Goal: Transaction & Acquisition: Purchase product/service

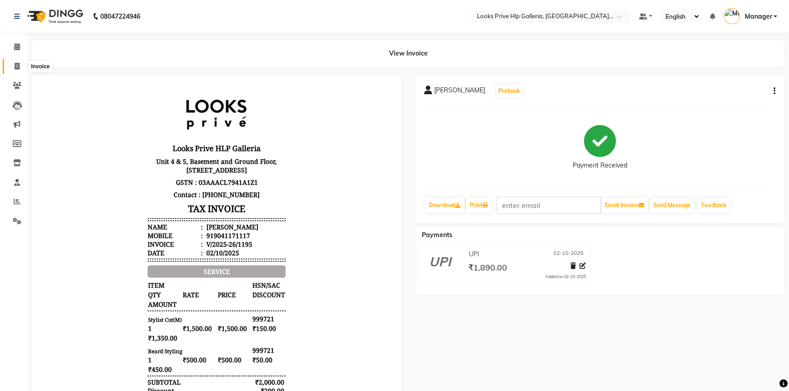
click at [17, 66] on icon at bounding box center [17, 66] width 5 height 7
select select "service"
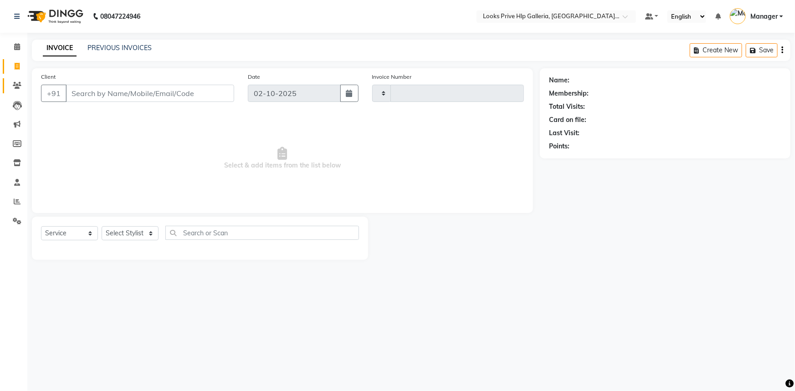
type input "1196"
select select "7937"
click at [129, 234] on select "Select Stylist" at bounding box center [130, 233] width 57 height 14
select select "71862"
click at [102, 226] on select "Select Stylist Arshdeep Arya Counter_Sales Gourav_pdct Gurdeep_Nails+MKP Manage…" at bounding box center [130, 233] width 57 height 14
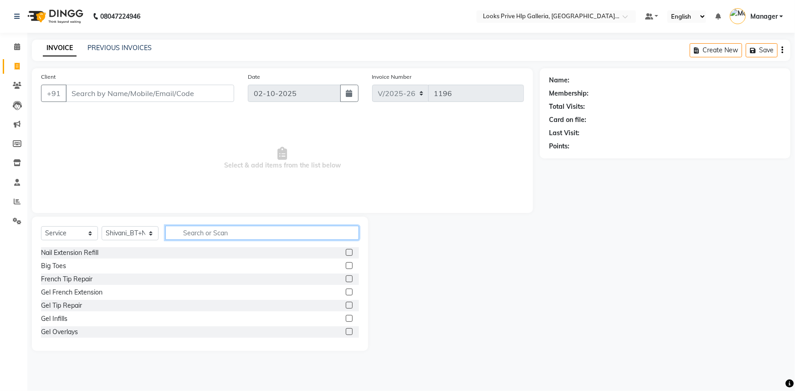
click at [180, 227] on input "text" at bounding box center [262, 233] width 194 height 14
type input "eye"
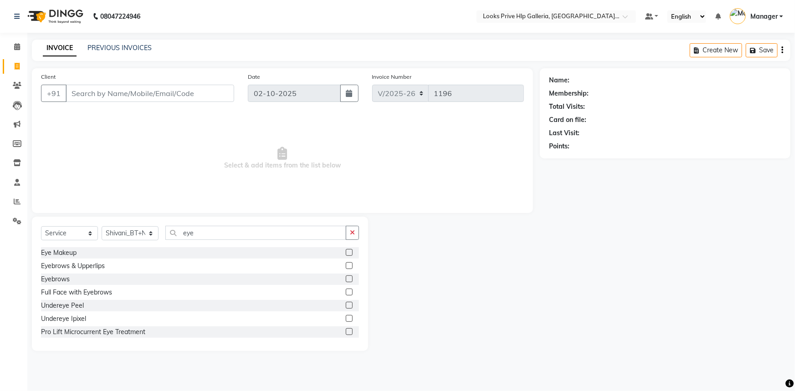
click at [346, 277] on label at bounding box center [349, 279] width 7 height 7
click at [346, 277] on input "checkbox" at bounding box center [349, 280] width 6 height 6
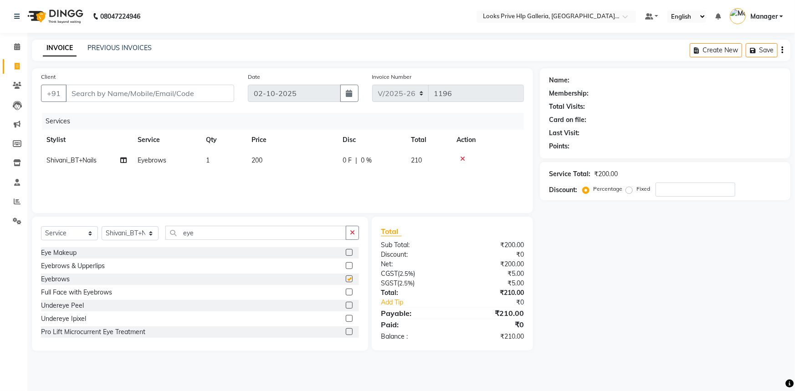
checkbox input "false"
click at [353, 233] on icon "button" at bounding box center [352, 233] width 5 height 6
type input "manicur"
click at [346, 291] on label at bounding box center [349, 292] width 7 height 7
click at [346, 291] on input "checkbox" at bounding box center [349, 293] width 6 height 6
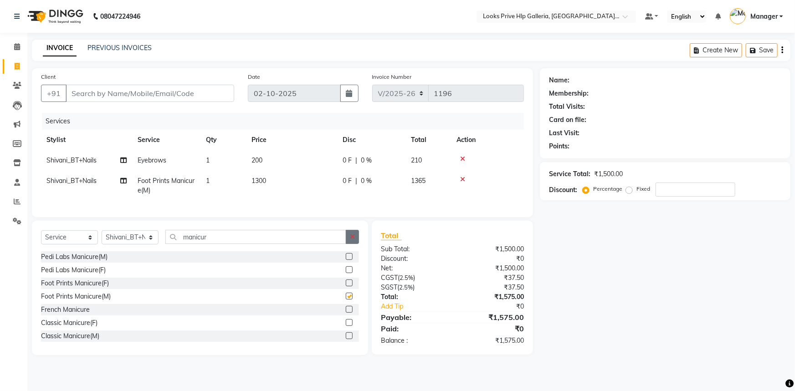
checkbox input "false"
click at [351, 240] on icon "button" at bounding box center [352, 237] width 5 height 6
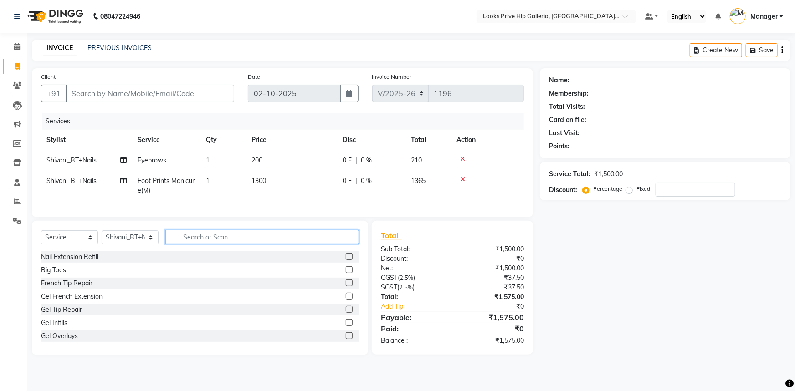
type input "o"
type input "pedi"
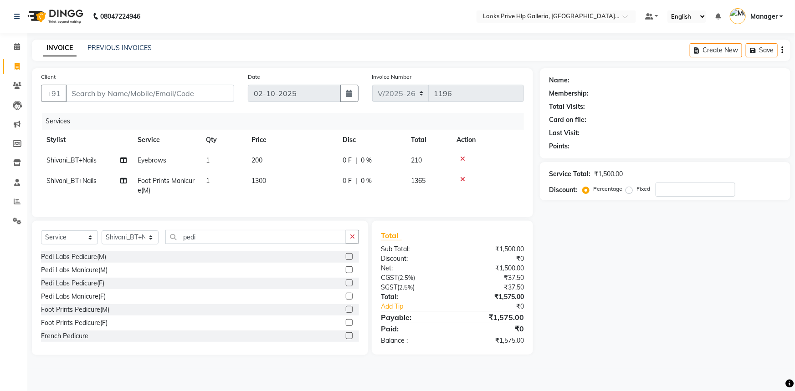
click at [346, 313] on label at bounding box center [349, 309] width 7 height 7
click at [346, 313] on input "checkbox" at bounding box center [349, 310] width 6 height 6
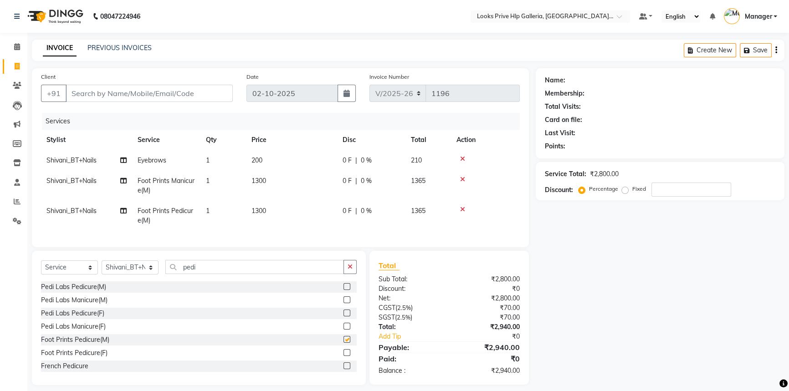
checkbox input "false"
click at [285, 186] on td "1300" at bounding box center [291, 186] width 91 height 30
select select "71862"
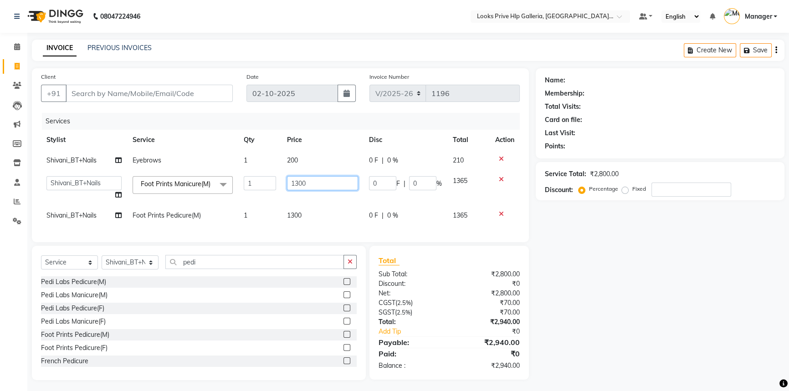
click at [299, 180] on input "1300" at bounding box center [323, 183] width 72 height 14
type input "1500"
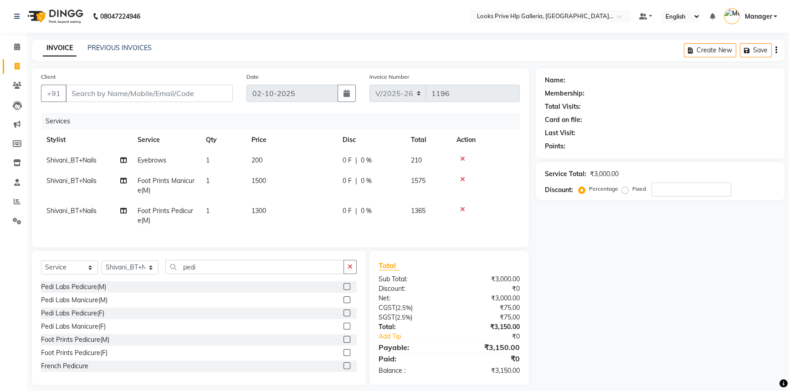
click at [289, 213] on td "1300" at bounding box center [291, 216] width 91 height 30
select select "71862"
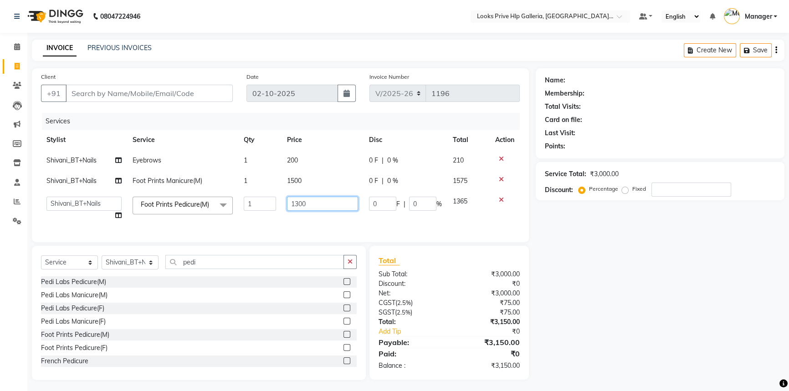
click at [298, 207] on input "1300" at bounding box center [323, 204] width 72 height 14
type input "1500"
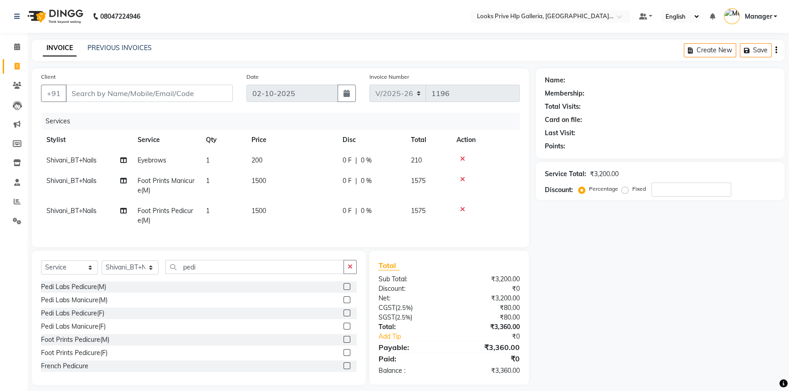
click at [429, 221] on tr "Shivani_BT+Nails Foot Prints Pedicure(M) 1 1500 0 F | 0 % 1575" at bounding box center [280, 216] width 479 height 30
click at [280, 153] on td "200" at bounding box center [291, 160] width 91 height 21
select select "71862"
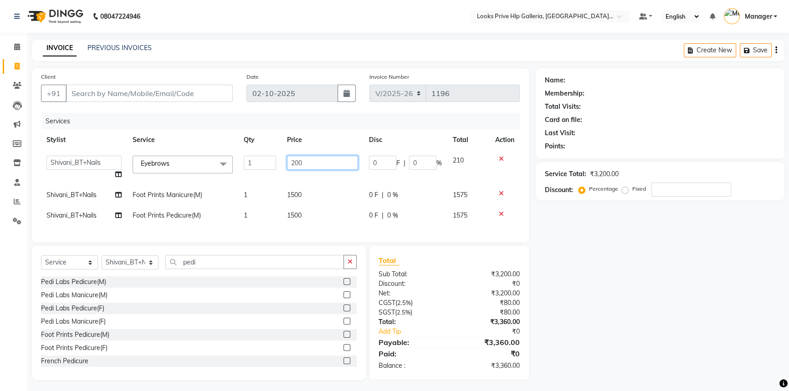
click at [296, 160] on input "200" at bounding box center [323, 163] width 72 height 14
type input "100"
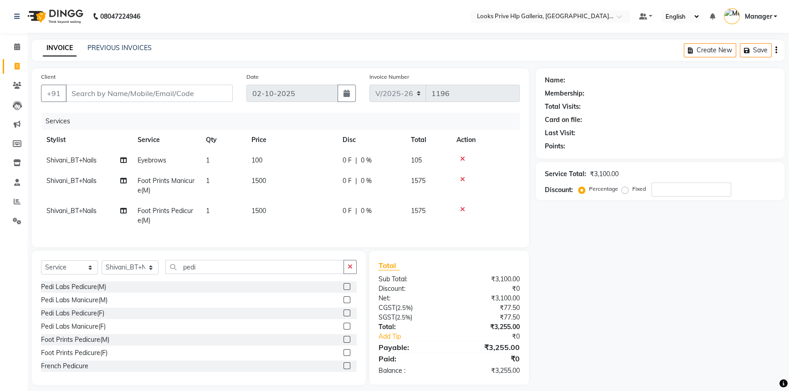
click at [303, 212] on td "1500" at bounding box center [291, 216] width 91 height 30
select select "71862"
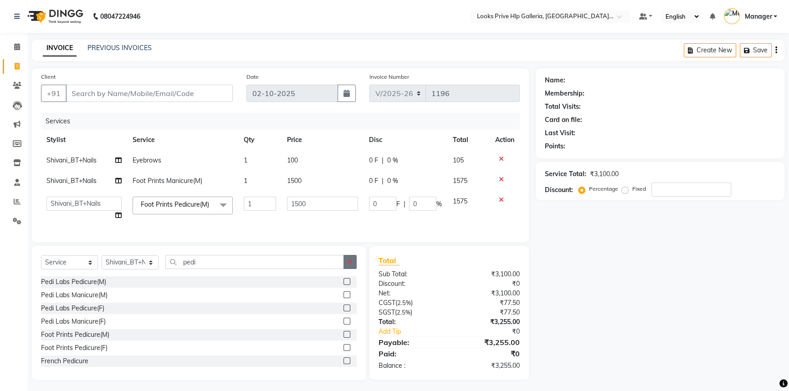
click at [352, 265] on icon "button" at bounding box center [350, 262] width 5 height 6
click at [129, 266] on select "Select Stylist Arshdeep Arya Counter_Sales Gourav_pdct Gurdeep_Nails+MKP Manage…" at bounding box center [130, 263] width 57 height 14
click at [102, 262] on select "Select Stylist Arshdeep Arya Counter_Sales Gourav_pdct Gurdeep_Nails+MKP Manage…" at bounding box center [130, 263] width 57 height 14
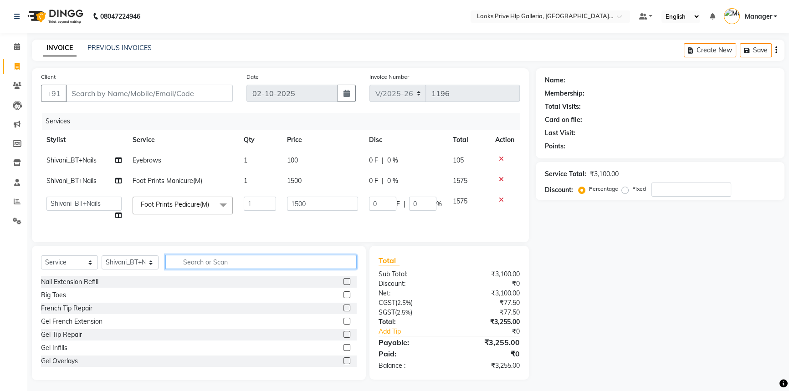
click at [271, 269] on input "text" at bounding box center [260, 262] width 191 height 14
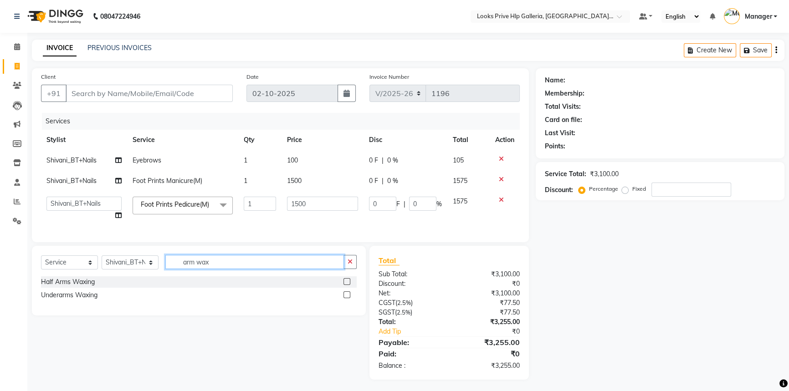
type input "arm wax"
click at [346, 298] on label at bounding box center [347, 295] width 7 height 7
click at [346, 298] on input "checkbox" at bounding box center [347, 296] width 6 height 6
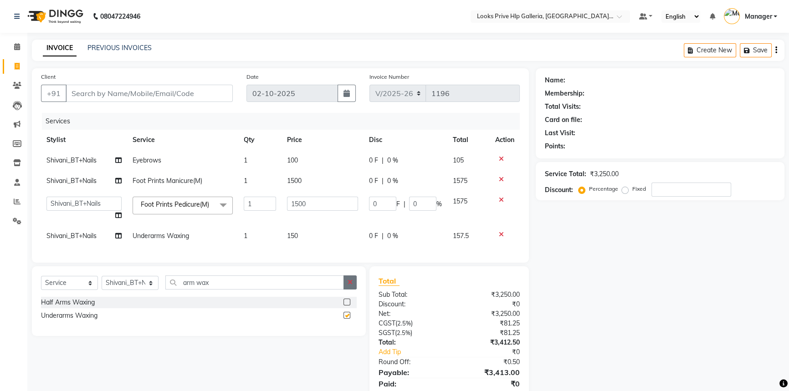
checkbox input "false"
click at [354, 288] on button "button" at bounding box center [350, 283] width 13 height 14
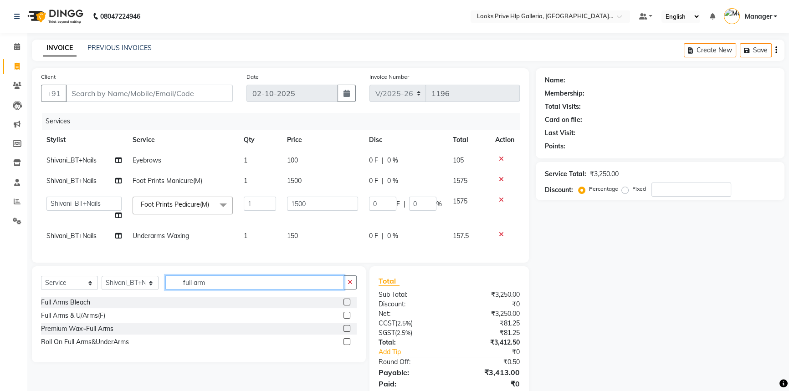
type input "full arm"
click at [345, 332] on label at bounding box center [347, 328] width 7 height 7
click at [345, 332] on input "checkbox" at bounding box center [347, 329] width 6 height 6
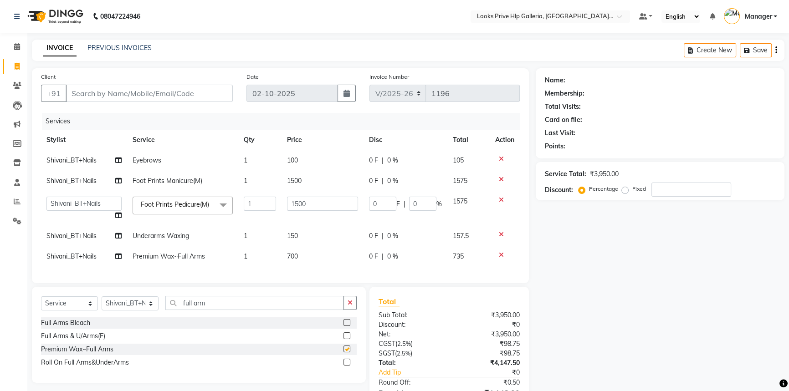
checkbox input "false"
click at [352, 310] on button "button" at bounding box center [350, 303] width 13 height 14
type input "full leg"
click at [342, 354] on div "Premium Wax~Full Legs" at bounding box center [199, 349] width 316 height 11
click at [349, 353] on label at bounding box center [347, 349] width 7 height 7
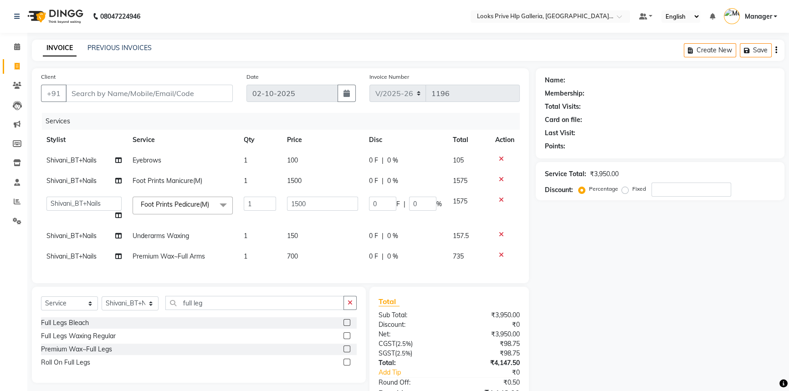
click at [349, 353] on input "checkbox" at bounding box center [347, 350] width 6 height 6
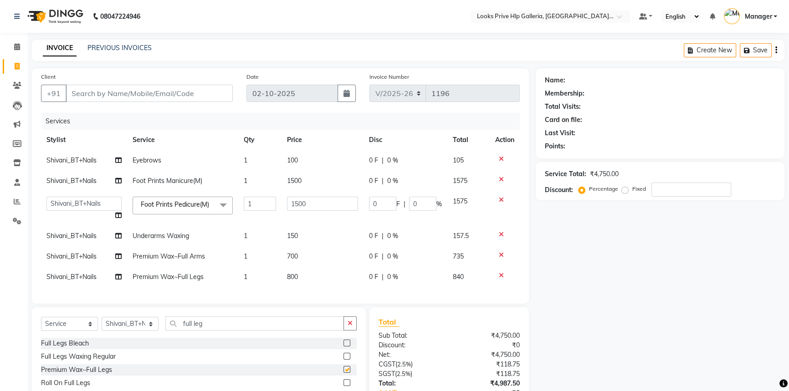
checkbox input "false"
click at [502, 158] on icon at bounding box center [501, 159] width 5 height 6
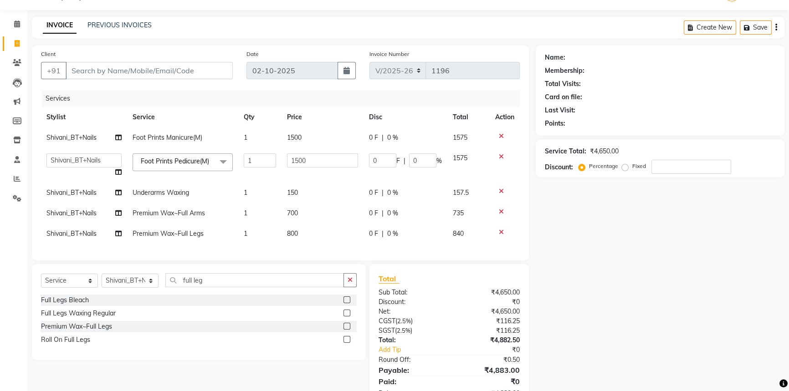
scroll to position [41, 0]
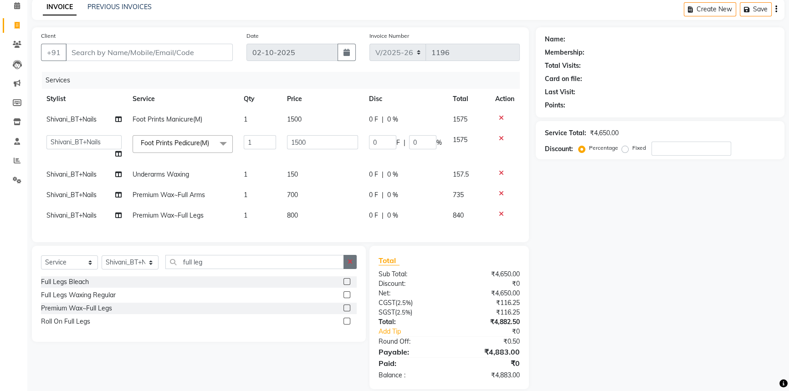
click at [354, 267] on button "button" at bounding box center [350, 262] width 13 height 14
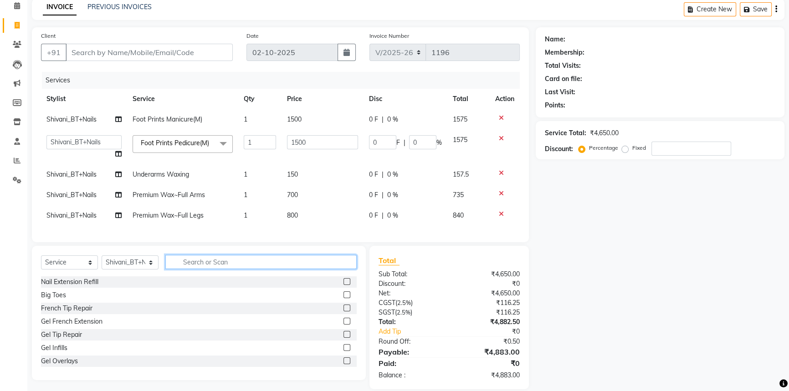
type input "y"
type input "upper"
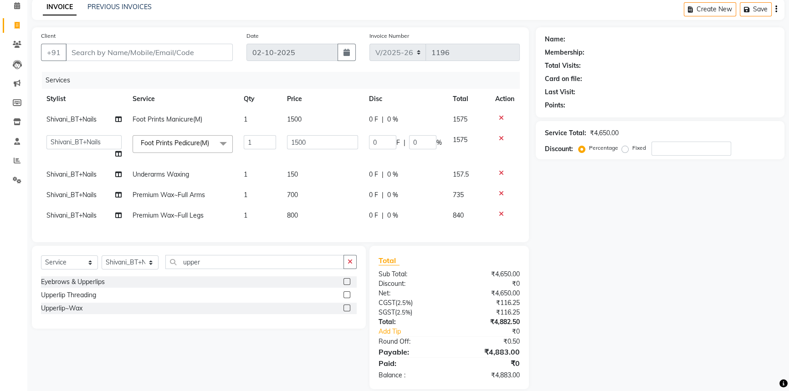
click at [348, 298] on label at bounding box center [347, 295] width 7 height 7
click at [348, 298] on input "checkbox" at bounding box center [347, 296] width 6 height 6
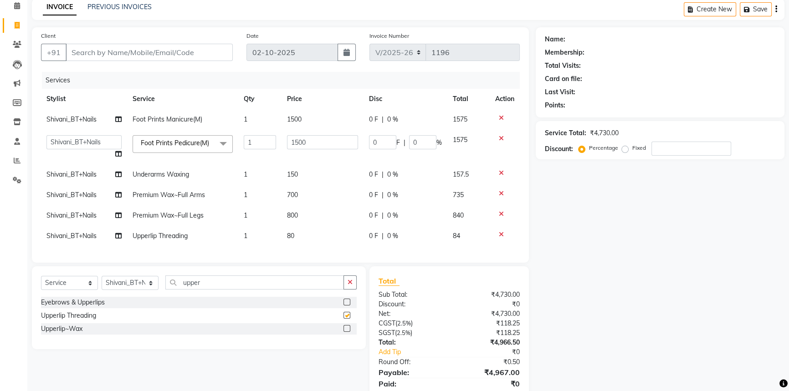
checkbox input "false"
click at [298, 237] on td "80" at bounding box center [323, 236] width 82 height 21
select select "71862"
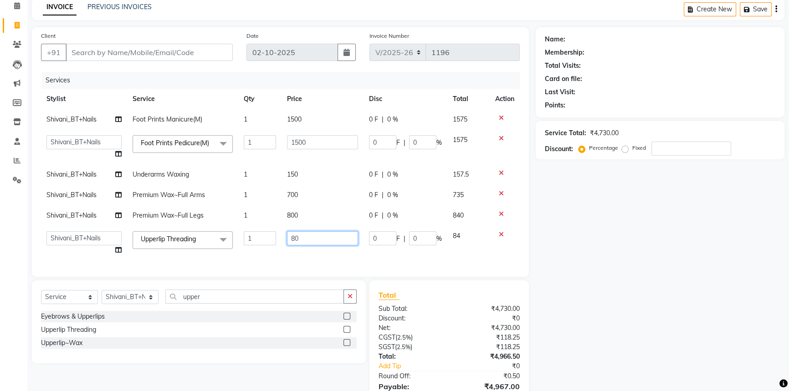
click at [314, 232] on input "80" at bounding box center [323, 238] width 72 height 14
type input "8"
type input "100"
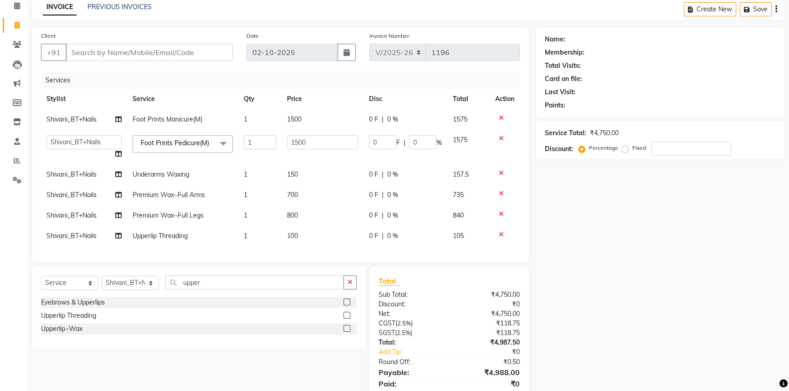
click at [310, 229] on td "100" at bounding box center [323, 236] width 82 height 21
select select "71862"
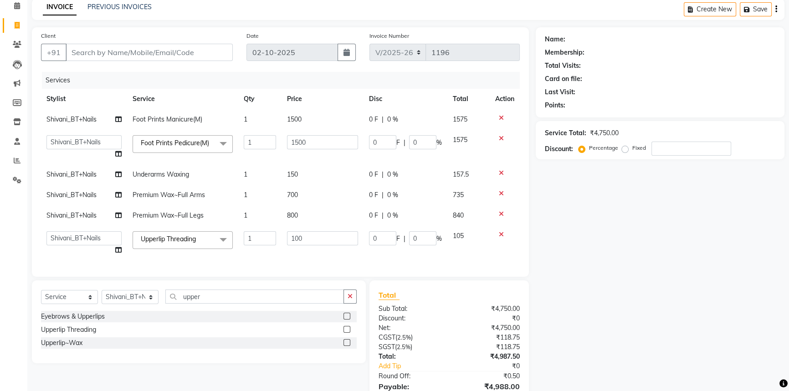
click at [324, 212] on td "800" at bounding box center [323, 216] width 82 height 21
select select "71862"
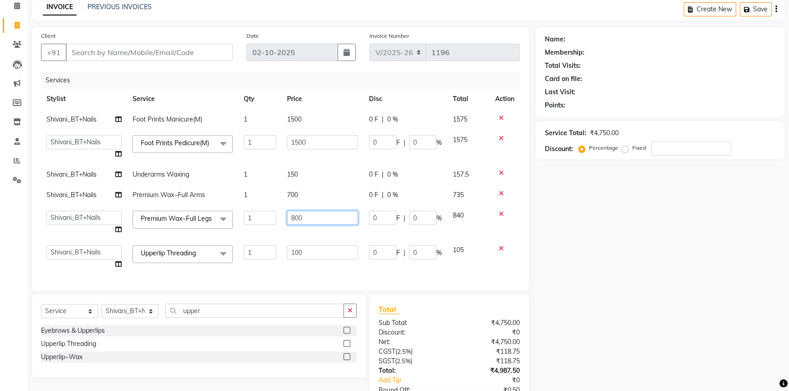
click at [328, 213] on input "800" at bounding box center [323, 218] width 72 height 14
type input "8"
type input "1100"
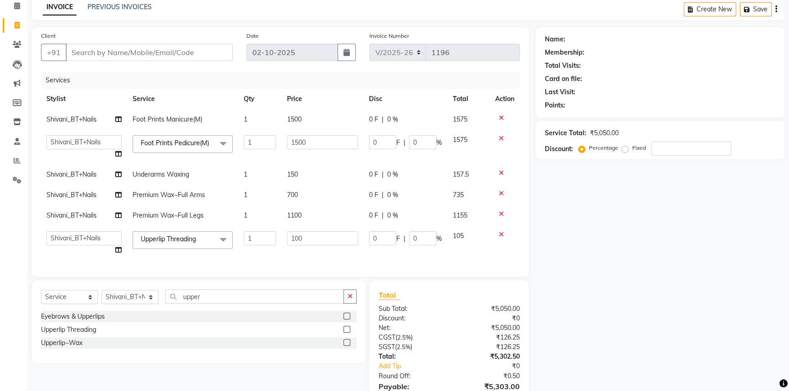
click at [308, 206] on td "1100" at bounding box center [323, 216] width 82 height 21
select select "71862"
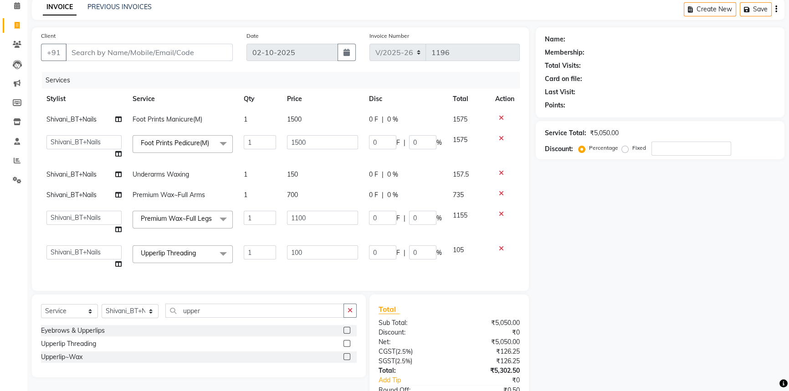
click at [319, 195] on td "700" at bounding box center [323, 195] width 82 height 21
select select "71862"
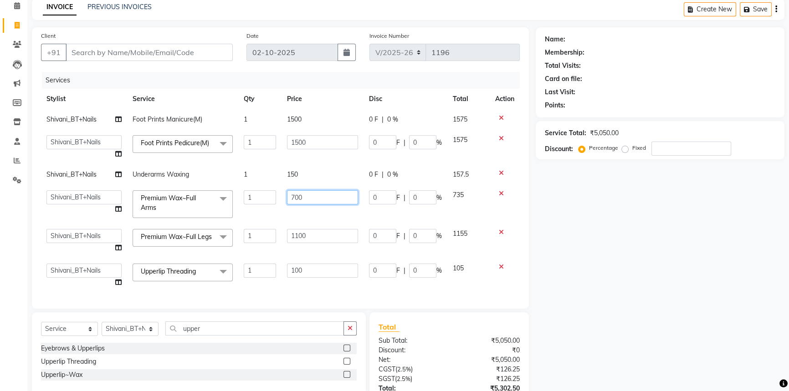
click at [321, 195] on input "700" at bounding box center [323, 197] width 72 height 14
type input "7"
type input "1000"
click at [299, 177] on td "150" at bounding box center [323, 174] width 82 height 21
select select "71862"
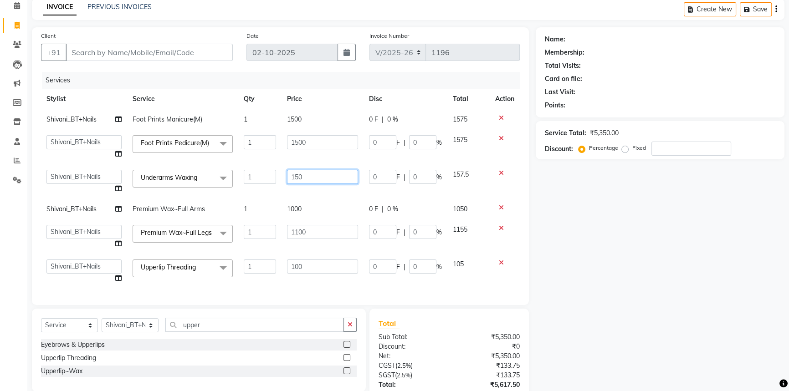
click at [313, 175] on input "150" at bounding box center [323, 177] width 72 height 14
type input "1"
type input "500"
drag, startPoint x: 303, startPoint y: 127, endPoint x: 306, endPoint y: 133, distance: 6.7
click at [304, 128] on td "1500" at bounding box center [323, 119] width 82 height 21
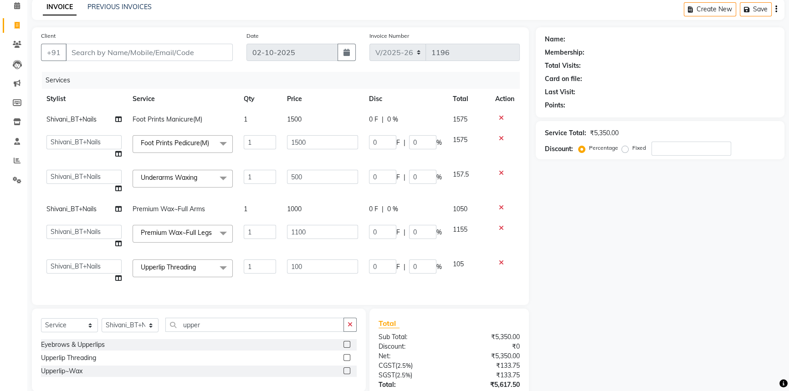
select select "71862"
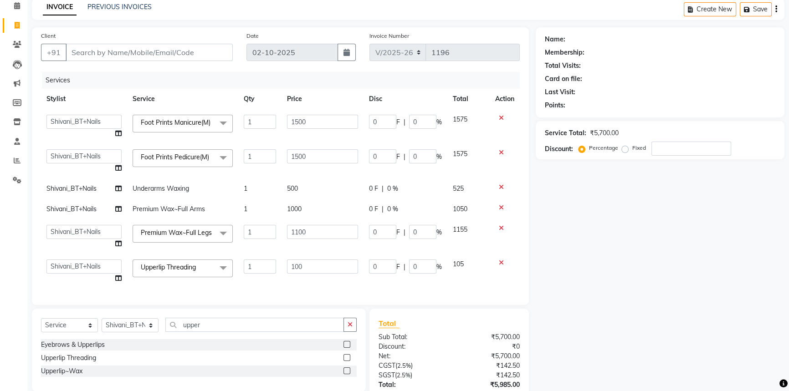
click at [422, 356] on div "Net:" at bounding box center [410, 357] width 77 height 10
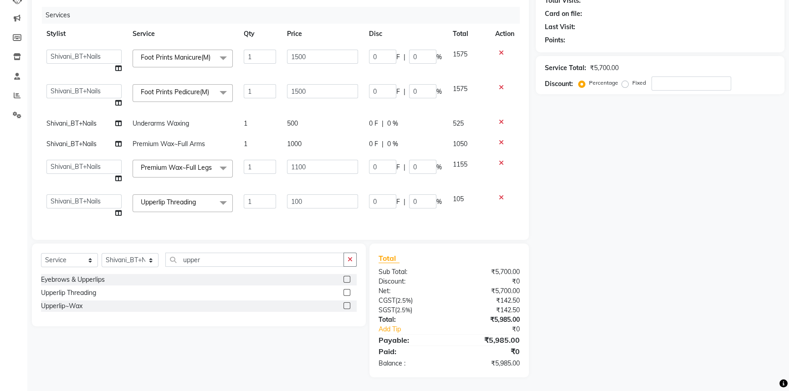
scroll to position [0, 0]
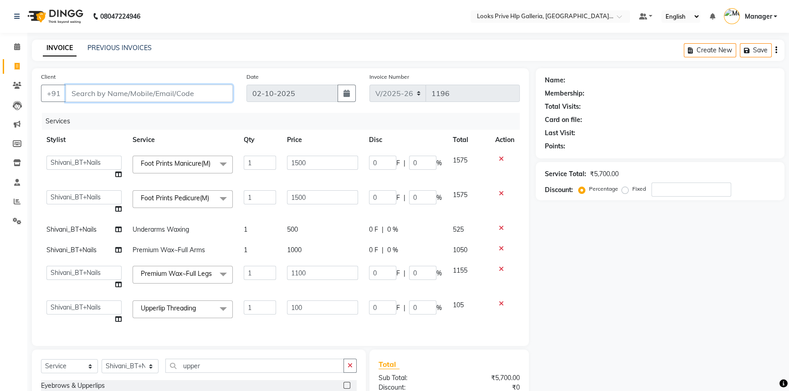
click at [186, 97] on input "Client" at bounding box center [149, 93] width 167 height 17
type input "9"
type input "0"
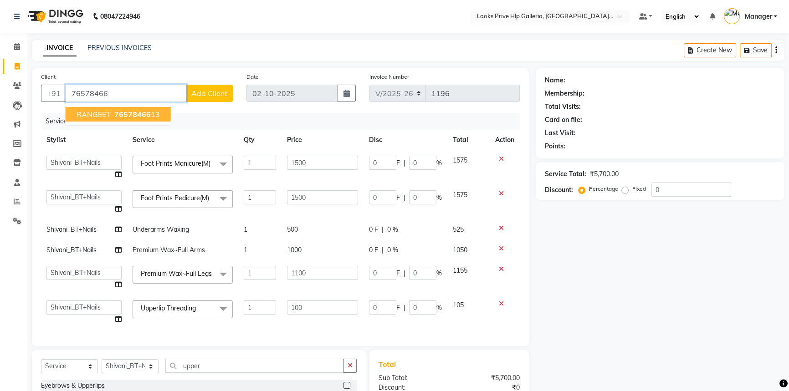
drag, startPoint x: 113, startPoint y: 113, endPoint x: 115, endPoint y: 118, distance: 5.3
click at [113, 114] on ngb-highlight "76578466 13" at bounding box center [136, 114] width 47 height 9
type input "7657846613"
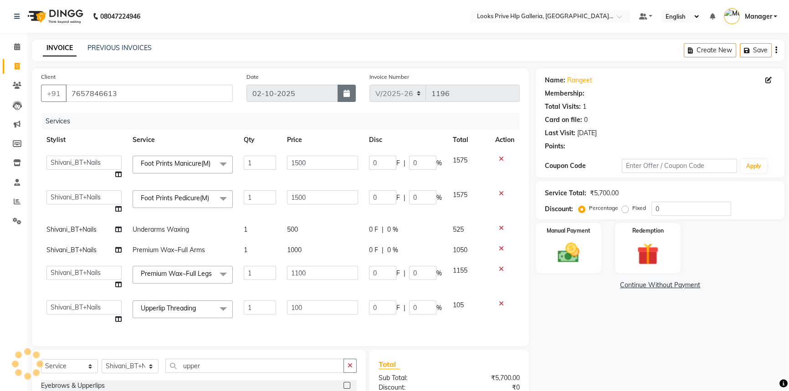
select select "1: Object"
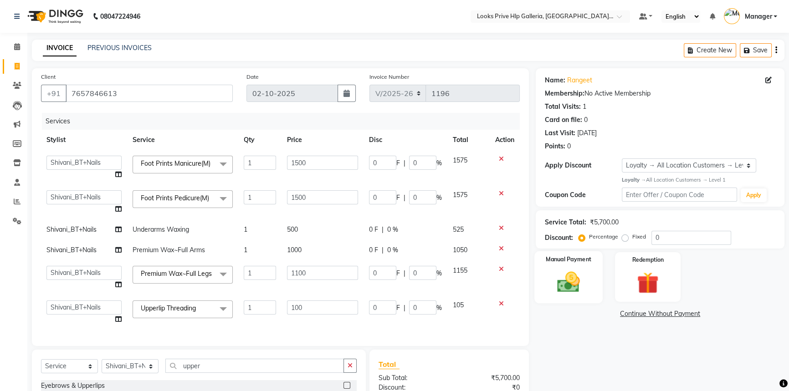
click at [582, 262] on label "Manual Payment" at bounding box center [569, 259] width 46 height 9
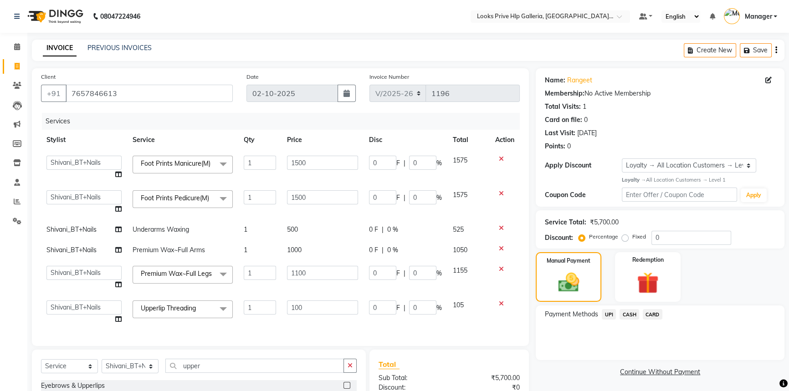
click at [633, 312] on span "CASH" at bounding box center [630, 314] width 20 height 10
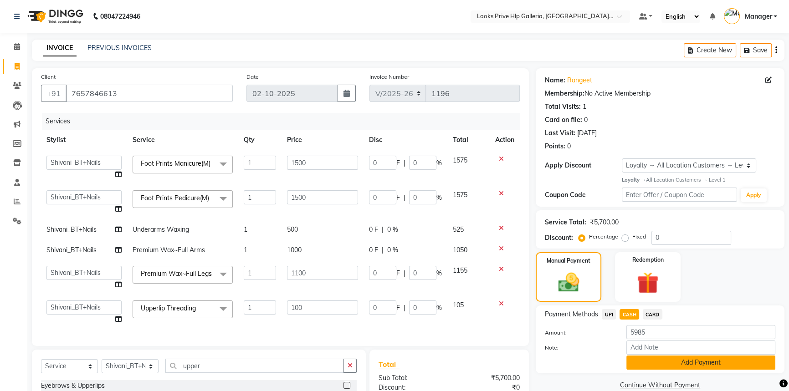
click at [637, 359] on button "Add Payment" at bounding box center [701, 363] width 149 height 14
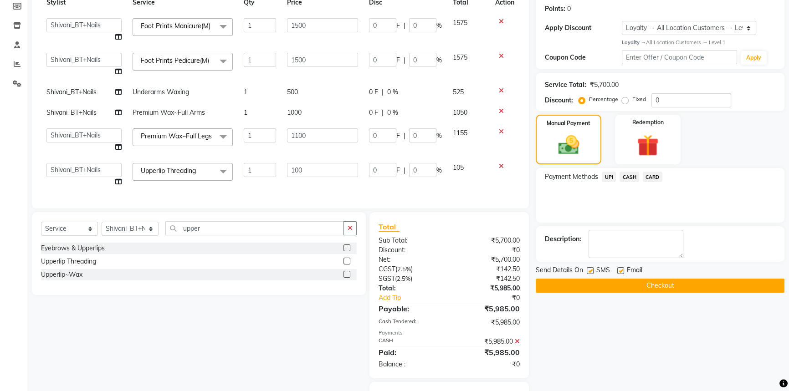
scroll to position [188, 0]
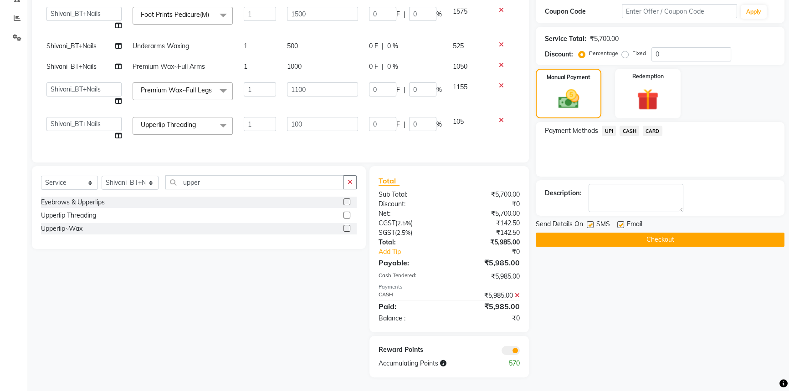
click at [617, 234] on button "Checkout" at bounding box center [660, 240] width 249 height 14
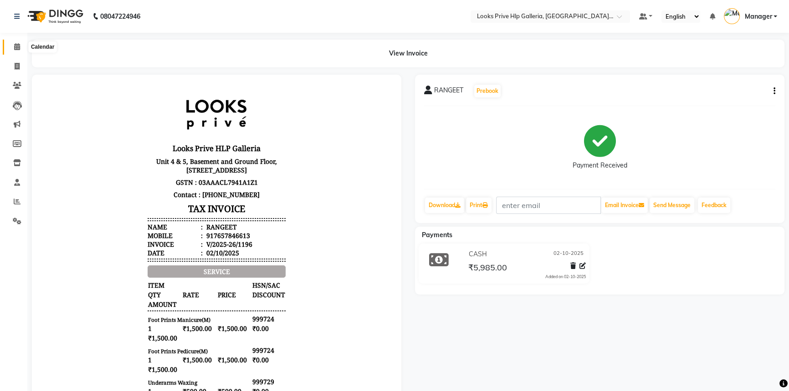
click at [14, 44] on icon at bounding box center [17, 46] width 6 height 7
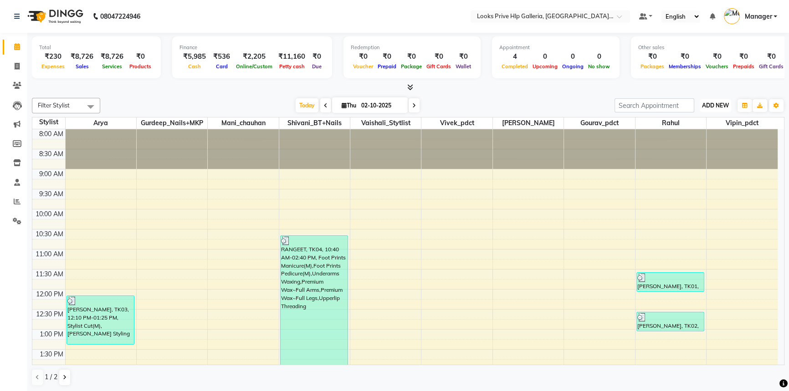
click at [725, 106] on span "ADD NEW" at bounding box center [715, 105] width 27 height 7
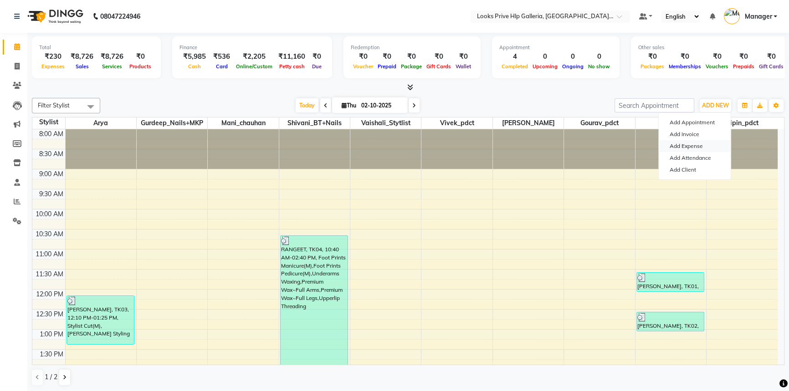
click at [707, 141] on link "Add Expense" at bounding box center [695, 146] width 72 height 12
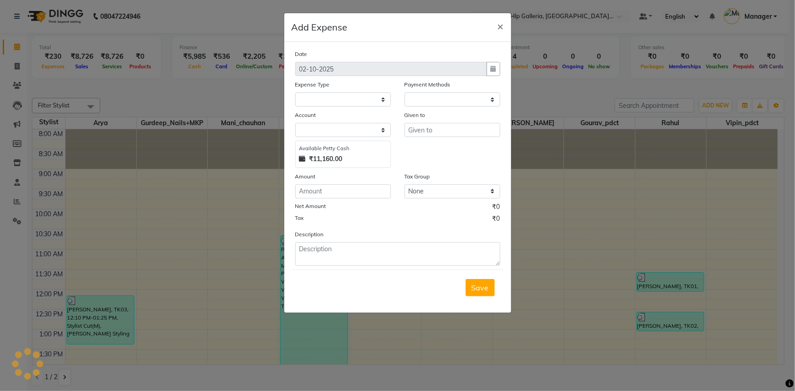
select select "1"
select select "7087"
click at [369, 104] on select "Select Accommodation Aesthetics Bank Deposit BLINKIT Cash Handover Client Refun…" at bounding box center [343, 100] width 96 height 14
select select "23704"
click at [363, 97] on select "Select Accommodation Aesthetics Bank Deposit BLINKIT Cash Handover Client Refun…" at bounding box center [343, 100] width 96 height 14
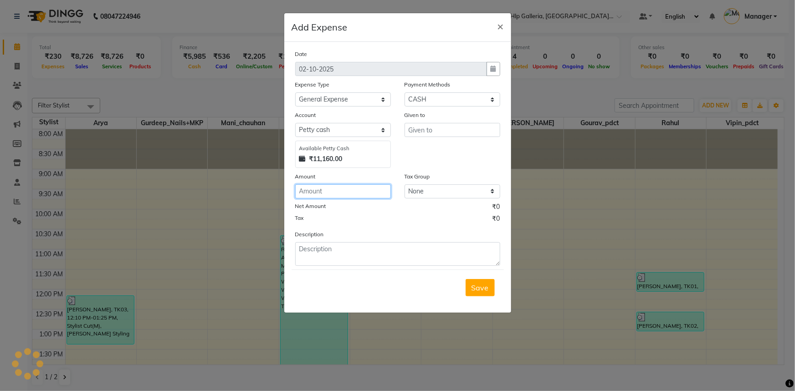
click at [345, 192] on input "number" at bounding box center [343, 192] width 96 height 14
type input "160"
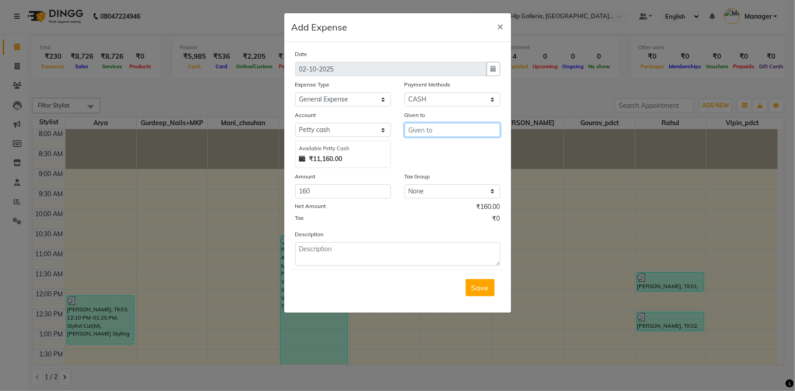
click at [454, 131] on input "text" at bounding box center [453, 130] width 96 height 14
drag, startPoint x: 433, startPoint y: 147, endPoint x: 420, endPoint y: 150, distance: 14.1
click at [433, 147] on ngb-highlight "C ounter_Sales" at bounding box center [440, 149] width 49 height 9
type input "Counter_Sales"
click at [301, 245] on textarea at bounding box center [397, 254] width 205 height 24
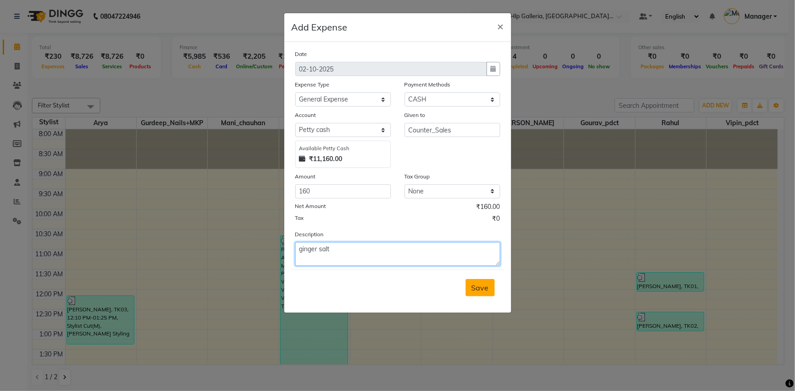
type textarea "ginger salt"
click at [483, 288] on span "Save" at bounding box center [480, 287] width 17 height 9
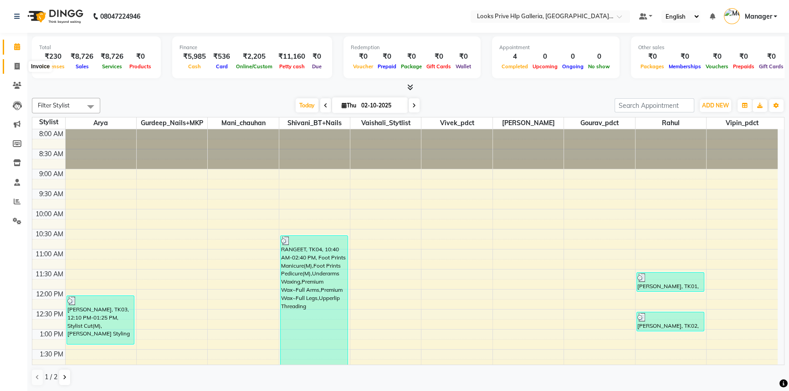
click at [20, 65] on span at bounding box center [17, 67] width 16 height 10
select select "service"
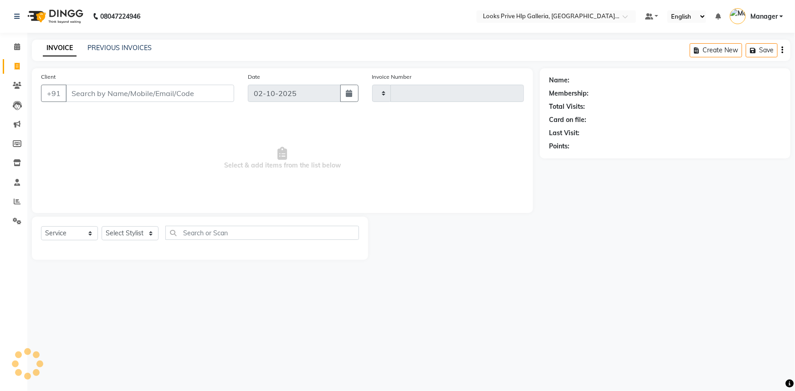
type input "1197"
select select "7937"
click at [125, 51] on link "PREVIOUS INVOICES" at bounding box center [119, 48] width 64 height 8
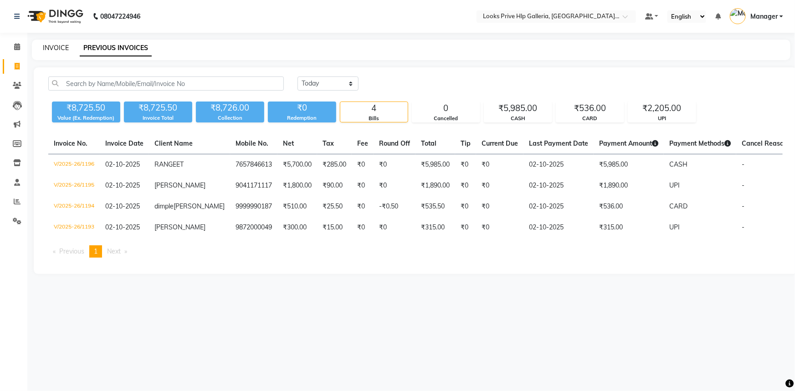
click at [44, 46] on link "INVOICE" at bounding box center [56, 48] width 26 height 8
select select "service"
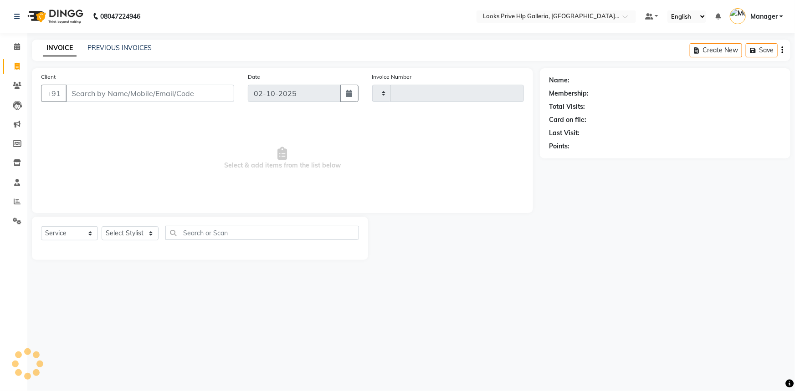
type input "1197"
select select "7937"
type input "8950243800"
click at [211, 98] on button "Add Client" at bounding box center [210, 93] width 47 height 17
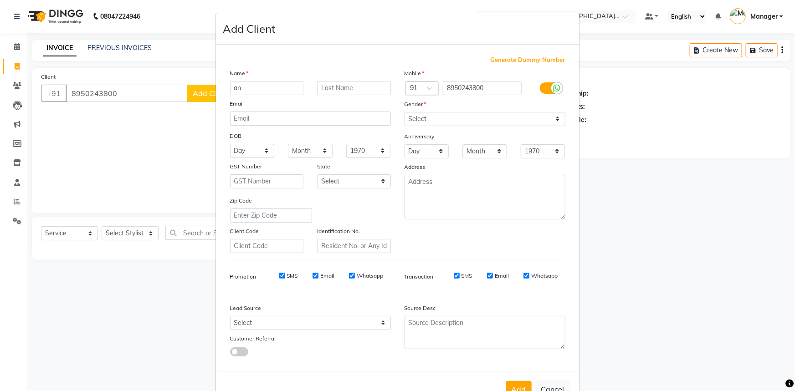
type input "a"
type input "ANCHAL"
click at [506, 122] on select "Select Male Female Other Prefer Not To Say" at bounding box center [485, 119] width 161 height 14
select select "female"
click at [405, 112] on select "Select Male Female Other Prefer Not To Say" at bounding box center [485, 119] width 161 height 14
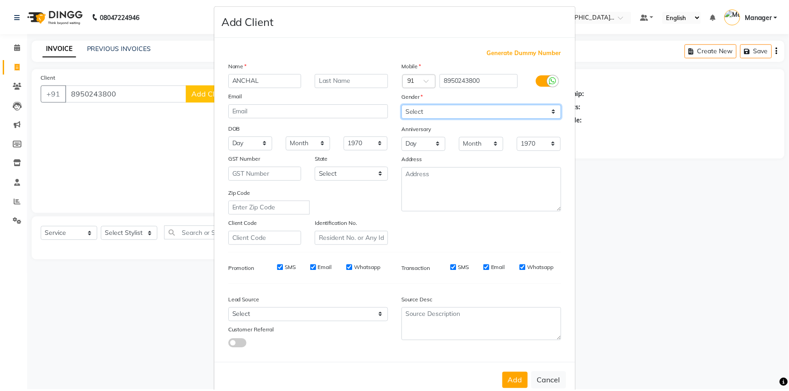
scroll to position [32, 0]
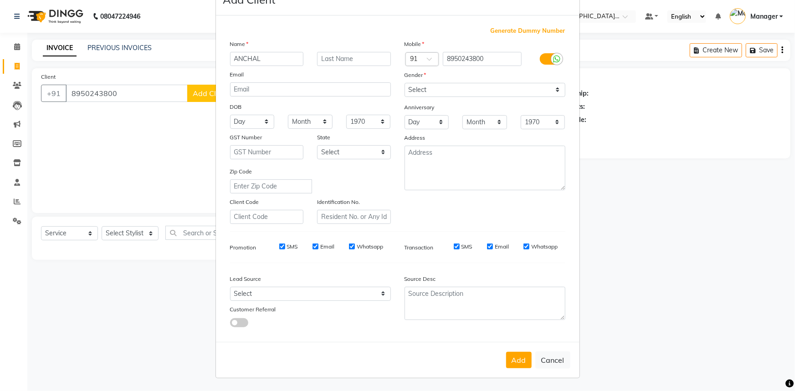
click at [510, 360] on button "Add" at bounding box center [519, 360] width 26 height 16
select select
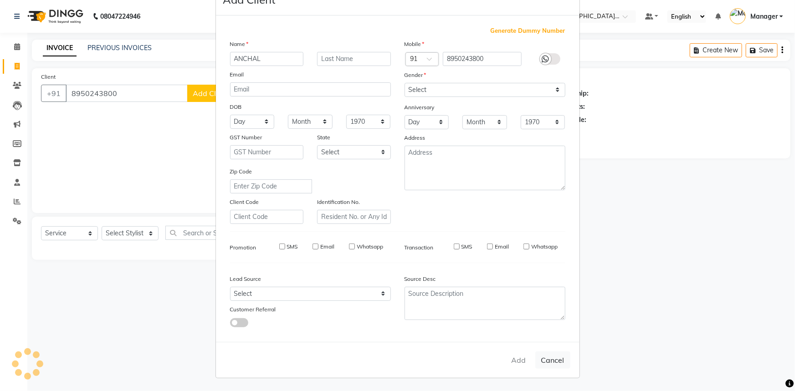
select select
checkbox input "false"
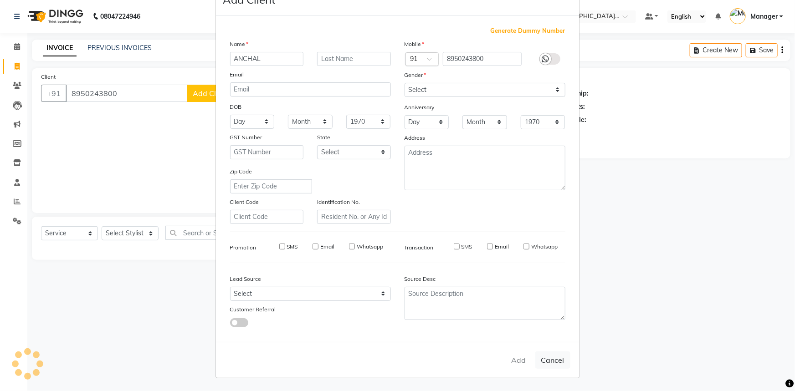
checkbox input "false"
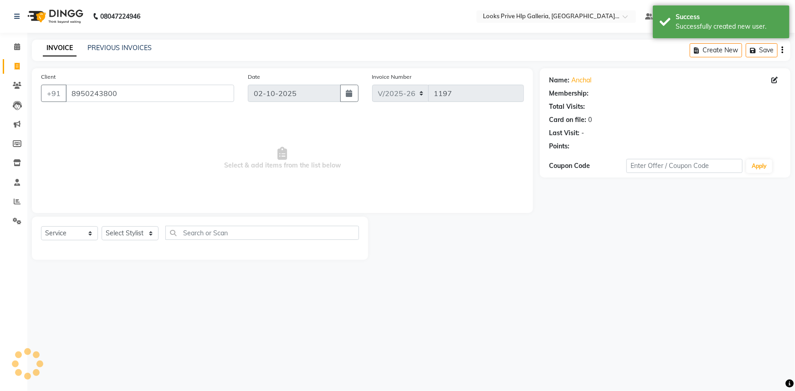
select select "1: Object"
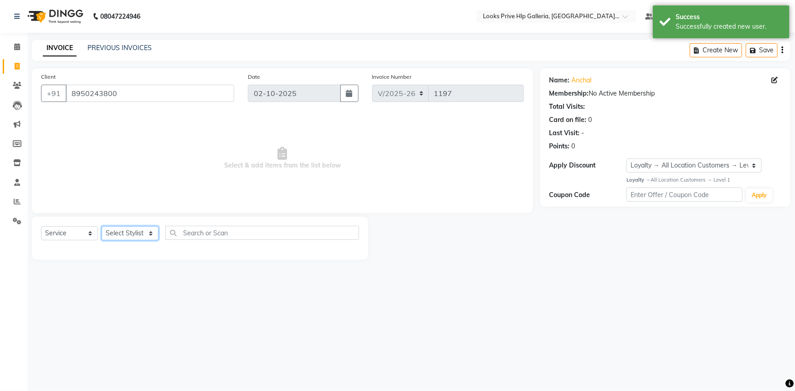
click at [127, 234] on select "Select Stylist Arshdeep Arya Counter_Sales Gourav_pdct Gurdeep_Nails+MKP Manage…" at bounding box center [130, 233] width 57 height 14
select select "71870"
click at [102, 226] on select "Select Stylist Arshdeep Arya Counter_Sales Gourav_pdct Gurdeep_Nails+MKP Manage…" at bounding box center [130, 233] width 57 height 14
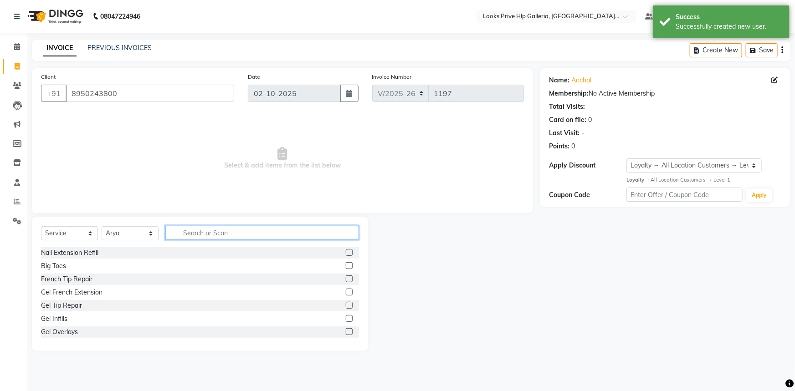
click at [209, 228] on input "text" at bounding box center [262, 233] width 194 height 14
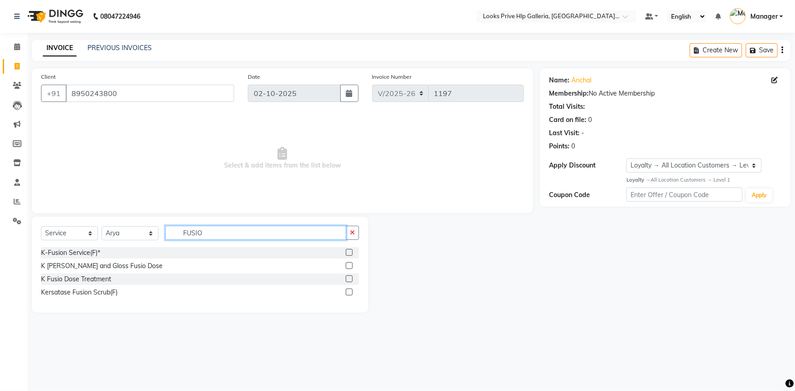
type input "FUSIO"
click at [348, 294] on label at bounding box center [349, 292] width 7 height 7
click at [348, 294] on input "checkbox" at bounding box center [349, 293] width 6 height 6
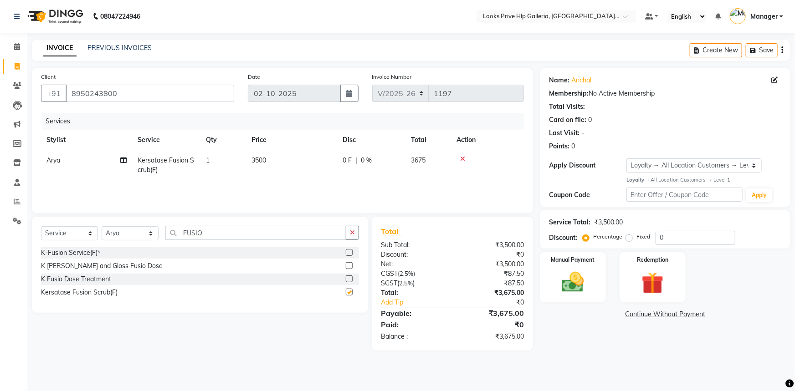
checkbox input "false"
click at [146, 237] on select "Select Stylist Arshdeep Arya Counter_Sales Gourav_pdct Gurdeep_Nails+MKP Manage…" at bounding box center [130, 233] width 57 height 14
select select "71863"
click at [102, 226] on select "Select Stylist Arshdeep Arya Counter_Sales Gourav_pdct Gurdeep_Nails+MKP Manage…" at bounding box center [130, 233] width 57 height 14
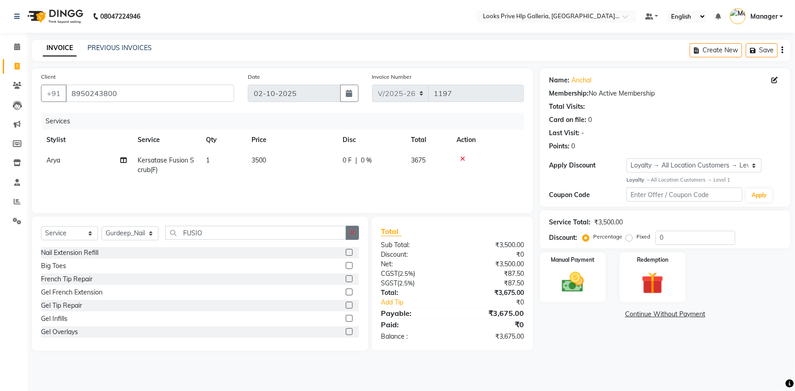
click at [351, 232] on icon "button" at bounding box center [352, 233] width 5 height 6
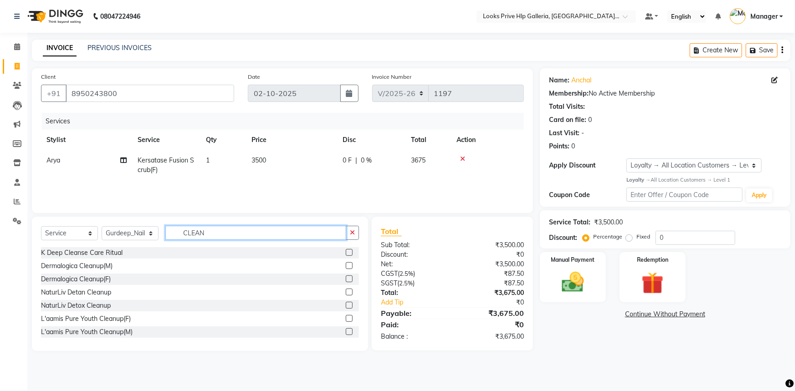
type input "CLEAN"
click at [346, 318] on label at bounding box center [349, 318] width 7 height 7
click at [346, 318] on input "checkbox" at bounding box center [349, 319] width 6 height 6
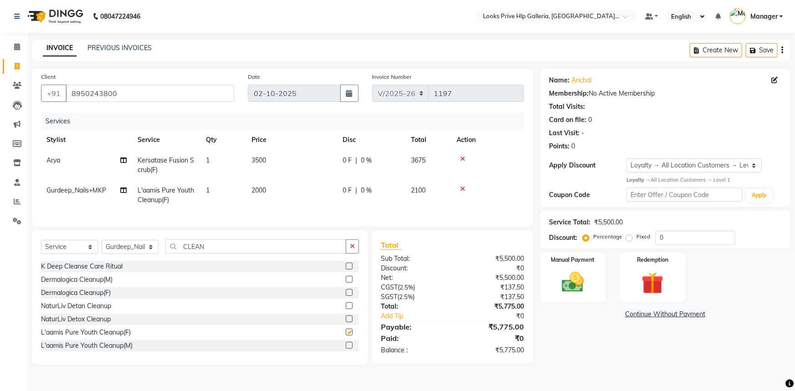
checkbox input "false"
click at [269, 188] on td "2000" at bounding box center [291, 195] width 91 height 30
select select "71863"
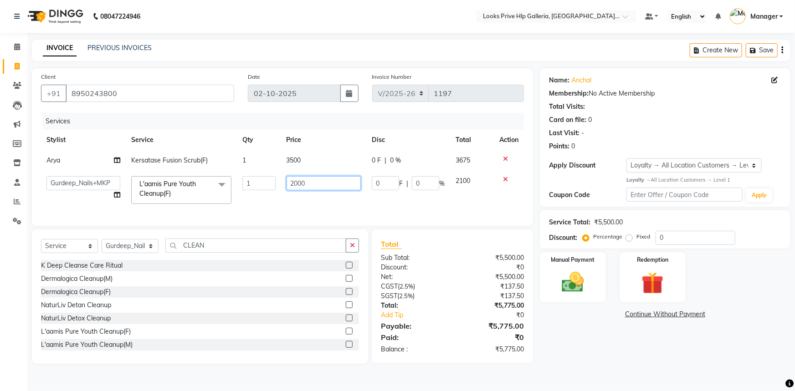
drag, startPoint x: 312, startPoint y: 178, endPoint x: 255, endPoint y: 187, distance: 57.6
click at [261, 187] on tr "Arshdeep Arya Counter_Sales Gourav_pdct Gurdeep_Nails+MKP Manager Mani_chauhan …" at bounding box center [282, 190] width 483 height 39
type input "3000"
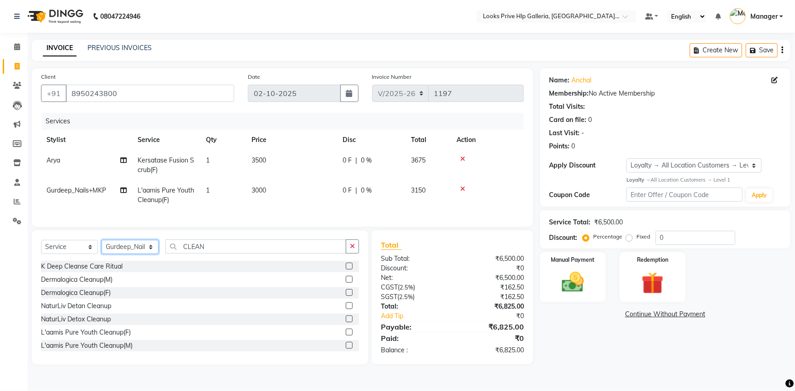
click at [136, 254] on select "Select Stylist Arshdeep Arya Counter_Sales Gourav_pdct Gurdeep_Nails+MKP Manage…" at bounding box center [130, 247] width 57 height 14
select select "71867"
click at [102, 247] on select "Select Stylist Arshdeep Arya Counter_Sales Gourav_pdct Gurdeep_Nails+MKP Manage…" at bounding box center [130, 247] width 57 height 14
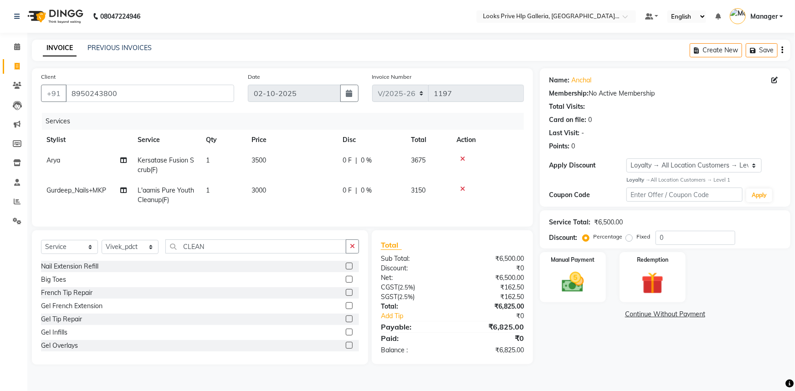
click at [355, 253] on button "button" at bounding box center [352, 247] width 13 height 14
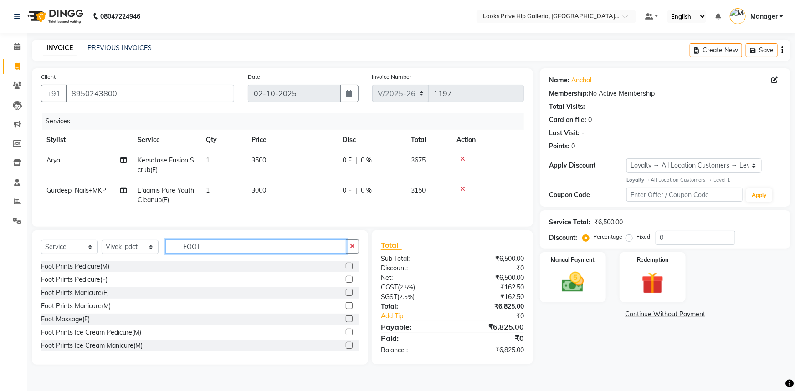
type input "FOOT"
click at [346, 283] on label at bounding box center [349, 279] width 7 height 7
click at [346, 283] on input "checkbox" at bounding box center [349, 280] width 6 height 6
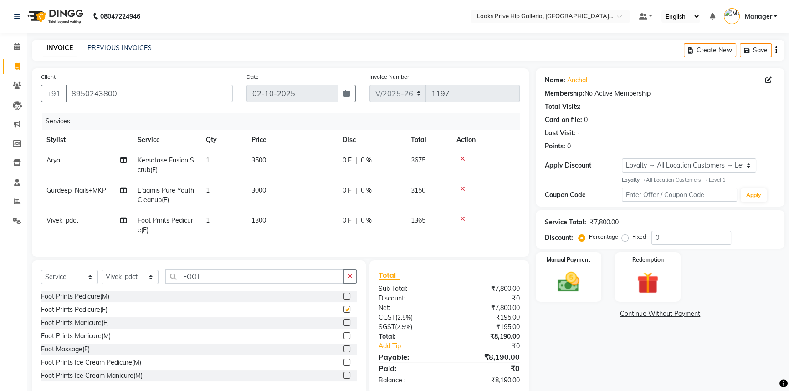
checkbox input "false"
click at [132, 279] on select "Select Stylist Arshdeep Arya Counter_Sales Gourav_pdct Gurdeep_Nails+MKP Manage…" at bounding box center [130, 277] width 57 height 14
select select "88097"
click at [102, 277] on select "Select Stylist Arshdeep Arya Counter_Sales Gourav_pdct Gurdeep_Nails+MKP Manage…" at bounding box center [130, 277] width 57 height 14
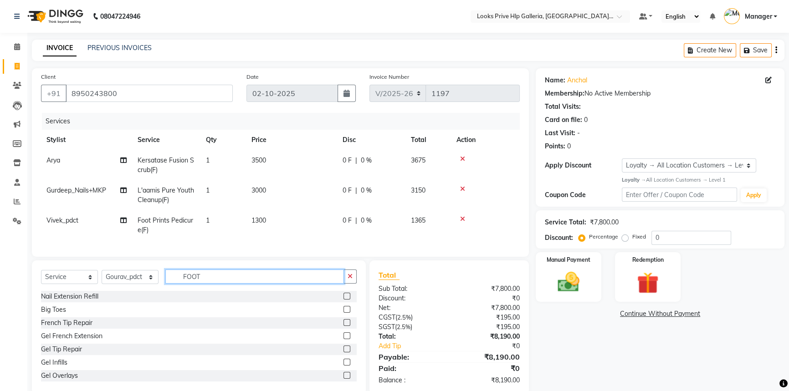
click at [257, 284] on input "FOOT" at bounding box center [254, 277] width 179 height 14
type input "FOOT"
click at [344, 326] on label at bounding box center [347, 322] width 7 height 7
click at [344, 326] on input "checkbox" at bounding box center [347, 323] width 6 height 6
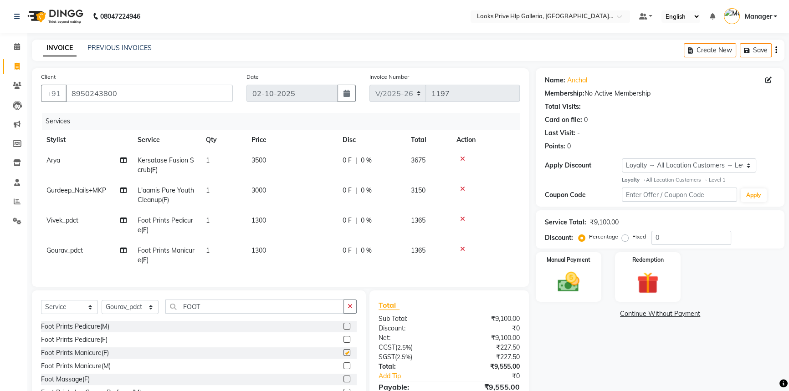
checkbox input "false"
drag, startPoint x: 269, startPoint y: 159, endPoint x: 236, endPoint y: 157, distance: 32.9
click at [236, 157] on tr "Arya Kersatase Fusion Scrub(F) 1 3500 0 F | 0 % 3675" at bounding box center [280, 165] width 479 height 30
click at [264, 159] on span "3500" at bounding box center [259, 160] width 15 height 8
select select "71870"
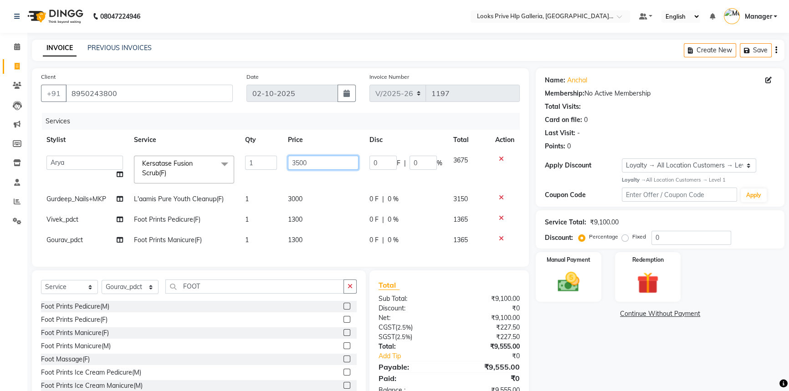
drag, startPoint x: 305, startPoint y: 161, endPoint x: 250, endPoint y: 162, distance: 54.7
click at [254, 162] on tr "Arshdeep Arya Counter_Sales Gourav_pdct Gurdeep_Nails+MKP Manager Mani_chauhan …" at bounding box center [280, 169] width 479 height 39
type input "2100"
click at [120, 295] on div "Client +91 8950243800 Date 02-10-2025 Invoice Number V/2025 V/2025-26 1197 Serv…" at bounding box center [280, 236] width 511 height 337
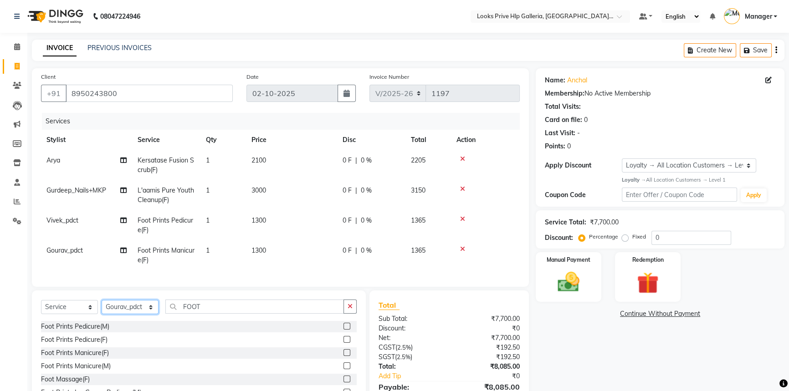
select select "74725"
click at [102, 307] on select "Select Stylist Arshdeep Arya Counter_Sales Gourav_pdct Gurdeep_Nails+MKP Manage…" at bounding box center [130, 307] width 57 height 14
drag, startPoint x: 348, startPoint y: 311, endPoint x: 339, endPoint y: 301, distance: 13.9
click at [350, 310] on icon "button" at bounding box center [350, 306] width 5 height 6
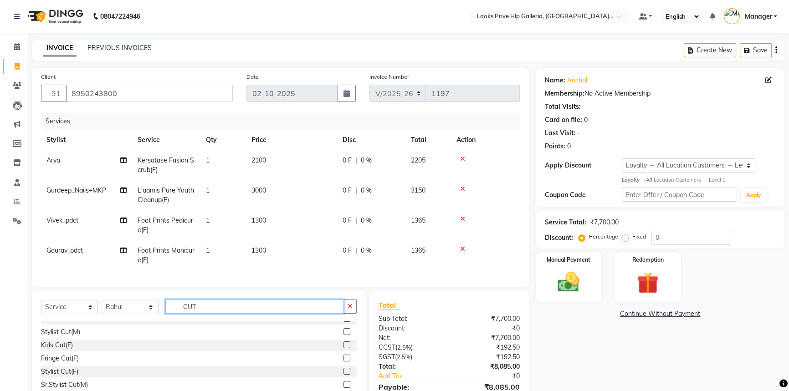
scroll to position [0, 0]
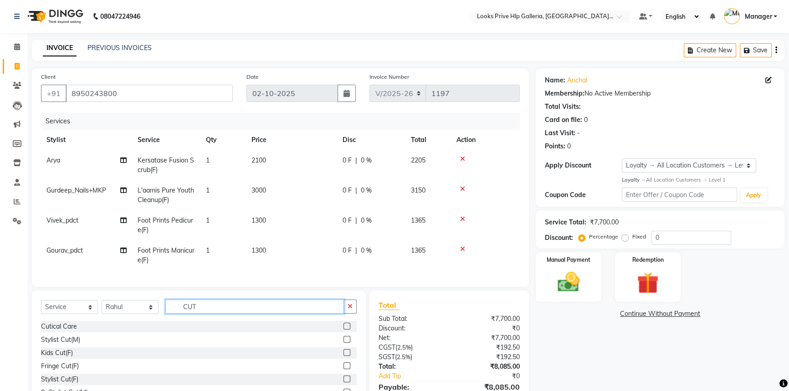
type input "CUT"
click at [344, 343] on label at bounding box center [347, 339] width 7 height 7
click at [344, 343] on input "checkbox" at bounding box center [347, 340] width 6 height 6
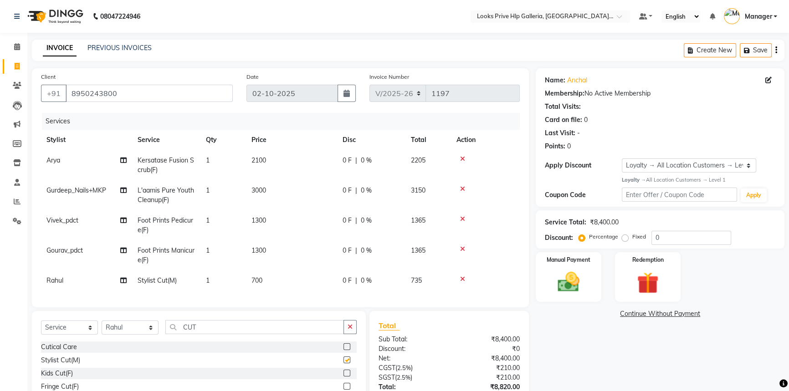
checkbox input "false"
drag, startPoint x: 350, startPoint y: 335, endPoint x: 346, endPoint y: 309, distance: 26.3
click at [351, 330] on icon "button" at bounding box center [350, 327] width 5 height 6
type input "BEAR"
drag, startPoint x: 346, startPoint y: 352, endPoint x: 314, endPoint y: 342, distance: 33.0
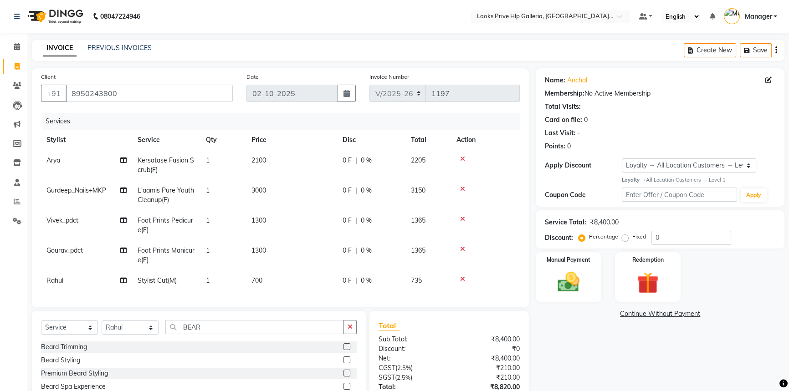
click at [346, 350] on label at bounding box center [347, 347] width 7 height 7
click at [346, 350] on input "checkbox" at bounding box center [347, 347] width 6 height 6
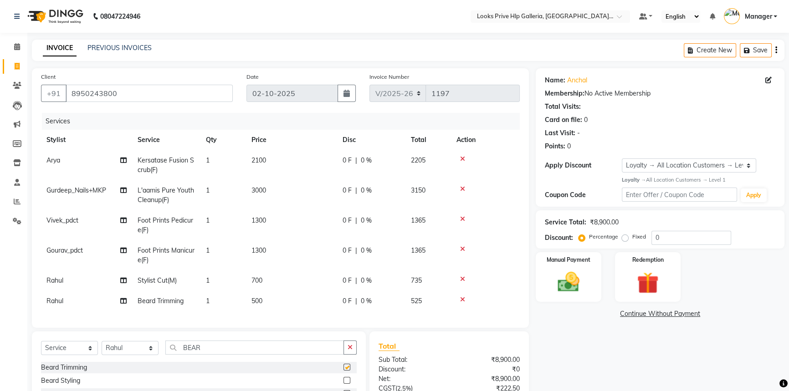
checkbox input "false"
click at [271, 283] on td "700" at bounding box center [291, 281] width 91 height 21
select select "74725"
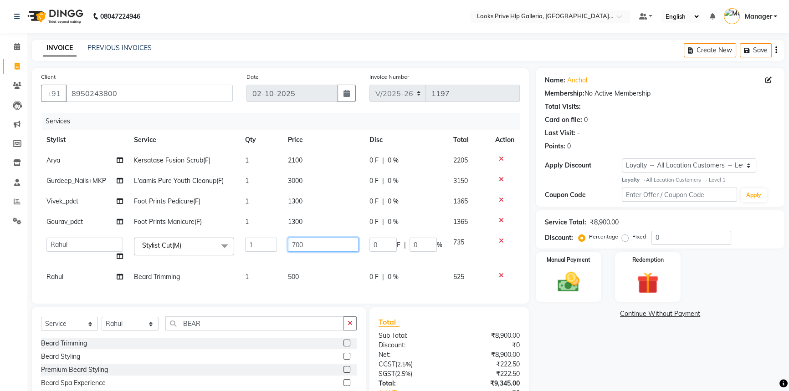
drag, startPoint x: 320, startPoint y: 250, endPoint x: 270, endPoint y: 234, distance: 52.2
click at [267, 246] on tr "Arshdeep Arya Counter_Sales Gourav_pdct Gurdeep_Nails+MKP Manager Mani_chauhan …" at bounding box center [280, 249] width 479 height 35
type input "850"
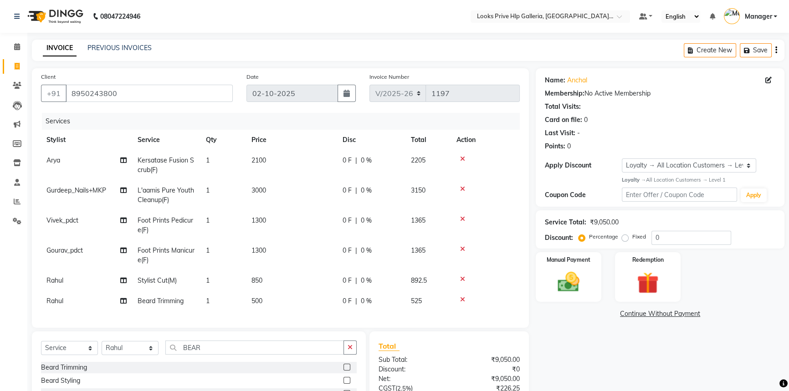
drag, startPoint x: 600, startPoint y: 350, endPoint x: 493, endPoint y: 296, distance: 119.6
click at [599, 350] on div "Name: Anchal Membership: No Active Membership Total Visits: Card on file: 0 Las…" at bounding box center [664, 271] width 256 height 407
click at [366, 190] on span "0 %" at bounding box center [366, 191] width 11 height 10
select select "71863"
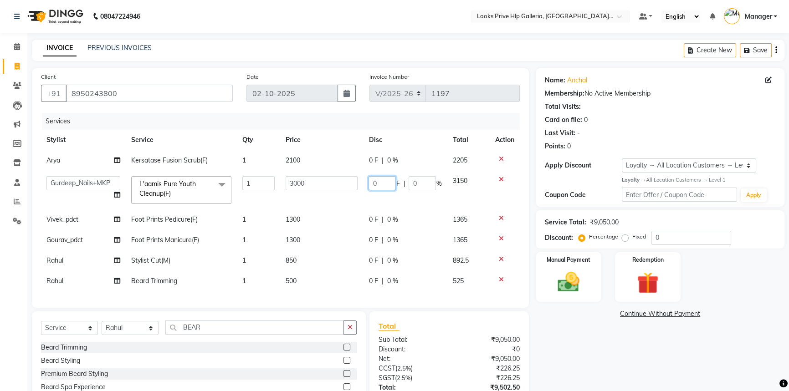
click at [385, 185] on input "0" at bounding box center [382, 183] width 27 height 14
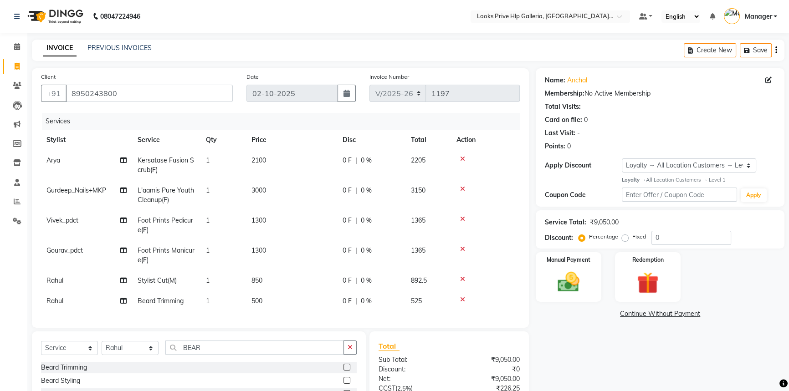
click at [374, 191] on div "0 F | 0 %" at bounding box center [371, 191] width 57 height 10
select select "71863"
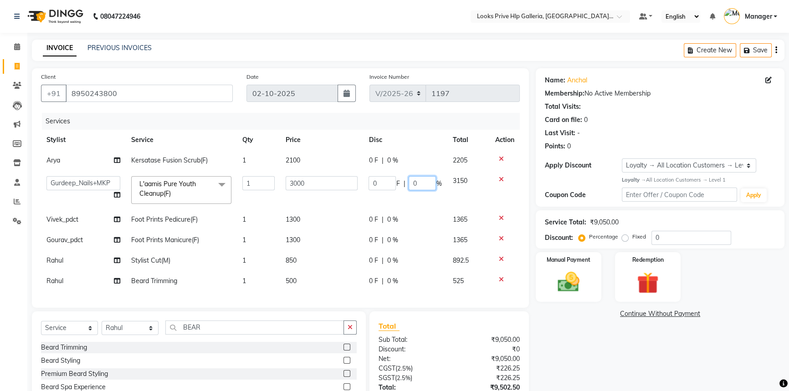
click at [421, 182] on input "0" at bounding box center [422, 183] width 27 height 14
type input "30"
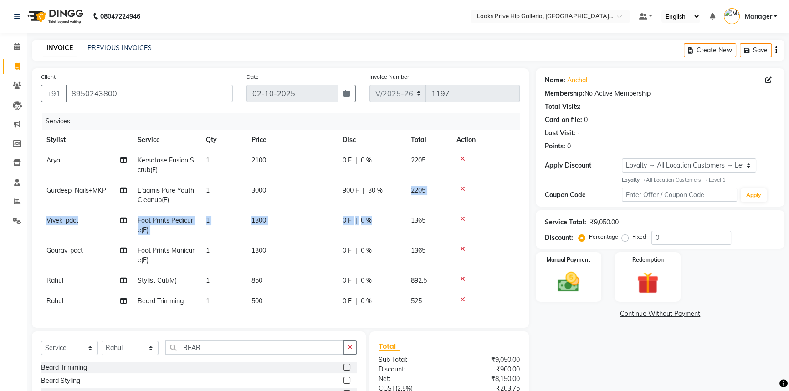
drag, startPoint x: 386, startPoint y: 209, endPoint x: 393, endPoint y: 212, distance: 7.1
click at [392, 212] on tbody "Arya Kersatase Fusion Scrub(F) 1 2100 0 F | 0 % 2205 Gurdeep_Nails+MKP L'aamis …" at bounding box center [280, 230] width 479 height 161
click at [391, 223] on div "0 F | 0 %" at bounding box center [371, 221] width 57 height 10
select select "71867"
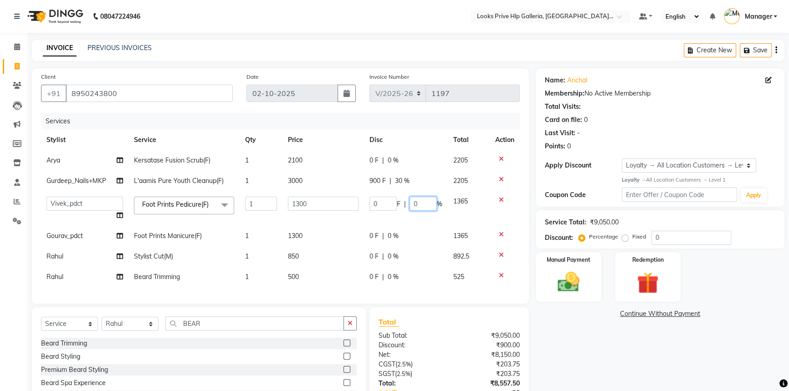
click at [424, 203] on input "0" at bounding box center [423, 204] width 27 height 14
type input "30"
click at [401, 229] on tbody "Arya Kersatase Fusion Scrub(F) 1 2100 0 F | 0 % 2205 Gurdeep_Nails+MKP L'aamis …" at bounding box center [280, 218] width 479 height 137
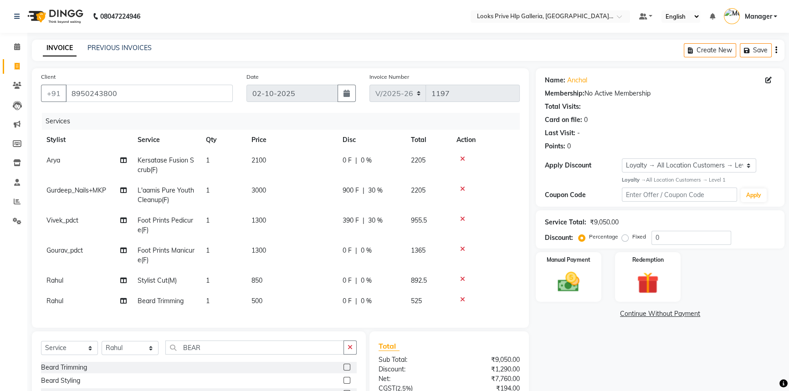
click at [371, 249] on span "0 %" at bounding box center [366, 251] width 11 height 10
select select "88097"
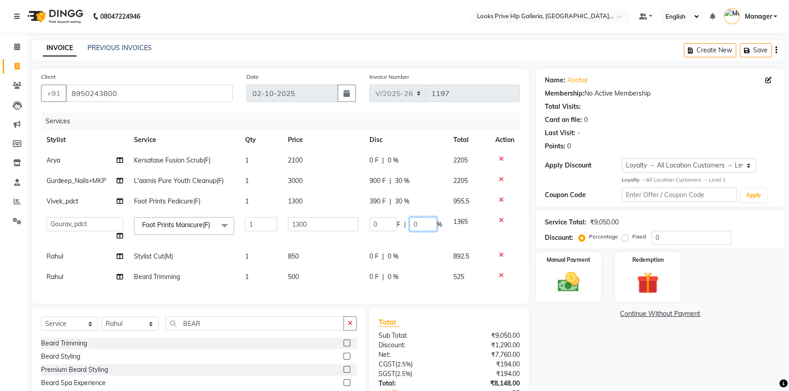
click at [421, 223] on input "0" at bounding box center [423, 224] width 27 height 14
type input "30"
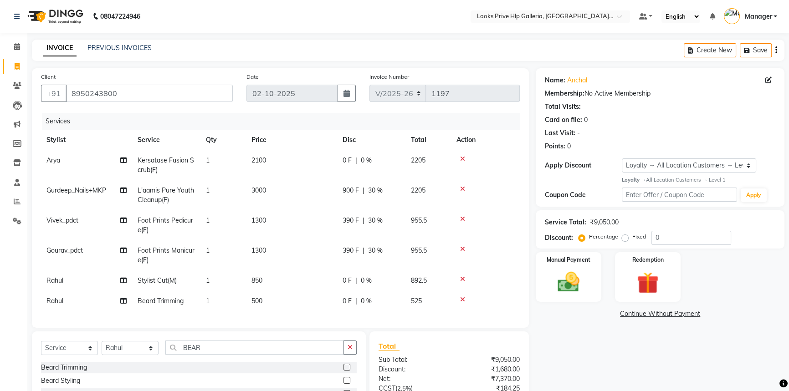
click at [395, 260] on tbody "Arya Kersatase Fusion Scrub(F) 1 2100 0 F | 0 % 2205 Gurdeep_Nails+MKP L'aamis …" at bounding box center [280, 230] width 479 height 161
click at [364, 288] on td "0 F | 0 %" at bounding box center [371, 281] width 68 height 21
select select "74725"
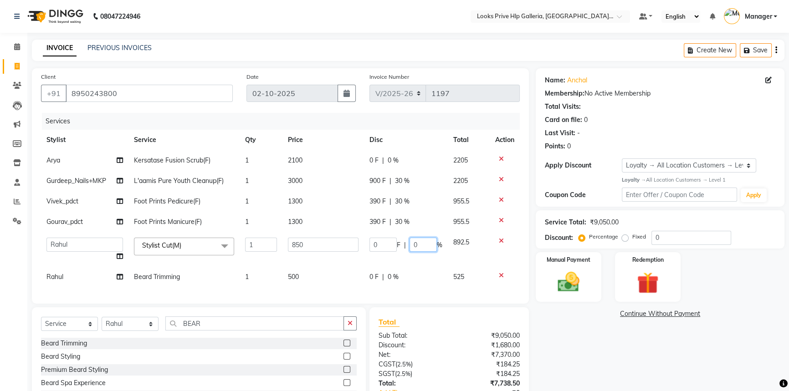
click at [426, 247] on input "0" at bounding box center [423, 245] width 27 height 14
type input "30"
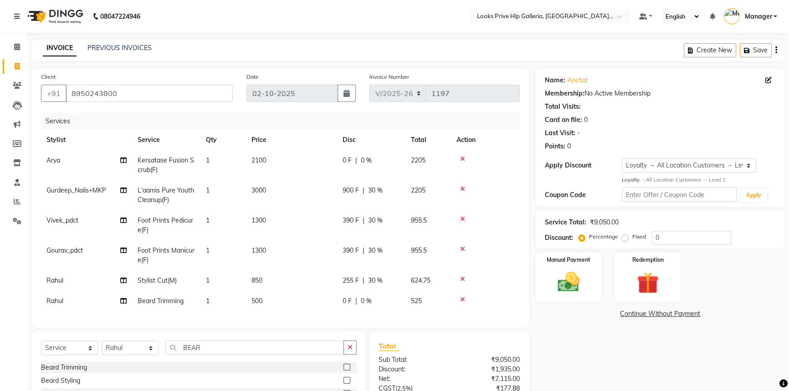
click at [395, 274] on tbody "Arya Kersatase Fusion Scrub(F) 1 2100 0 F | 0 % 2205 Gurdeep_Nails+MKP L'aamis …" at bounding box center [280, 230] width 479 height 161
click at [367, 293] on td "0 F | 0 %" at bounding box center [371, 301] width 68 height 21
select select "74725"
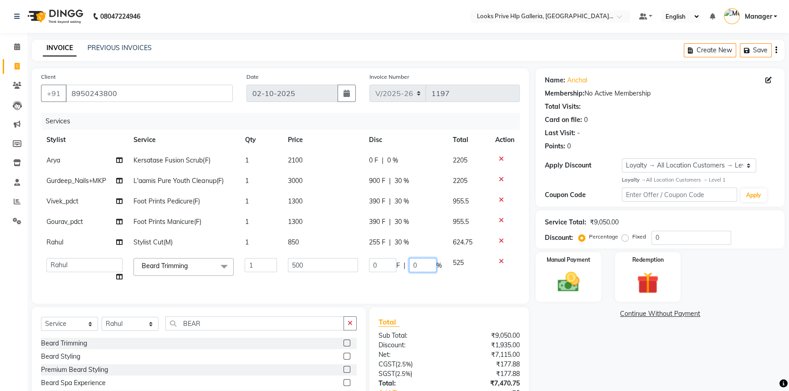
click at [425, 264] on input "0" at bounding box center [422, 265] width 27 height 14
type input "30"
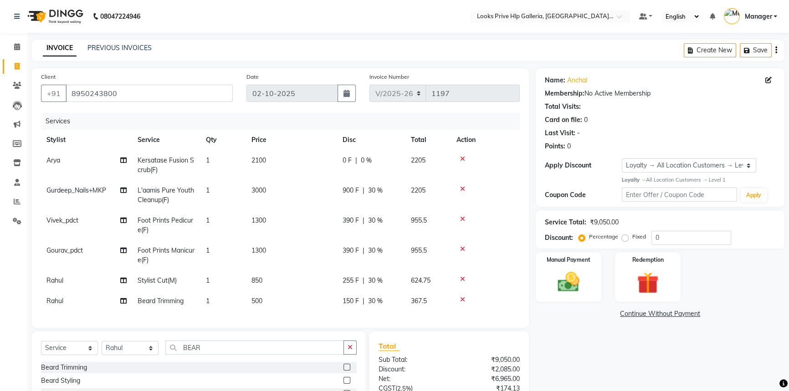
click at [573, 378] on div "Name: Anchal Membership: No Active Membership Total Visits: Card on file: 0 Las…" at bounding box center [664, 271] width 256 height 407
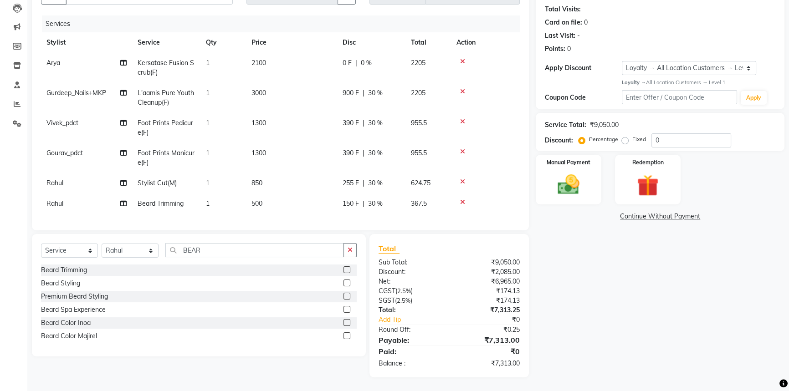
scroll to position [104, 0]
click at [579, 172] on img at bounding box center [568, 185] width 37 height 26
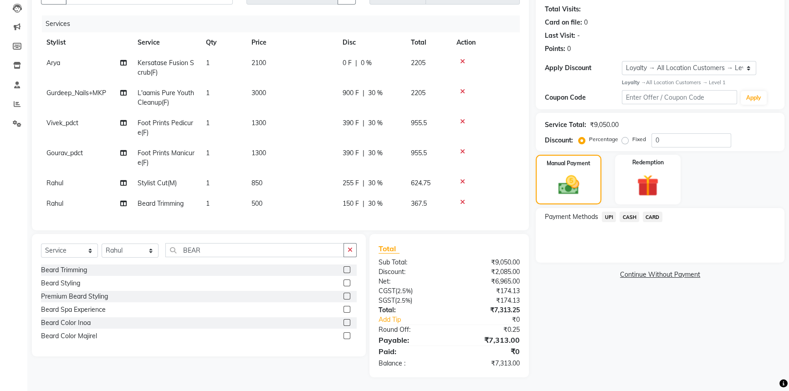
scroll to position [62, 0]
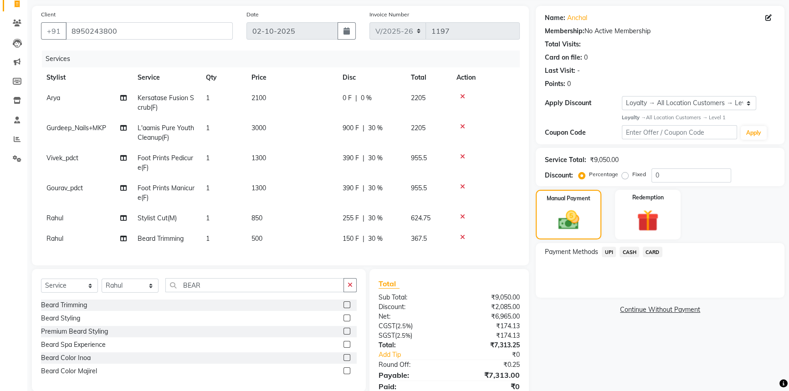
drag, startPoint x: 257, startPoint y: 236, endPoint x: 283, endPoint y: 235, distance: 25.1
click at [258, 235] on span "500" at bounding box center [257, 239] width 11 height 8
select select "74725"
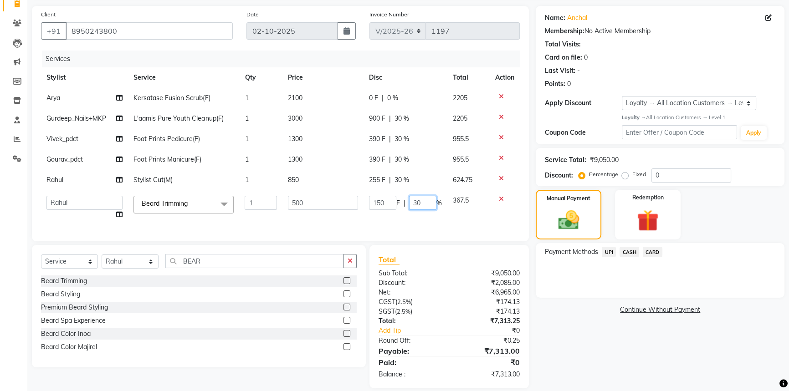
click at [423, 200] on input "30" at bounding box center [422, 203] width 27 height 14
type input "30.1"
click at [608, 310] on link "Continue Without Payment" at bounding box center [660, 310] width 245 height 10
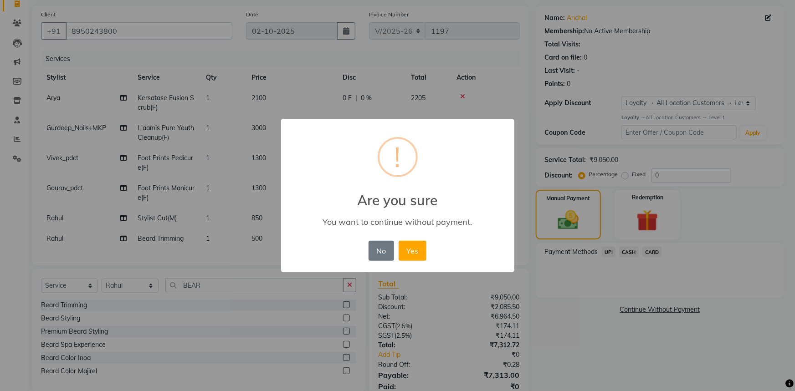
click at [382, 252] on button "No" at bounding box center [382, 251] width 26 height 20
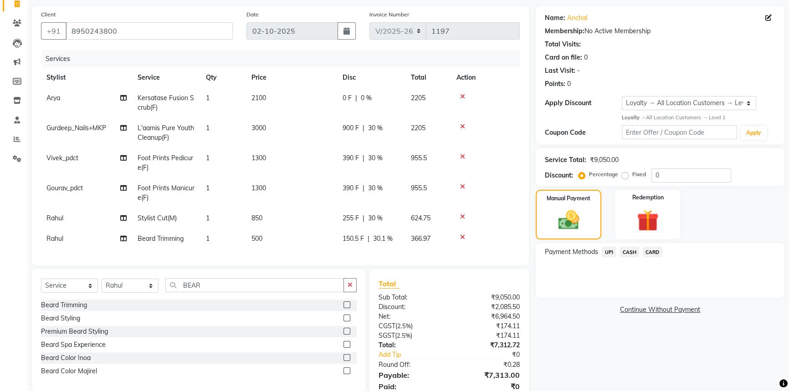
drag, startPoint x: 405, startPoint y: 242, endPoint x: 397, endPoint y: 237, distance: 9.6
click at [403, 241] on tr "Rahul Beard Trimming 1 500 150.5 F | 30.1 % 366.97" at bounding box center [280, 239] width 479 height 21
click at [380, 231] on td "150.5 F | 30.1 %" at bounding box center [371, 239] width 68 height 21
select select "74725"
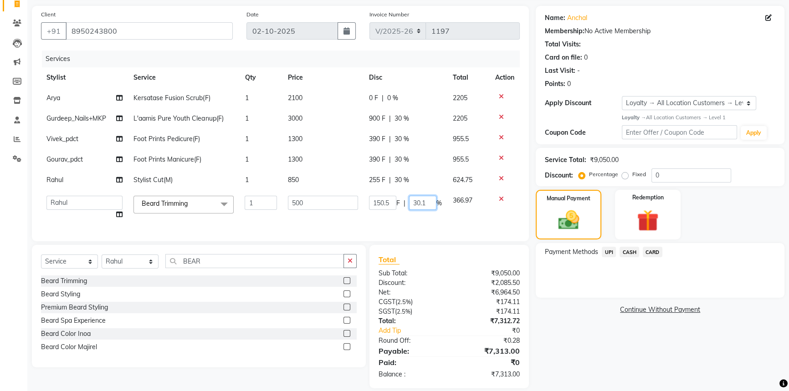
click at [426, 201] on input "30.1" at bounding box center [422, 203] width 27 height 14
type input "3"
type input "29"
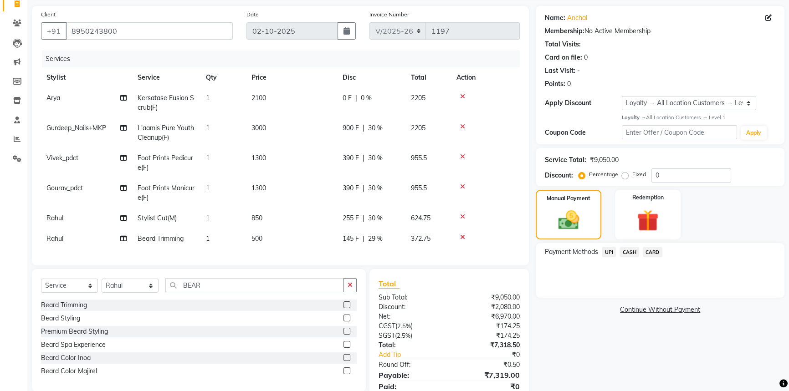
click at [597, 351] on div "Name: Anchal Membership: No Active Membership Total Visits: Card on file: 0 Las…" at bounding box center [664, 209] width 256 height 407
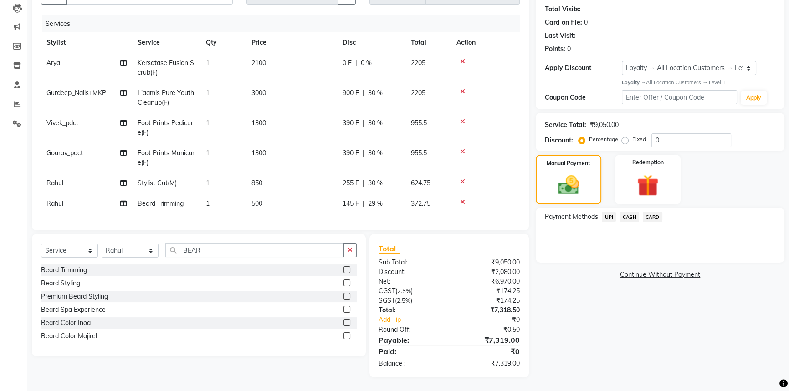
scroll to position [104, 0]
click at [381, 199] on span "29 %" at bounding box center [375, 204] width 15 height 10
select select "74725"
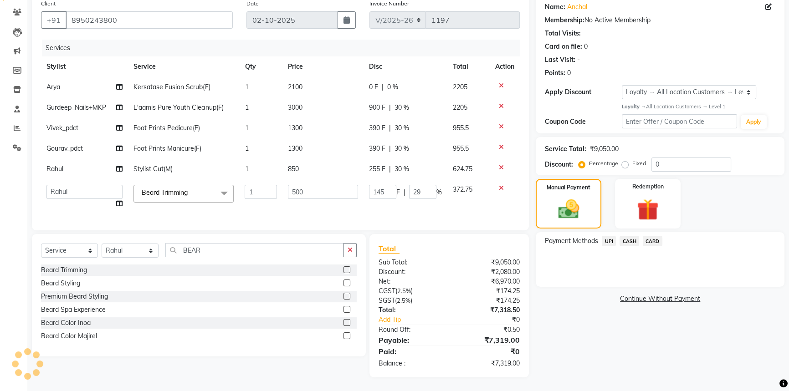
scroll to position [80, 0]
click at [429, 186] on input "29" at bounding box center [422, 192] width 27 height 14
type input "2"
type input "31"
click at [596, 344] on div "Name: Anchal Membership: No Active Membership Total Visits: Card on file: 0 Las…" at bounding box center [664, 186] width 256 height 383
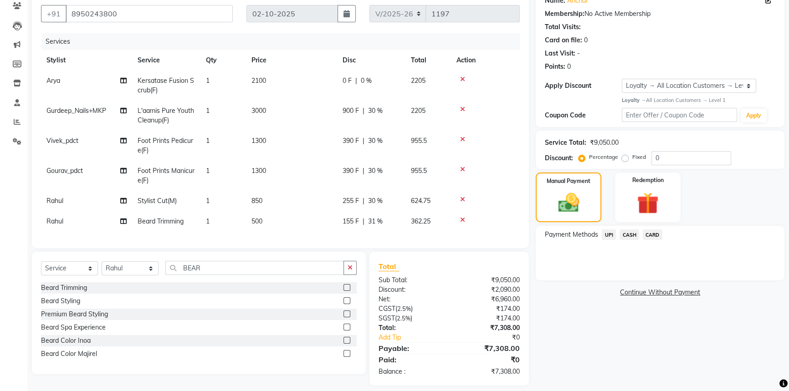
drag, startPoint x: 380, startPoint y: 226, endPoint x: 375, endPoint y: 225, distance: 5.1
click at [375, 226] on span "31 %" at bounding box center [375, 222] width 15 height 10
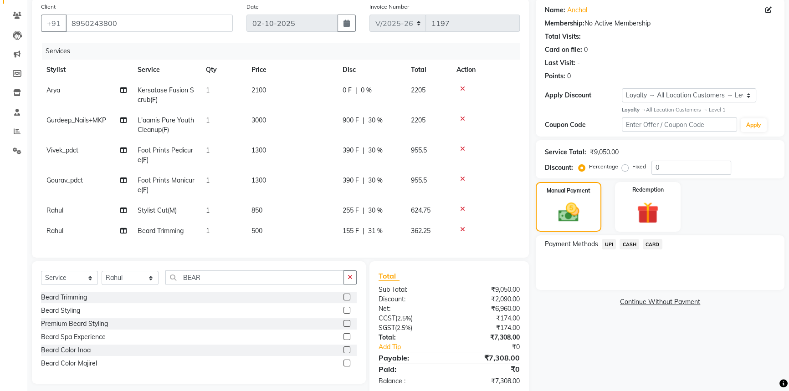
select select "74725"
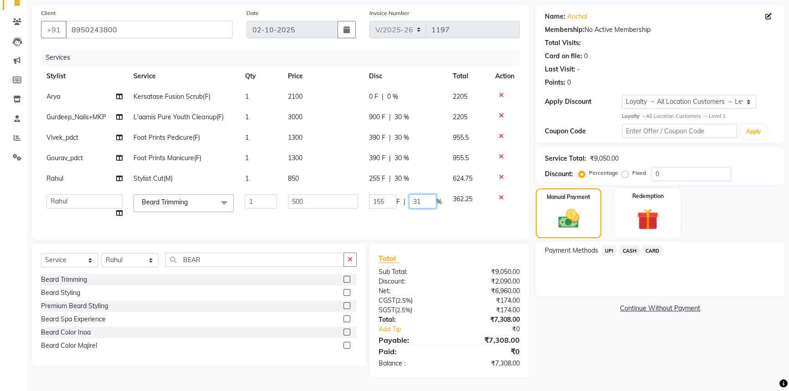
click at [427, 195] on input "31" at bounding box center [422, 202] width 27 height 14
type input "32"
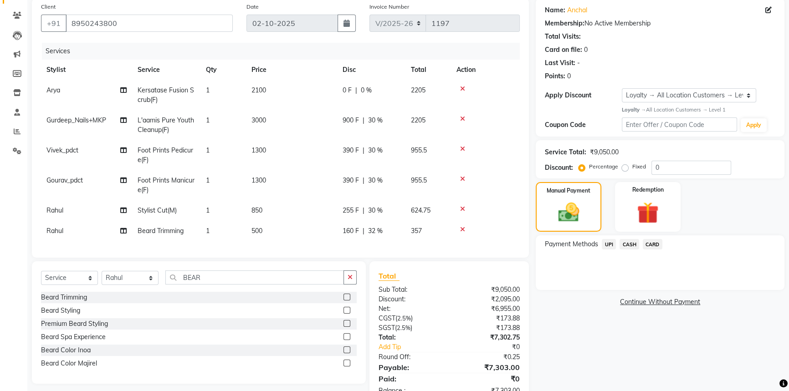
click at [595, 324] on div "Name: Anchal Membership: No Active Membership Total Visits: Card on file: 0 Las…" at bounding box center [664, 201] width 256 height 407
click at [625, 242] on span "CASH" at bounding box center [630, 244] width 20 height 10
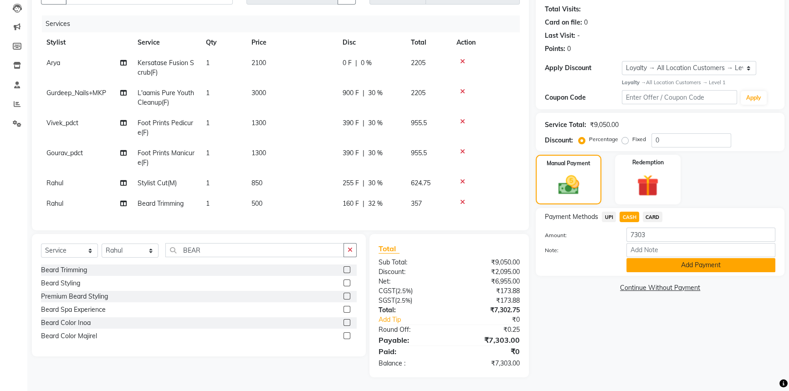
click at [694, 263] on button "Add Payment" at bounding box center [701, 265] width 149 height 14
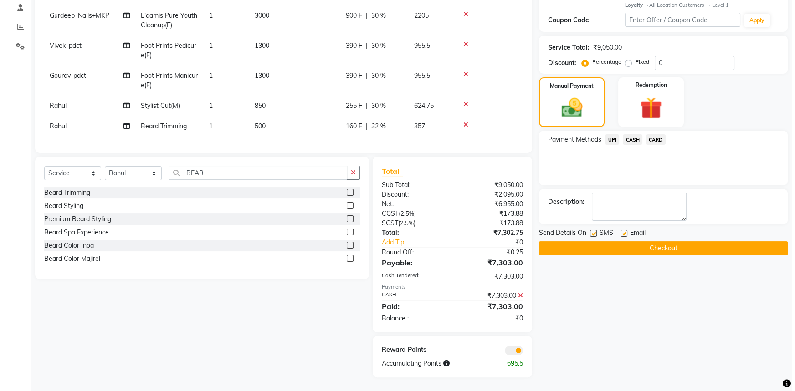
scroll to position [182, 0]
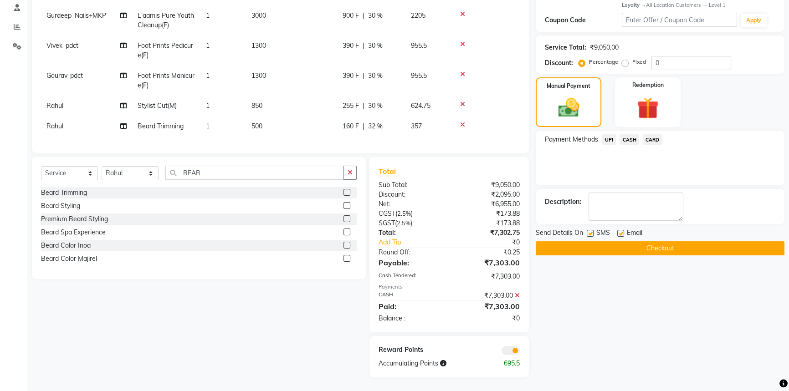
click at [512, 350] on span at bounding box center [511, 350] width 18 height 9
click at [520, 352] on input "checkbox" at bounding box center [520, 352] width 0 height 0
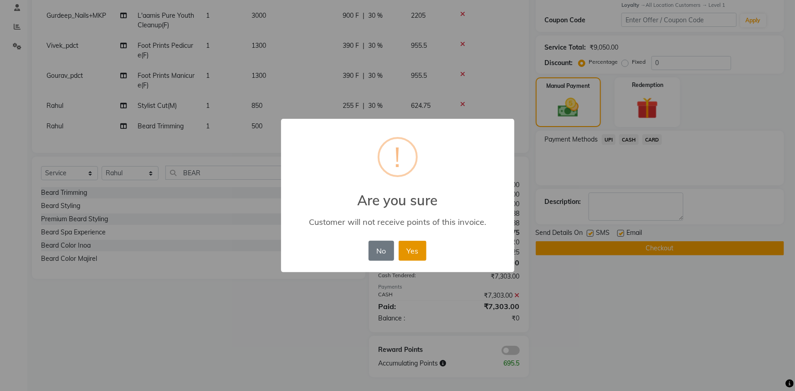
click at [405, 250] on button "Yes" at bounding box center [413, 251] width 28 height 20
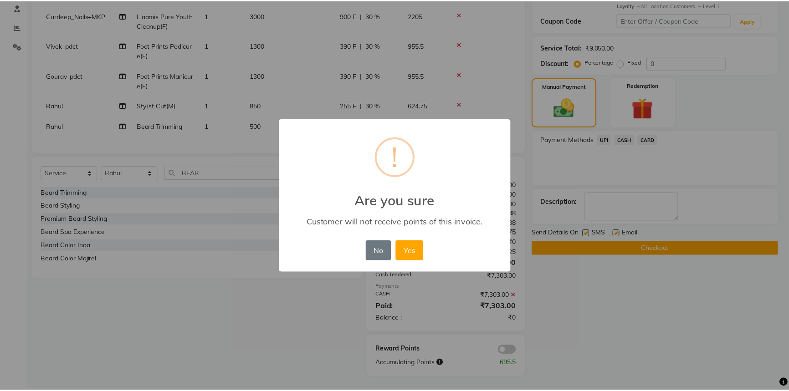
scroll to position [169, 0]
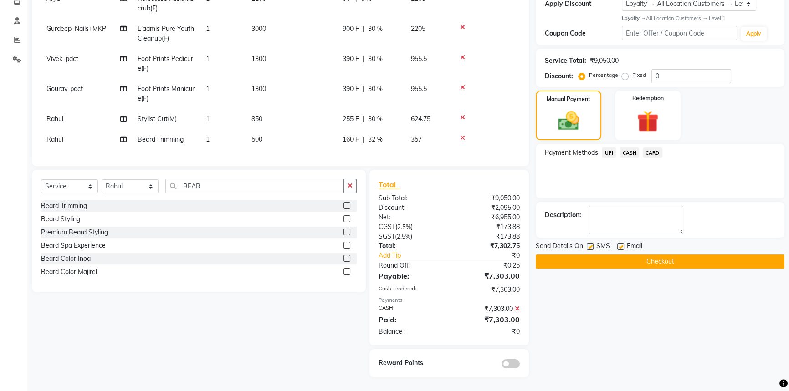
click at [644, 255] on button "Checkout" at bounding box center [660, 262] width 249 height 14
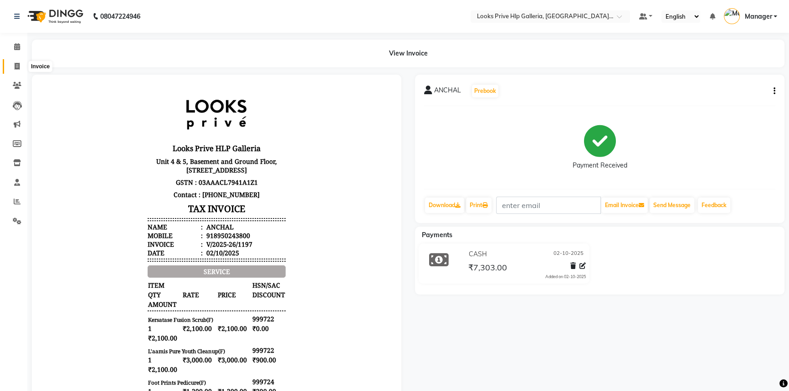
click at [9, 71] on span at bounding box center [17, 67] width 16 height 10
select select "service"
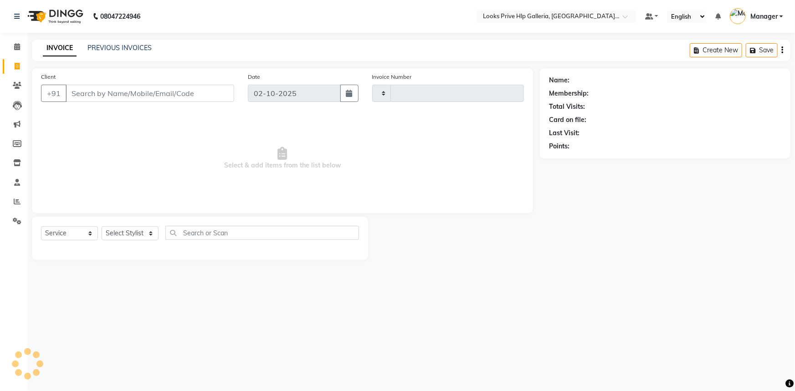
type input "1198"
select select "7937"
click at [108, 50] on link "PREVIOUS INVOICES" at bounding box center [119, 48] width 64 height 8
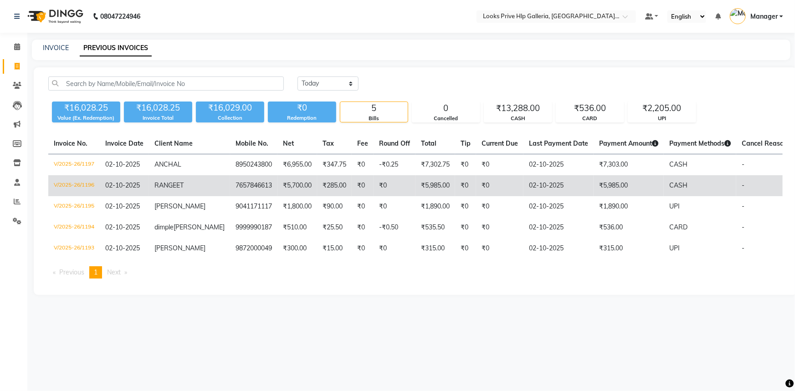
click at [82, 182] on td "V/2025-26/1196" at bounding box center [73, 185] width 51 height 21
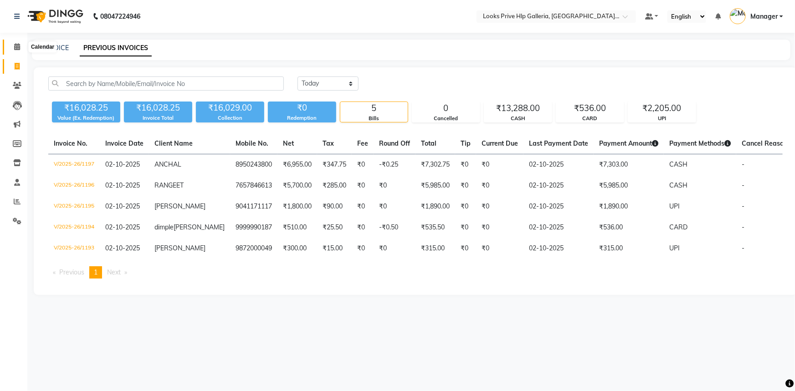
click at [17, 42] on span at bounding box center [17, 47] width 16 height 10
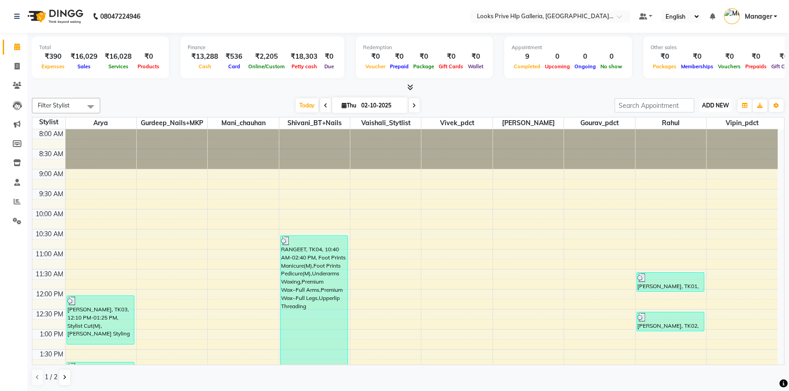
click at [719, 106] on span "ADD NEW" at bounding box center [715, 105] width 27 height 7
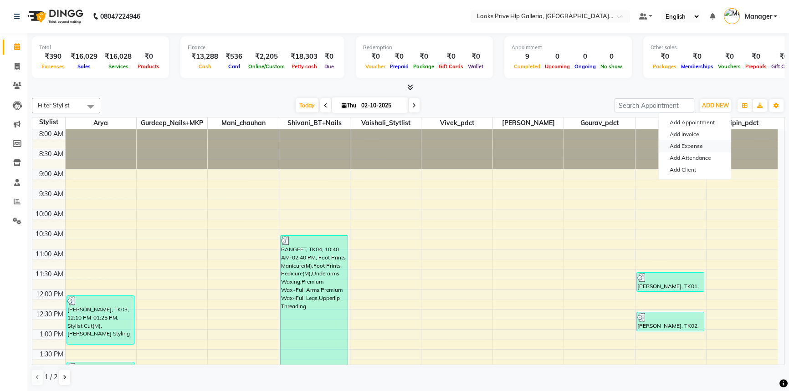
click at [704, 146] on link "Add Expense" at bounding box center [695, 146] width 72 height 12
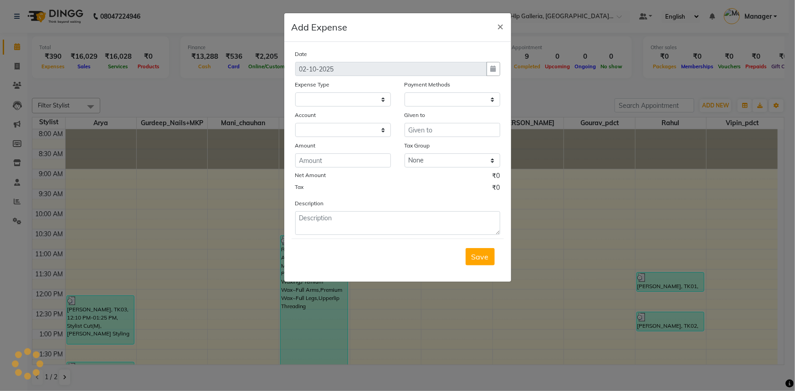
select select
select select "1"
select select "7087"
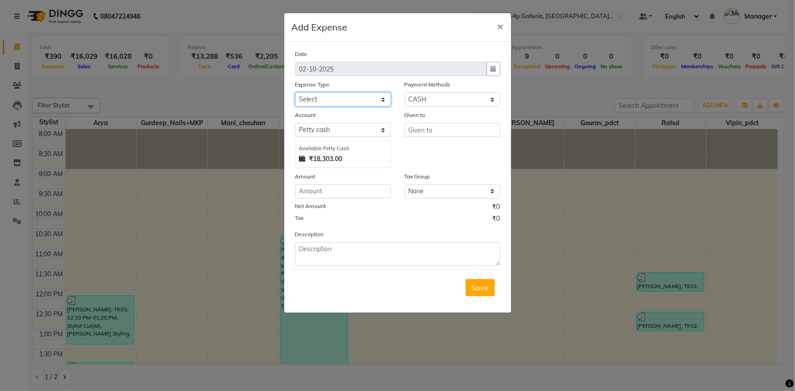
click at [356, 106] on select "Select Accommodation Aesthetics Bank Deposit BLINKIT Cash Handover Client Refun…" at bounding box center [343, 100] width 96 height 14
select select "24170"
click at [341, 100] on select "Select Accommodation Aesthetics Bank Deposit BLINKIT Cash Handover Client Refun…" at bounding box center [343, 100] width 96 height 14
click at [353, 191] on input "number" at bounding box center [343, 192] width 96 height 14
type input "100"
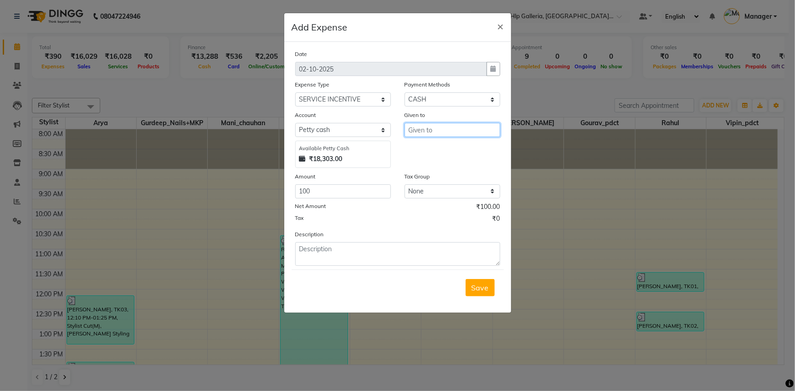
click at [416, 131] on input "text" at bounding box center [453, 130] width 96 height 14
type input "V"
drag, startPoint x: 428, startPoint y: 141, endPoint x: 427, endPoint y: 146, distance: 5.0
click at [428, 144] on ngb-typeahead-window "Cou nter_Sales" at bounding box center [441, 150] width 73 height 23
click at [427, 147] on span "Cou" at bounding box center [423, 149] width 14 height 9
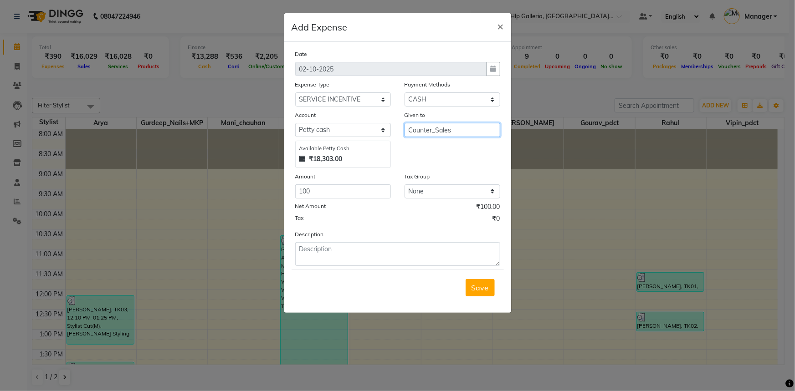
type input "Counter_Sales"
click at [354, 257] on textarea at bounding box center [397, 254] width 205 height 24
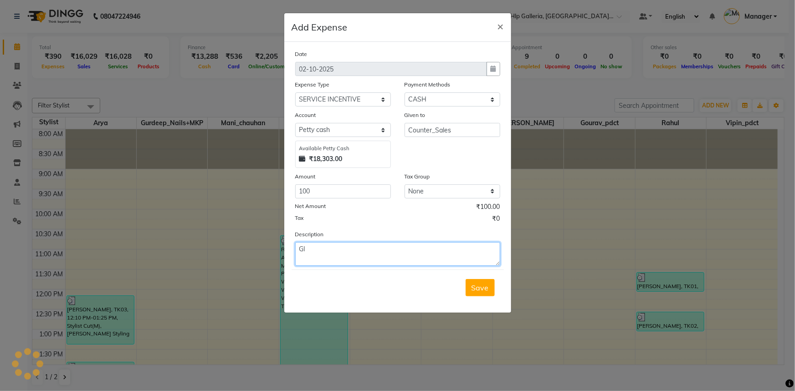
type textarea "G"
type textarea "INCENTIVE TO GOURAV"
click at [474, 284] on span "Save" at bounding box center [480, 287] width 17 height 9
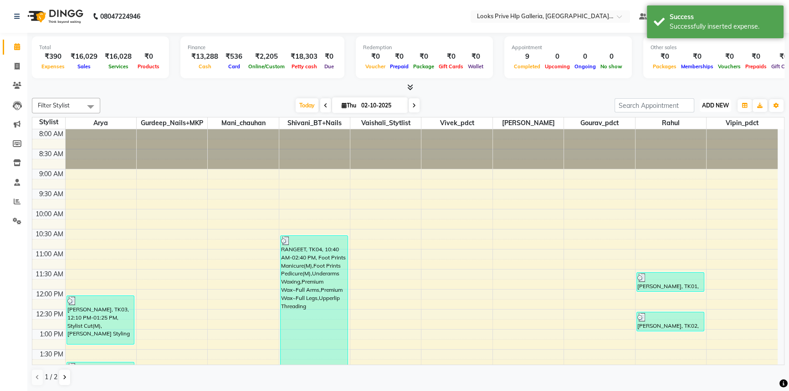
click at [729, 102] on button "ADD NEW Toggle Dropdown" at bounding box center [715, 105] width 31 height 13
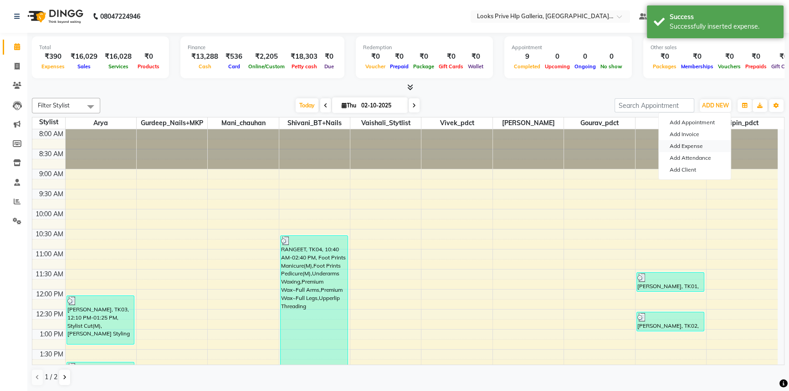
click at [697, 146] on link "Add Expense" at bounding box center [695, 146] width 72 height 12
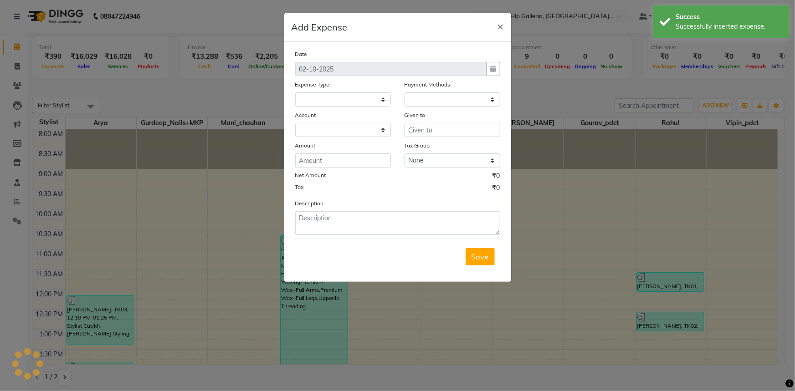
select select "7088"
select select "1"
select select "7087"
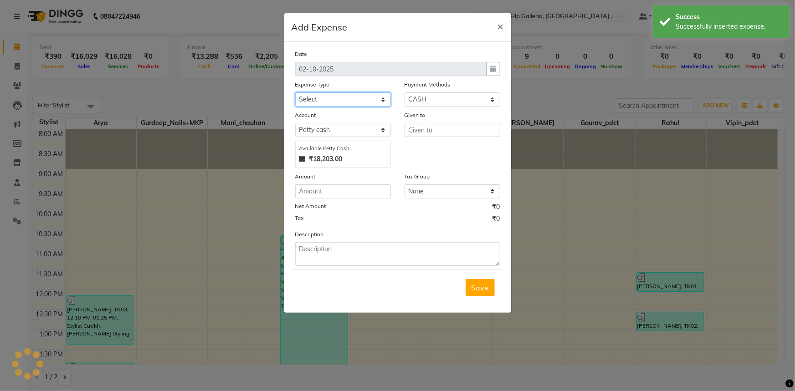
click at [313, 99] on select "Select Accommodation Aesthetics Bank Deposit BLINKIT Cash Handover Client Refun…" at bounding box center [343, 100] width 96 height 14
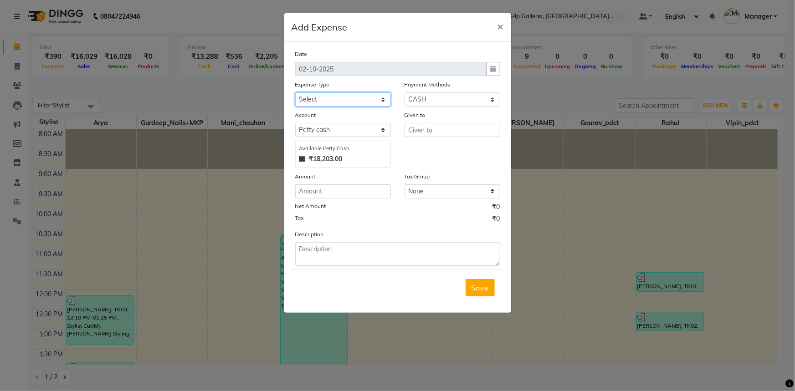
select select "24170"
click at [329, 97] on select "Select Accommodation Aesthetics Bank Deposit BLINKIT Cash Handover Client Refun…" at bounding box center [343, 100] width 96 height 14
click at [351, 192] on input "number" at bounding box center [343, 192] width 96 height 14
type input "100"
click at [427, 125] on input "text" at bounding box center [453, 130] width 96 height 14
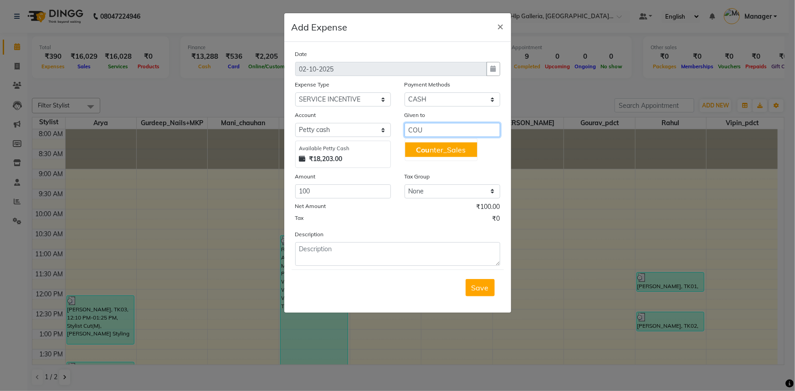
click at [459, 149] on ngb-highlight "Cou nter_Sales" at bounding box center [441, 149] width 50 height 9
type input "Counter_Sales"
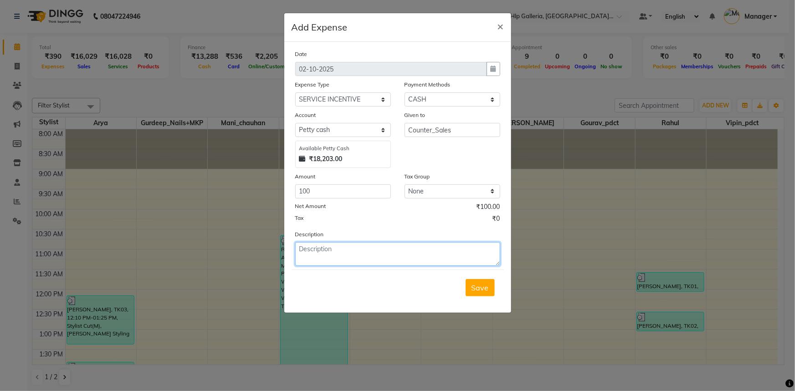
click at [391, 250] on textarea at bounding box center [397, 254] width 205 height 24
type textarea "INCENTIVE TO VIVEK"
drag, startPoint x: 483, startPoint y: 291, endPoint x: 477, endPoint y: 287, distance: 7.2
click at [483, 291] on span "Save" at bounding box center [480, 287] width 17 height 9
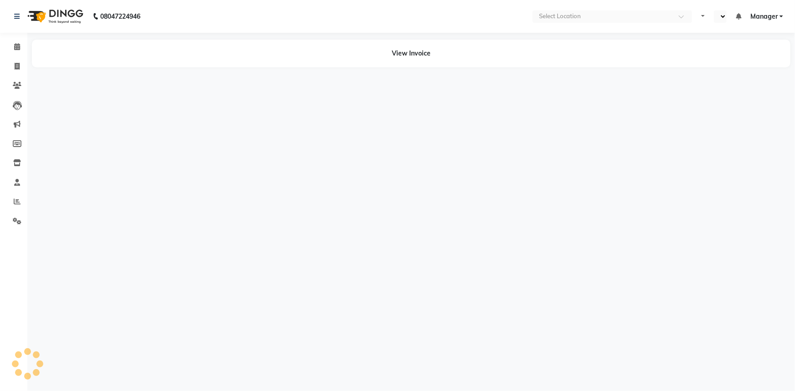
select select "en"
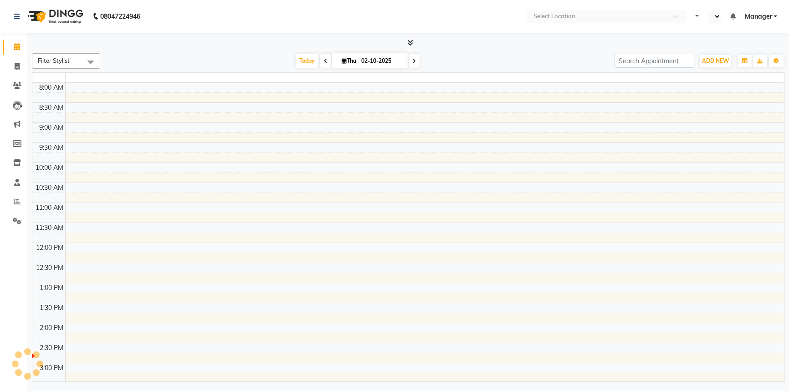
select select "en"
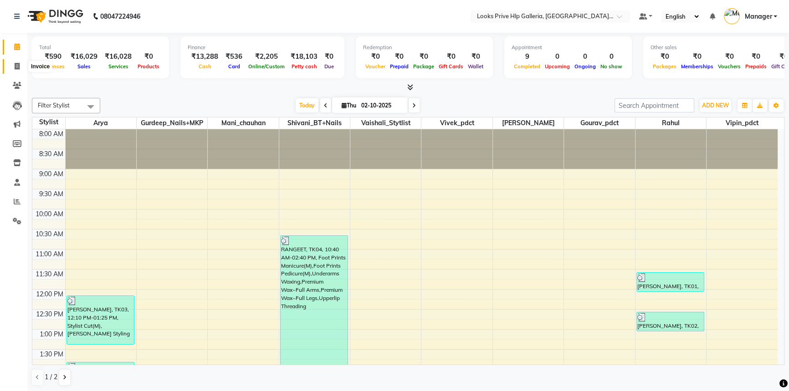
click at [20, 62] on span at bounding box center [17, 67] width 16 height 10
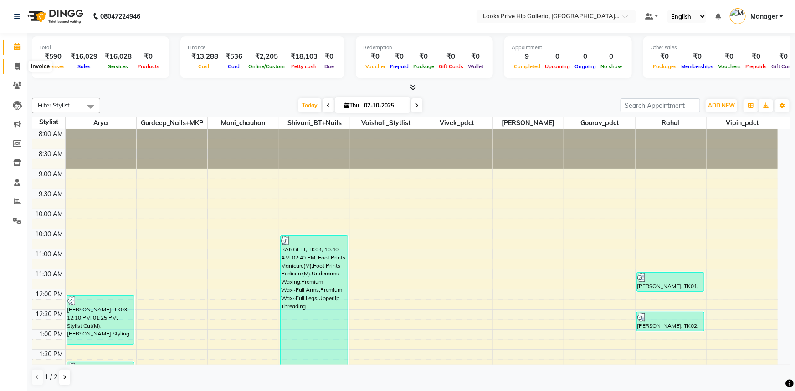
select select "service"
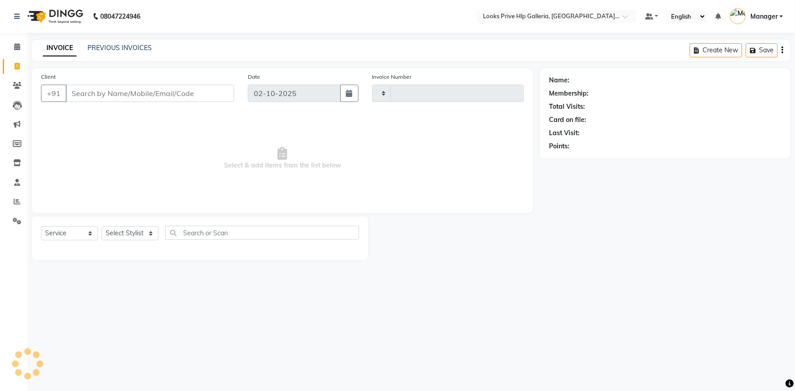
type input "1198"
select select "7937"
click at [117, 49] on link "PREVIOUS INVOICES" at bounding box center [119, 48] width 64 height 8
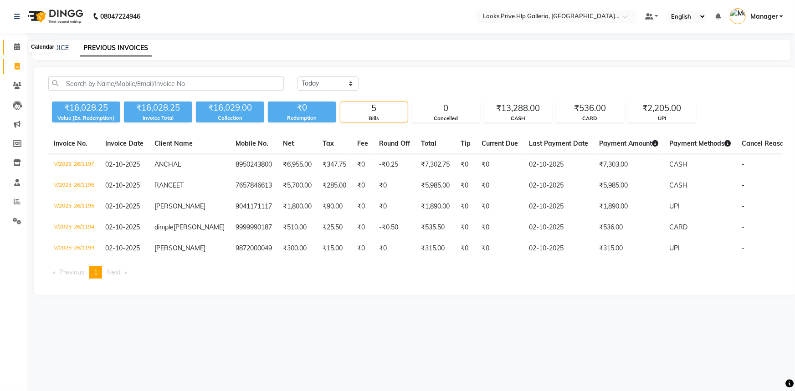
click at [14, 43] on span at bounding box center [17, 47] width 16 height 10
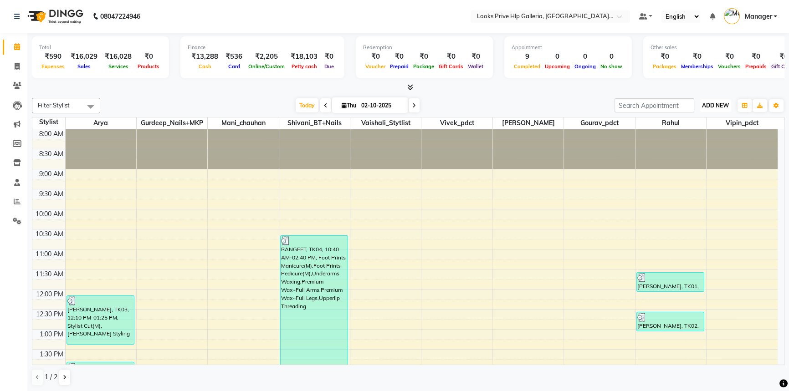
click at [715, 103] on span "ADD NEW" at bounding box center [715, 105] width 27 height 7
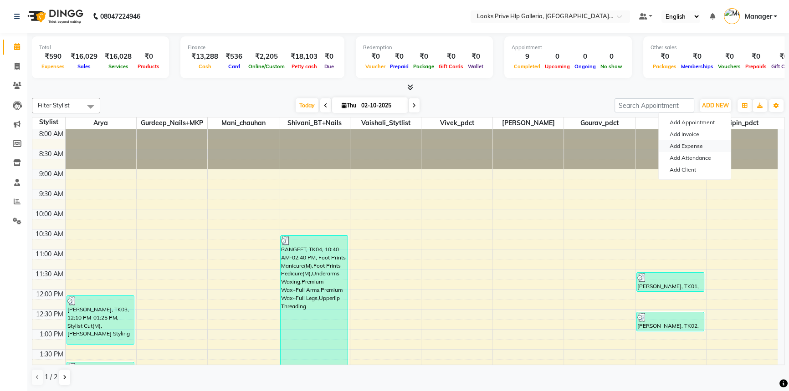
click at [699, 143] on link "Add Expense" at bounding box center [695, 146] width 72 height 12
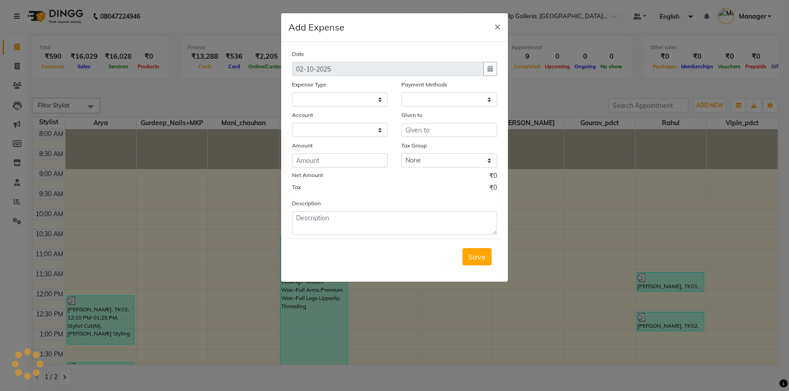
select select
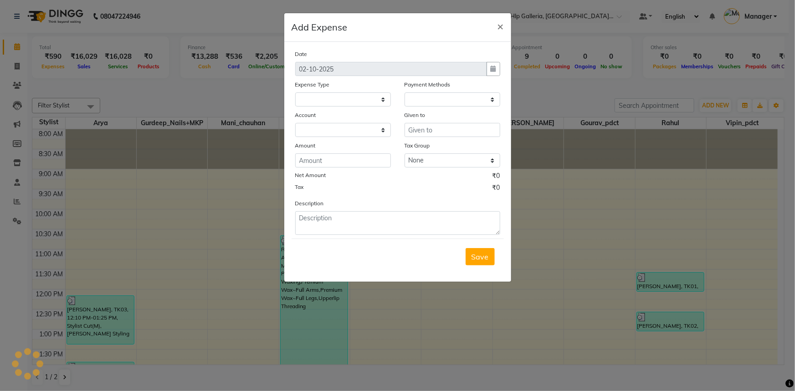
select select "1"
select select "7087"
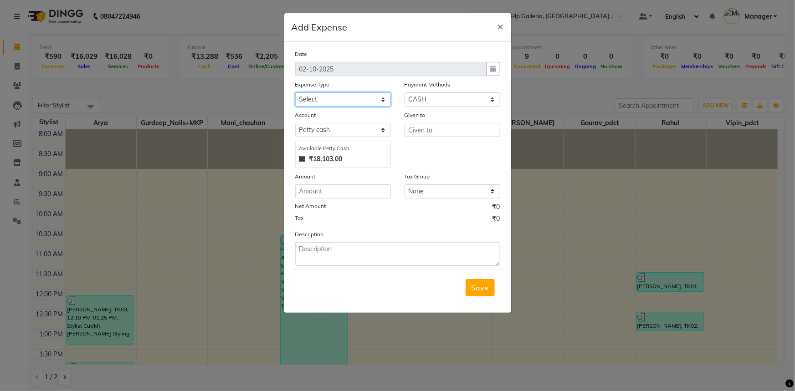
click at [341, 102] on select "Select Accommodation Aesthetics Bank Deposit BLINKIT Cash Handover Client Refun…" at bounding box center [343, 100] width 96 height 14
select select "24170"
click at [348, 93] on select "Select Accommodation Aesthetics Bank Deposit BLINKIT Cash Handover Client Refun…" at bounding box center [343, 100] width 96 height 14
click at [340, 200] on div "Date 02-10-2025 Expense Type Select Accommodation Aesthetics Bank Deposit BLINK…" at bounding box center [397, 157] width 205 height 217
click at [340, 192] on input "number" at bounding box center [343, 192] width 96 height 14
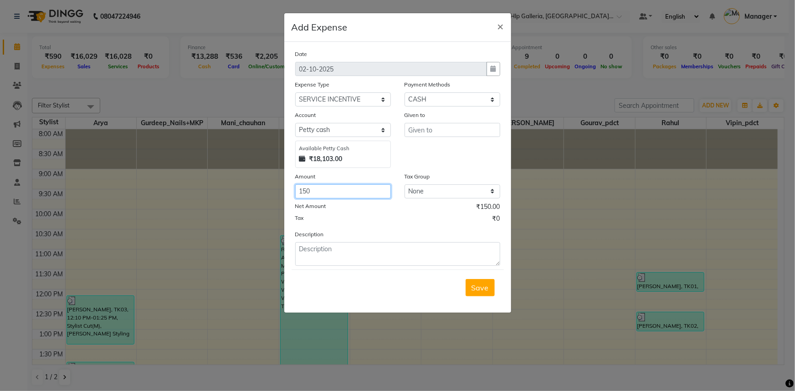
type input "150"
click at [450, 131] on input "text" at bounding box center [453, 130] width 96 height 14
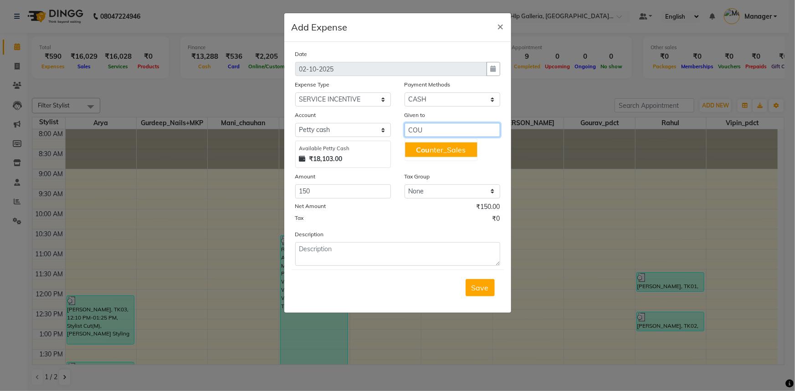
click at [473, 148] on button "Cou nter_Sales" at bounding box center [441, 150] width 72 height 15
type input "Counter_Sales"
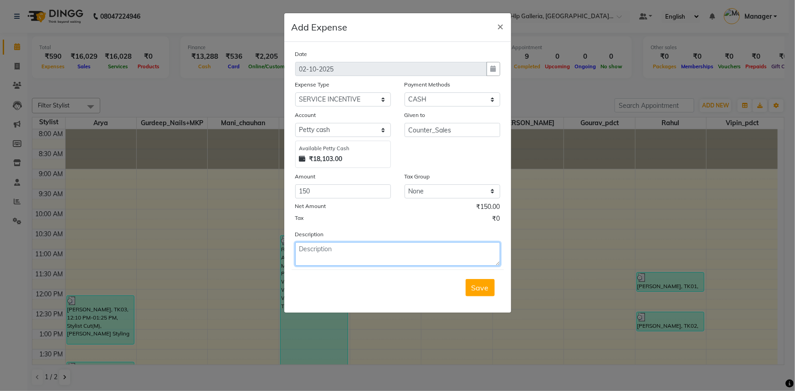
click at [344, 246] on textarea at bounding box center [397, 254] width 205 height 24
type textarea "INCENTIVE TO ARYA"
click at [483, 291] on span "Save" at bounding box center [480, 287] width 17 height 9
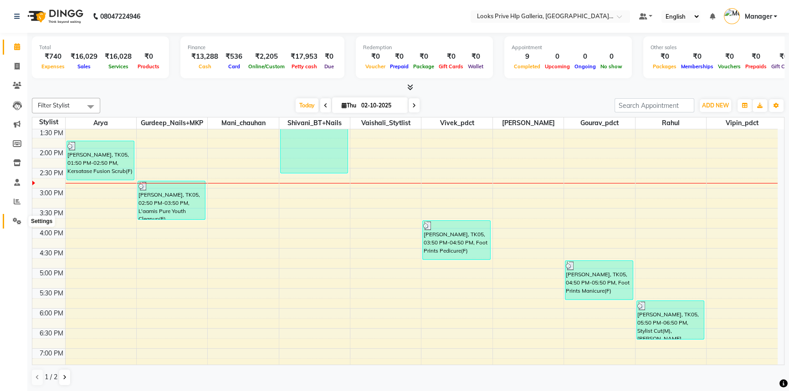
click at [17, 218] on icon at bounding box center [17, 221] width 9 height 7
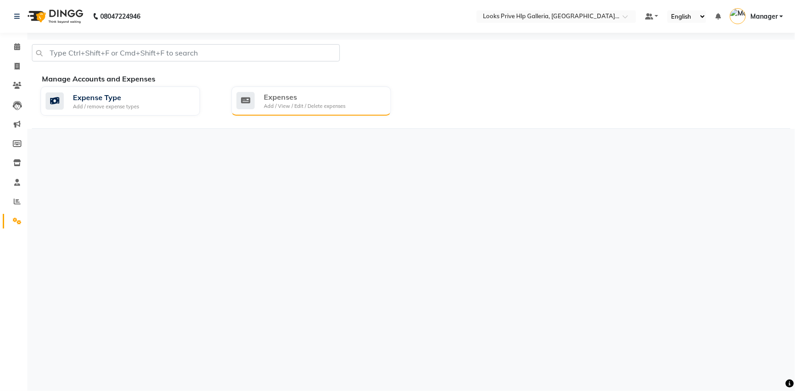
click at [298, 104] on div "Add / View / Edit / Delete expenses" at bounding box center [305, 107] width 82 height 8
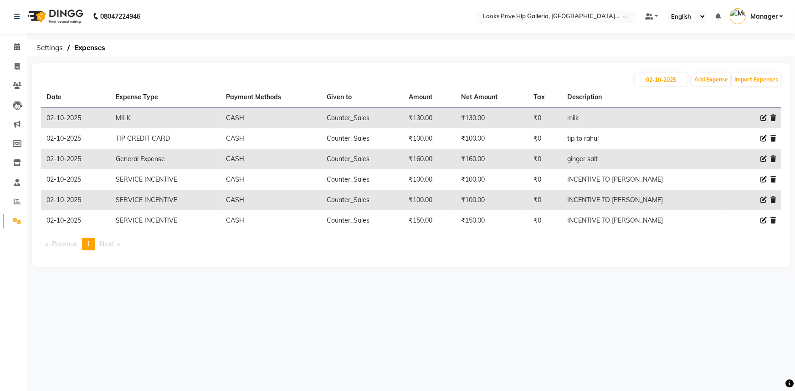
drag, startPoint x: 745, startPoint y: 214, endPoint x: 795, endPoint y: 359, distance: 153.0
drag, startPoint x: 795, startPoint y: 359, endPoint x: 787, endPoint y: 338, distance: 22.8
click at [784, 354] on div "08047224946 Select Location × Looks Prive Hlp Galleria, Mohali, Punjab Default …" at bounding box center [397, 195] width 795 height 391
click at [13, 46] on span at bounding box center [17, 47] width 16 height 10
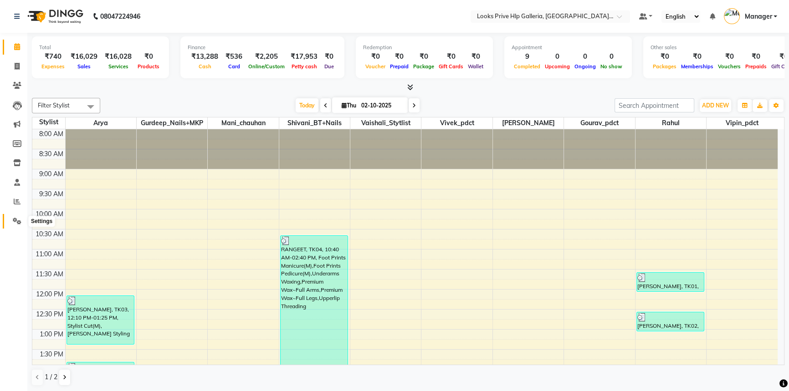
click at [17, 216] on span at bounding box center [17, 221] width 16 height 10
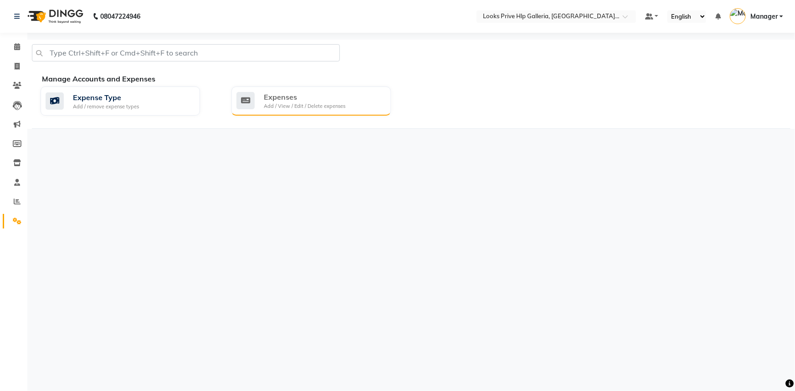
click at [259, 98] on div "Expenses Add / View / Edit / Delete expenses" at bounding box center [309, 101] width 147 height 19
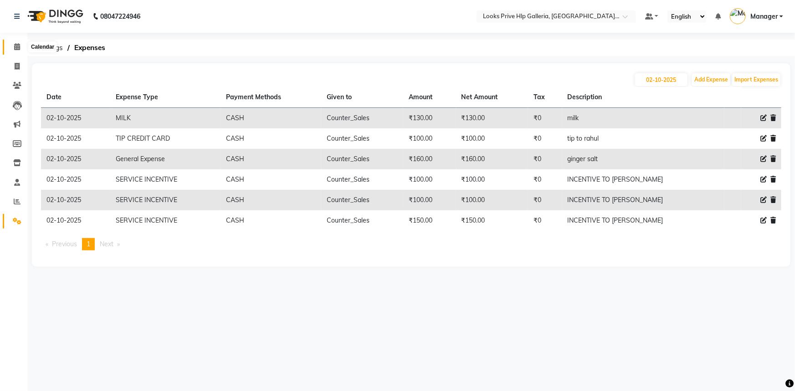
click at [14, 46] on icon at bounding box center [17, 46] width 6 height 7
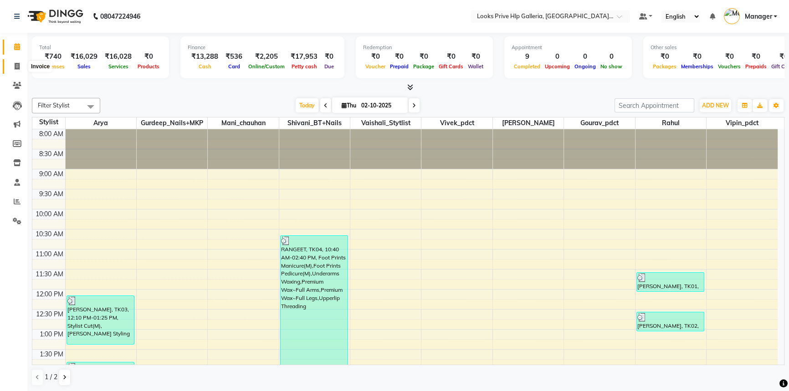
click at [15, 62] on span at bounding box center [17, 67] width 16 height 10
select select "service"
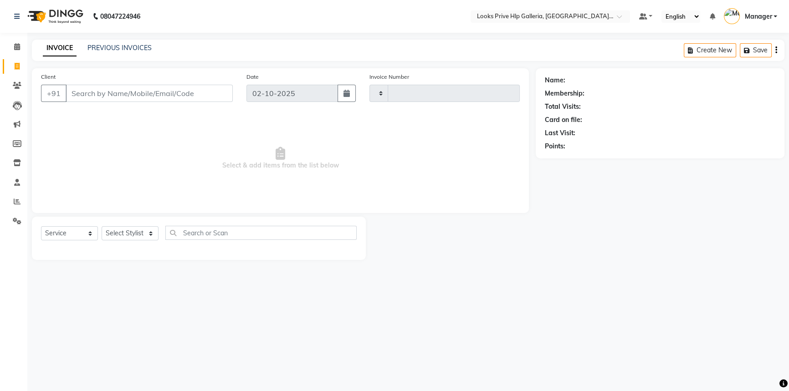
type input "1198"
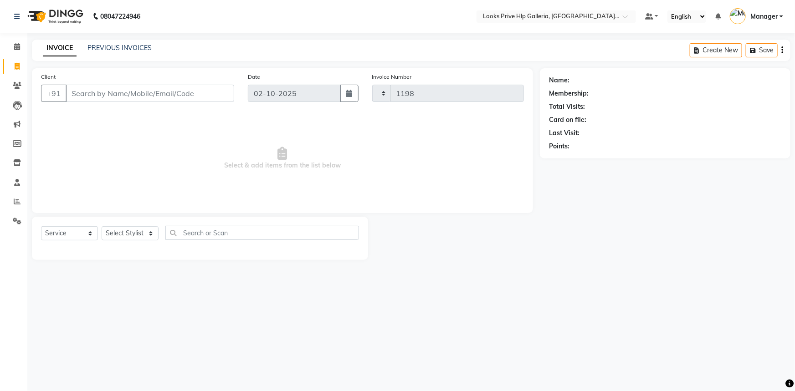
select select "7937"
click at [88, 41] on div "INVOICE PREVIOUS INVOICES Create New Save" at bounding box center [411, 50] width 759 height 21
click at [94, 48] on link "PREVIOUS INVOICES" at bounding box center [119, 48] width 64 height 8
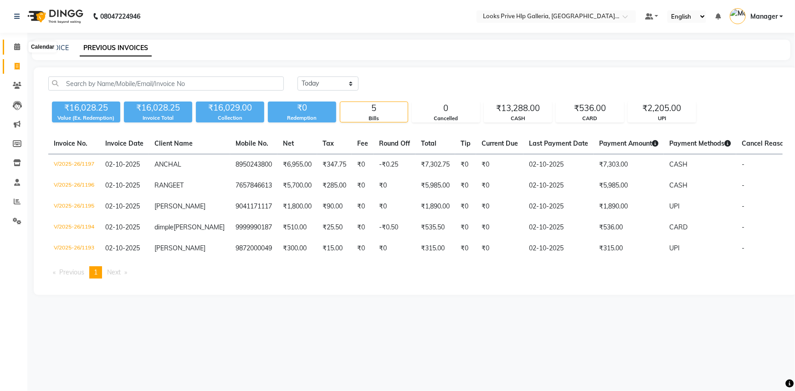
click at [14, 50] on icon at bounding box center [17, 46] width 6 height 7
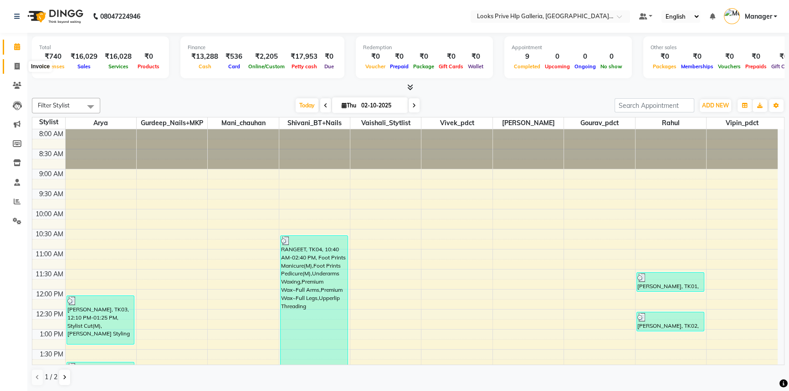
click at [19, 66] on icon at bounding box center [17, 66] width 5 height 7
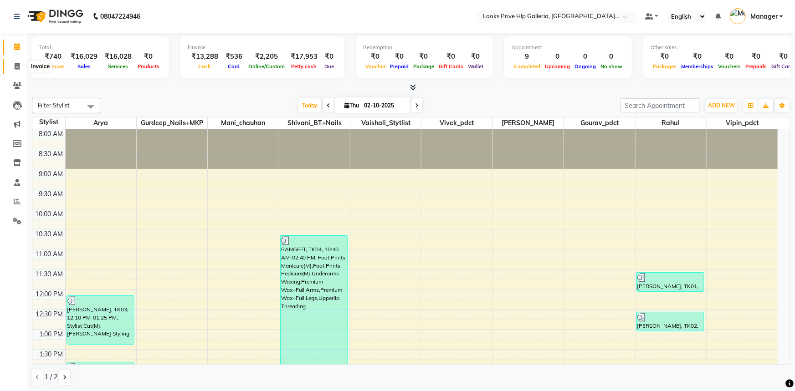
select select "service"
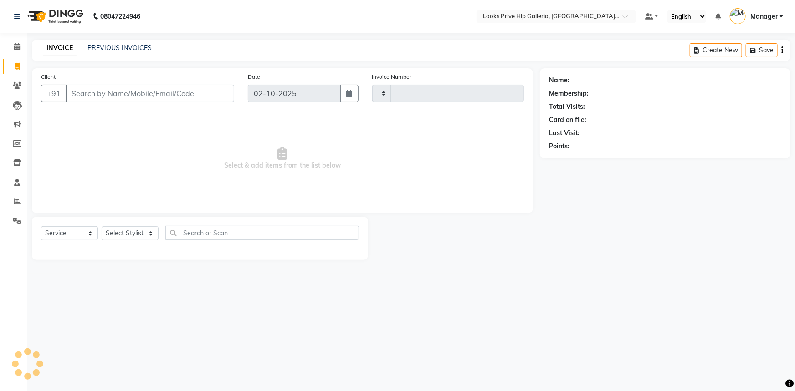
type input "1198"
select select "7937"
click at [18, 83] on icon at bounding box center [17, 85] width 9 height 7
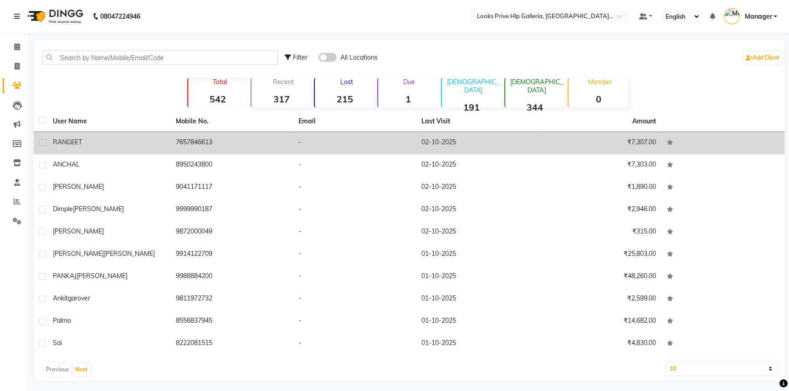
click at [196, 141] on td "7657846613" at bounding box center [231, 143] width 123 height 22
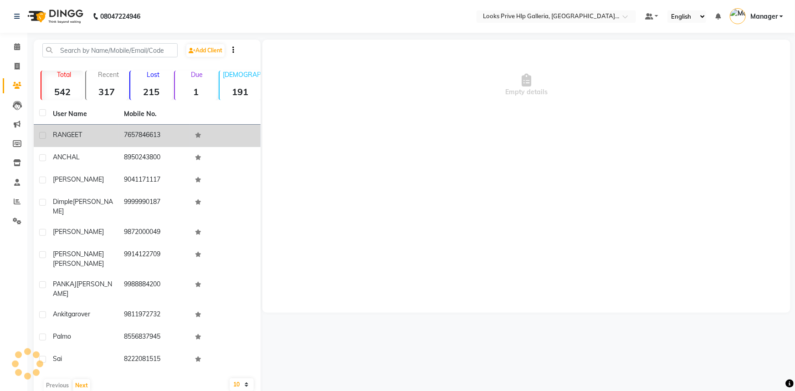
click at [196, 141] on td at bounding box center [225, 136] width 71 height 22
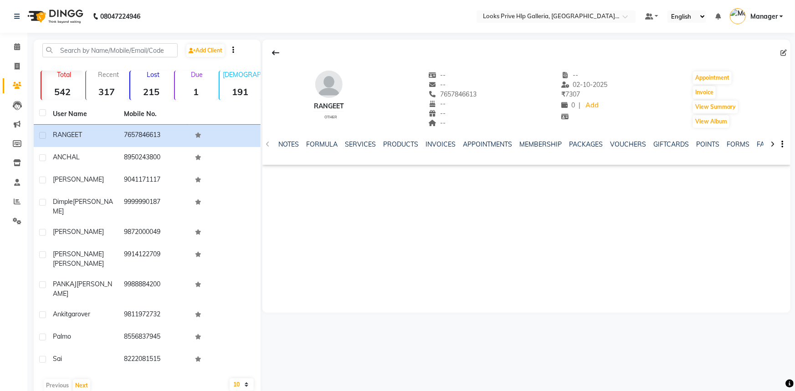
click at [461, 96] on span "7657846613" at bounding box center [453, 94] width 48 height 8
copy span "7657846613"
click at [18, 59] on link "Invoice" at bounding box center [14, 66] width 22 height 15
select select "7937"
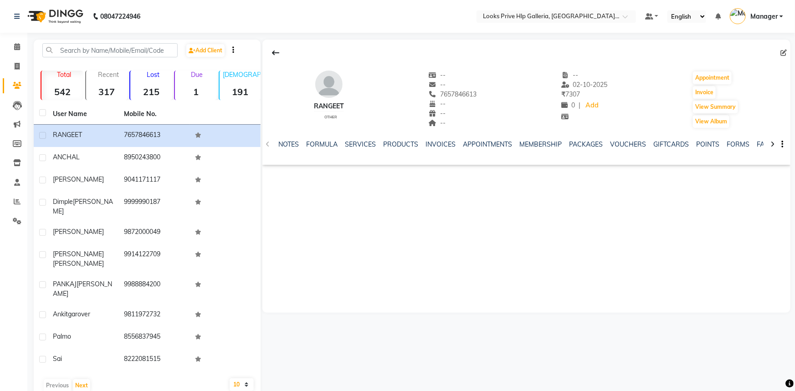
select select "service"
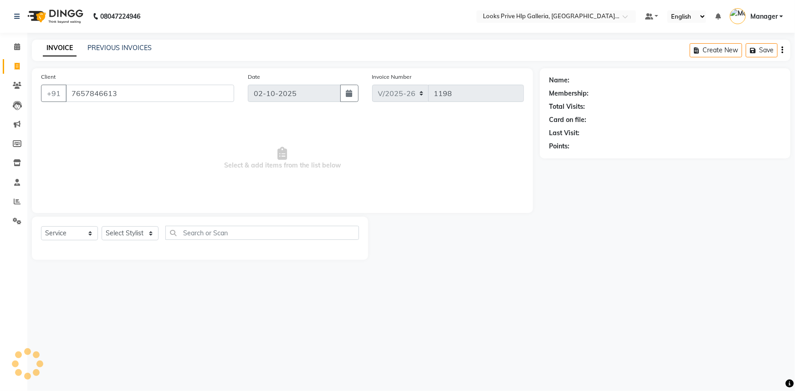
type input "7657846613"
select select "1: Object"
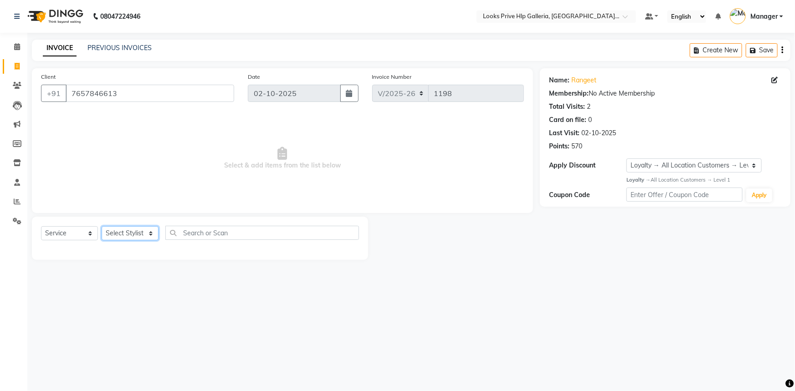
click at [129, 229] on select "Select Stylist Arshdeep Arya Counter_Sales Gourav_pdct Gurdeep_Nails+MKP Manage…" at bounding box center [130, 233] width 57 height 14
select select "71866"
click at [102, 226] on select "Select Stylist Arshdeep Arya Counter_Sales Gourav_pdct Gurdeep_Nails+MKP Manage…" at bounding box center [130, 233] width 57 height 14
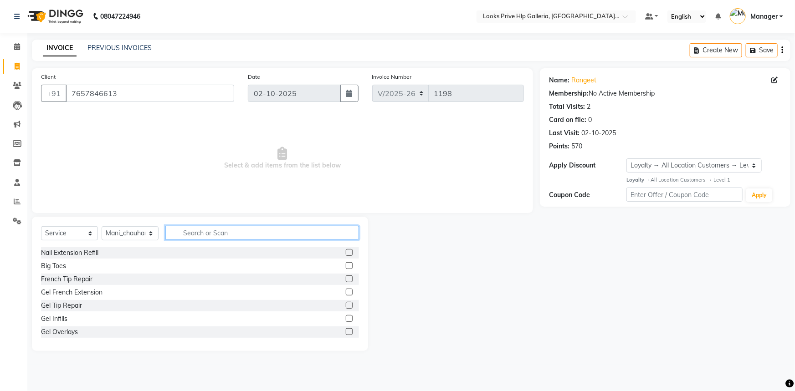
click at [213, 228] on input "text" at bounding box center [262, 233] width 194 height 14
type input "TOUCH"
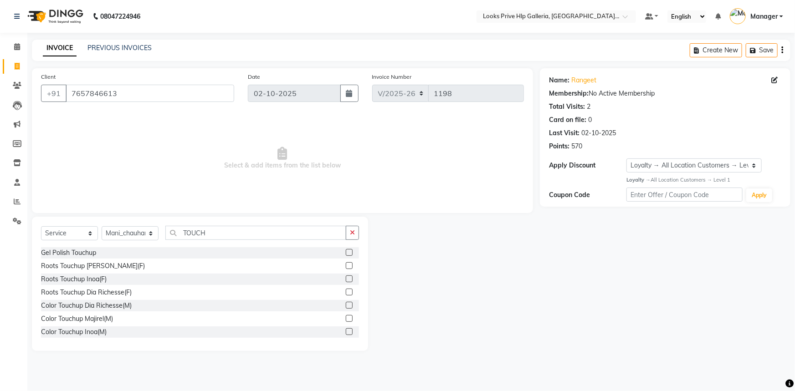
click at [346, 279] on label at bounding box center [349, 279] width 7 height 7
click at [346, 279] on input "checkbox" at bounding box center [349, 280] width 6 height 6
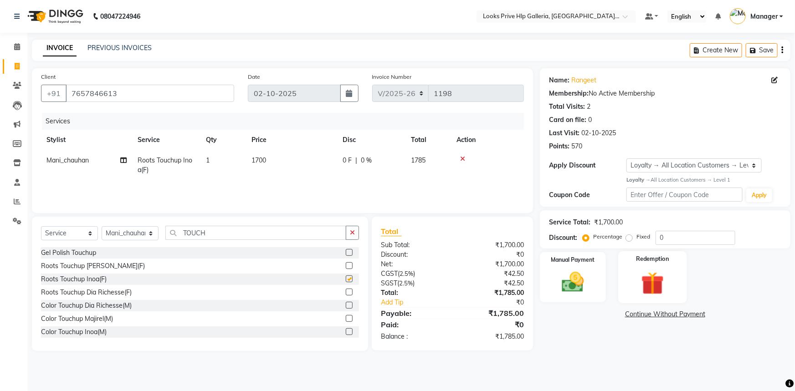
checkbox input "false"
click at [653, 289] on img at bounding box center [652, 283] width 37 height 29
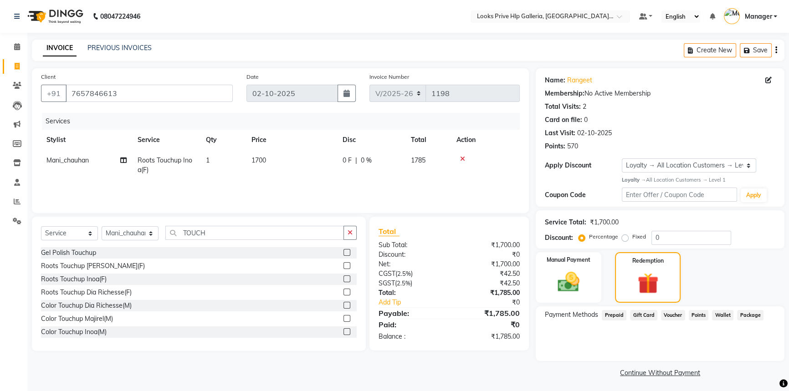
click at [699, 314] on span "Points" at bounding box center [699, 315] width 20 height 10
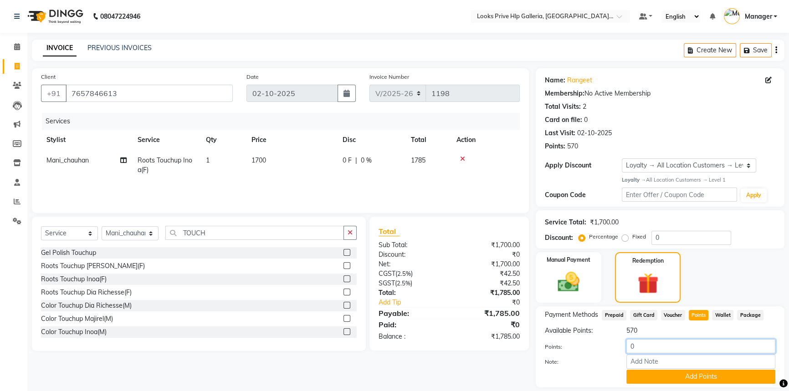
click at [644, 351] on input "0" at bounding box center [701, 346] width 149 height 14
type input "500"
click at [680, 382] on button "Add Points" at bounding box center [701, 377] width 149 height 14
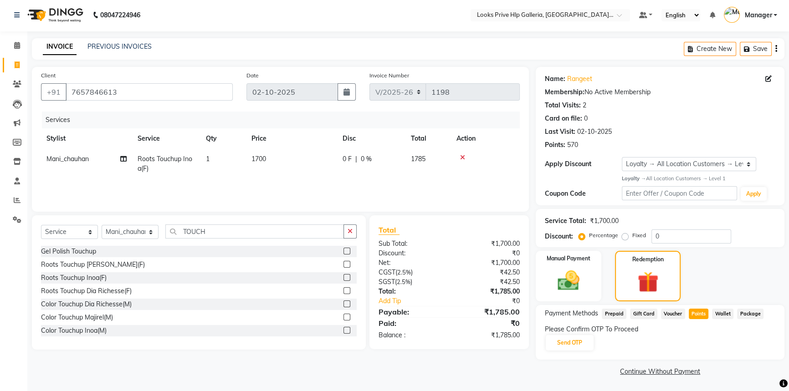
scroll to position [2, 0]
click at [591, 340] on button "Send OTP" at bounding box center [570, 342] width 48 height 15
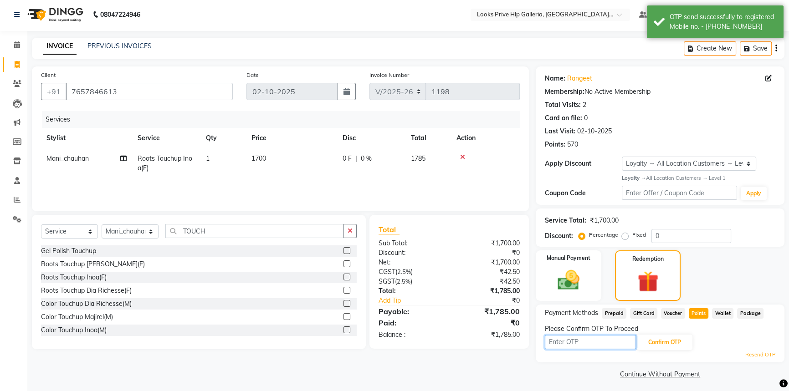
click at [574, 343] on input "text" at bounding box center [590, 342] width 91 height 14
type input "5647"
click at [666, 340] on button "Confirm OTP" at bounding box center [665, 342] width 56 height 15
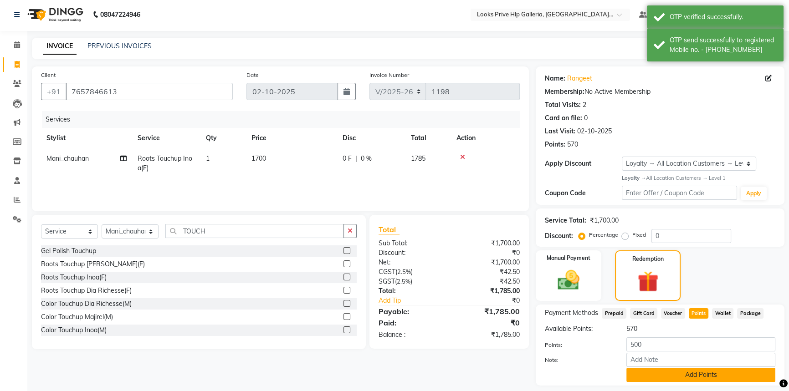
click at [717, 375] on button "Add Points" at bounding box center [701, 375] width 149 height 14
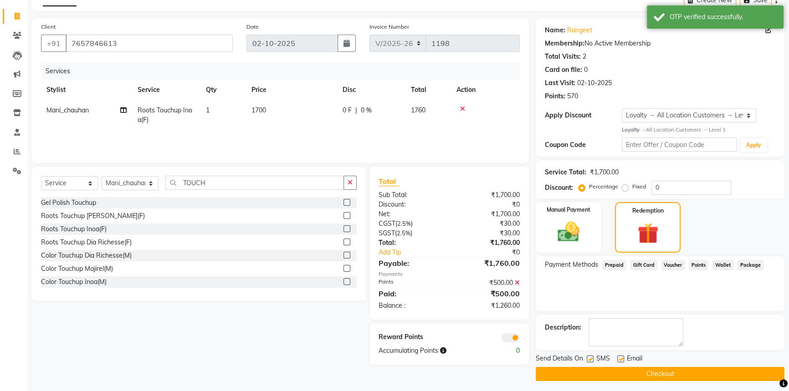
scroll to position [53, 0]
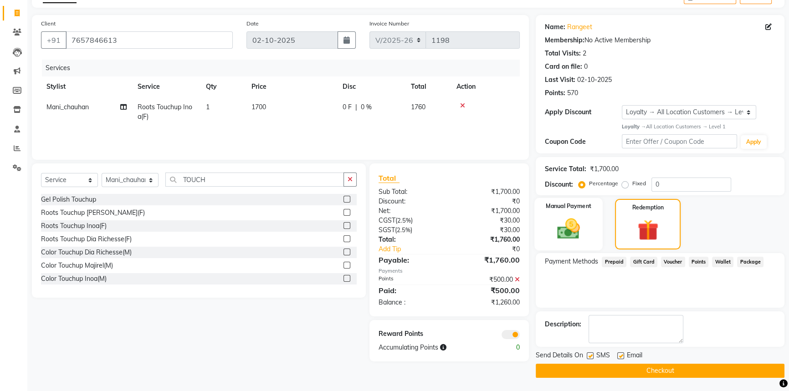
click at [592, 210] on div "Manual Payment" at bounding box center [569, 224] width 68 height 53
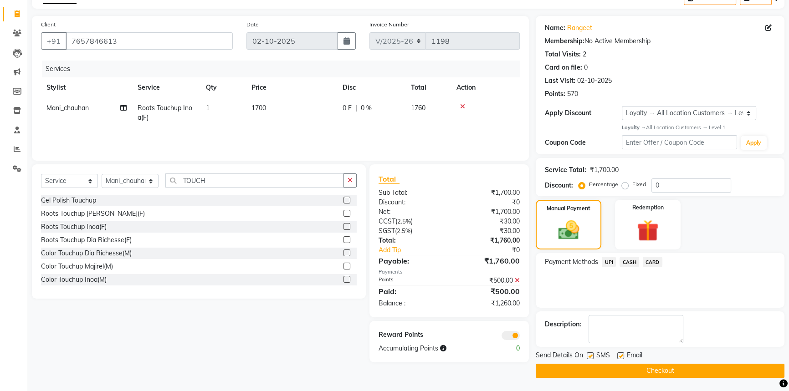
click at [612, 257] on span "UPI" at bounding box center [609, 262] width 14 height 10
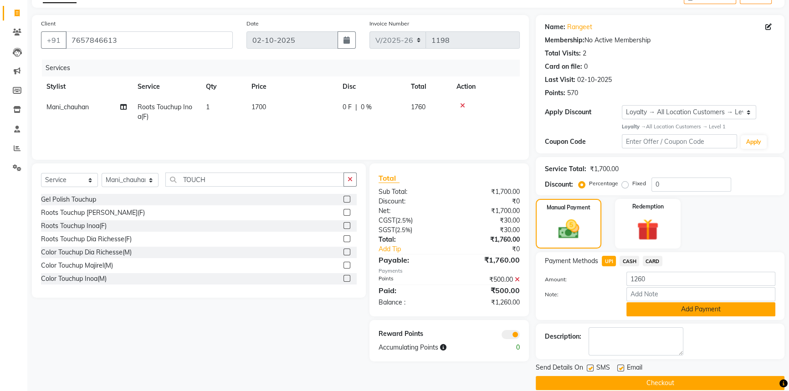
click at [684, 306] on button "Add Payment" at bounding box center [701, 310] width 149 height 14
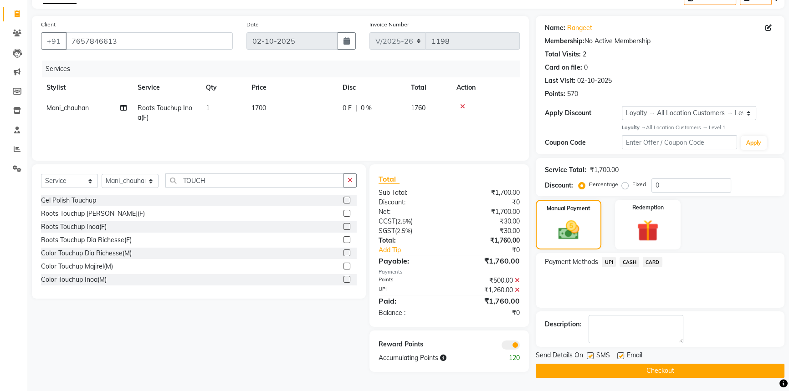
click at [500, 347] on div at bounding box center [487, 345] width 77 height 10
click at [506, 345] on span at bounding box center [511, 345] width 18 height 9
click at [520, 347] on input "checkbox" at bounding box center [520, 347] width 0 height 0
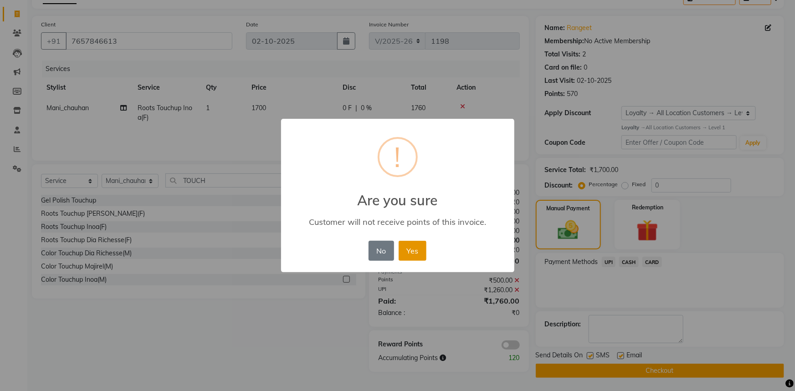
click at [409, 247] on button "Yes" at bounding box center [413, 251] width 28 height 20
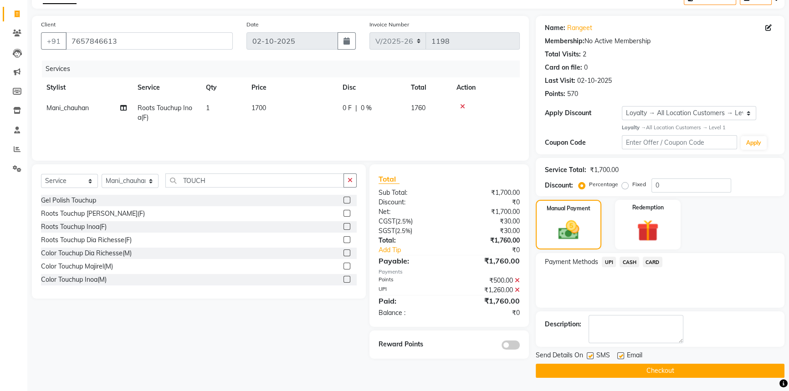
click at [588, 370] on button "Checkout" at bounding box center [660, 371] width 249 height 14
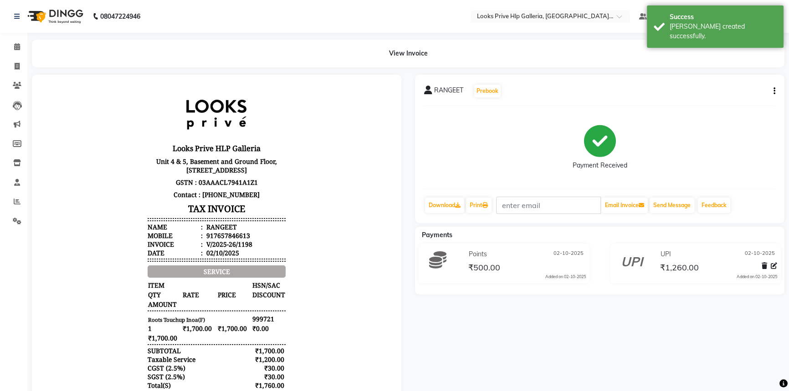
click at [777, 90] on div "RANGEET Prebook Payment Received Download Print Email Invoice Send Message Feed…" at bounding box center [600, 149] width 370 height 149
click at [19, 67] on icon at bounding box center [17, 66] width 5 height 7
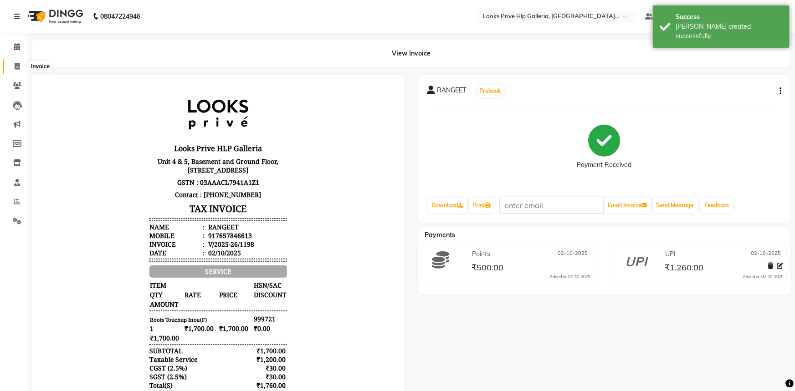
select select "7937"
select select "service"
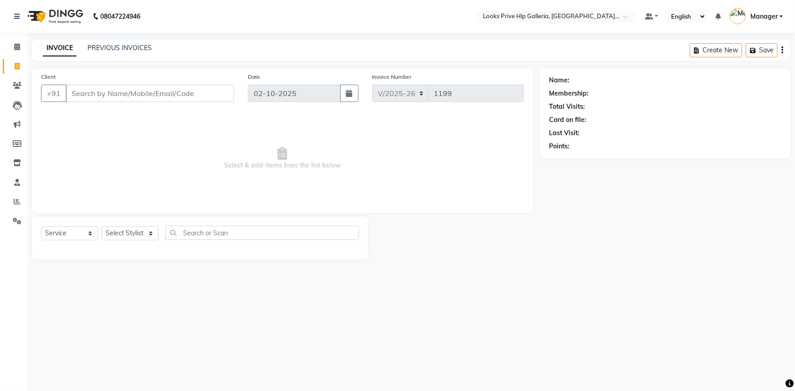
drag, startPoint x: 0, startPoint y: 269, endPoint x: 0, endPoint y: 322, distance: 52.9
click at [0, 322] on div "Calendar Invoice Clients Leads Marketing Members Inventory Staff Reports Settin…" at bounding box center [61, 202] width 123 height 352
drag, startPoint x: 0, startPoint y: 266, endPoint x: 239, endPoint y: 305, distance: 242.4
click at [125, 288] on div "08047224946 Select Location × Looks Prive Hlp Galleria, Mohali, Punjab Default …" at bounding box center [397, 195] width 795 height 391
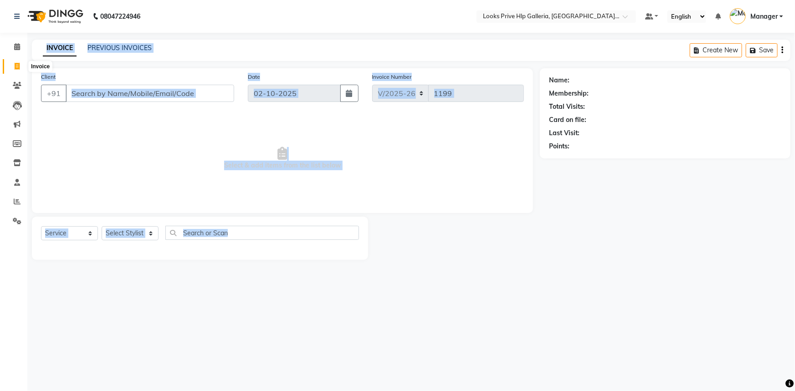
click at [13, 68] on span at bounding box center [17, 67] width 16 height 10
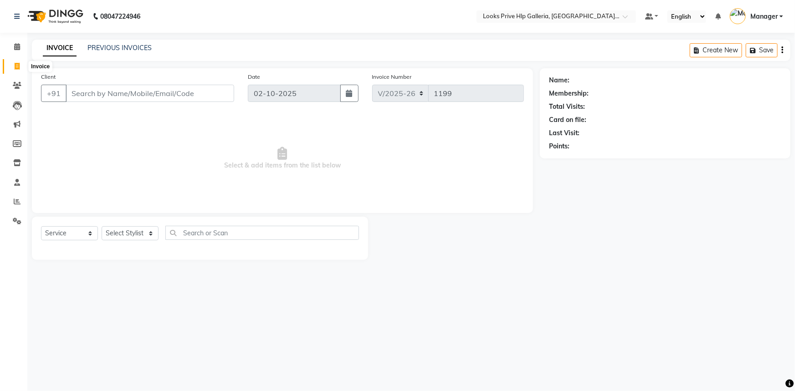
select select "service"
type input "1199"
select select "7937"
click at [115, 48] on link "PREVIOUS INVOICES" at bounding box center [119, 48] width 64 height 8
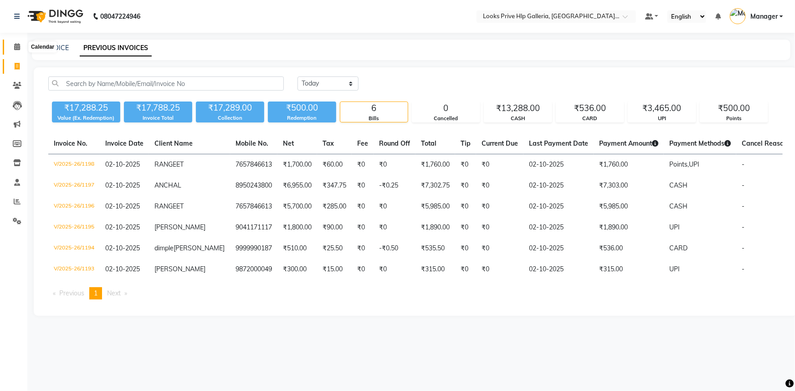
click at [10, 47] on span at bounding box center [17, 47] width 16 height 10
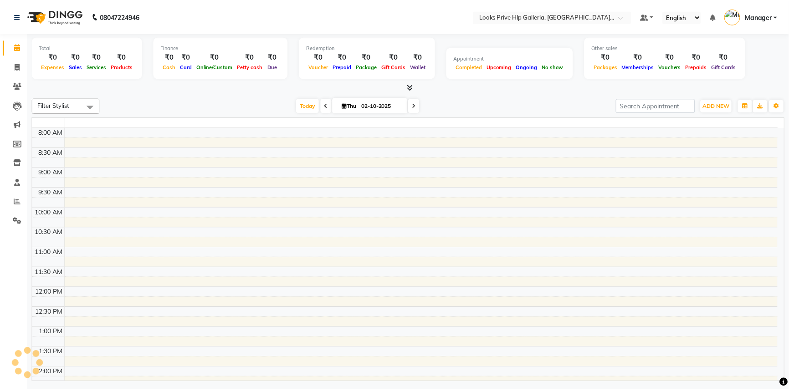
scroll to position [266, 0]
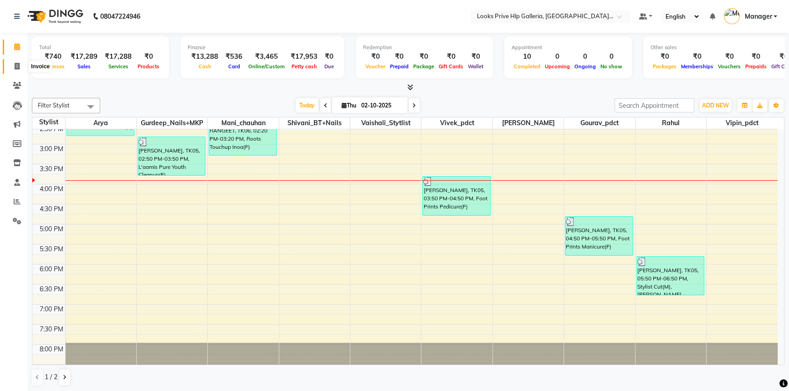
click at [17, 64] on icon at bounding box center [17, 66] width 5 height 7
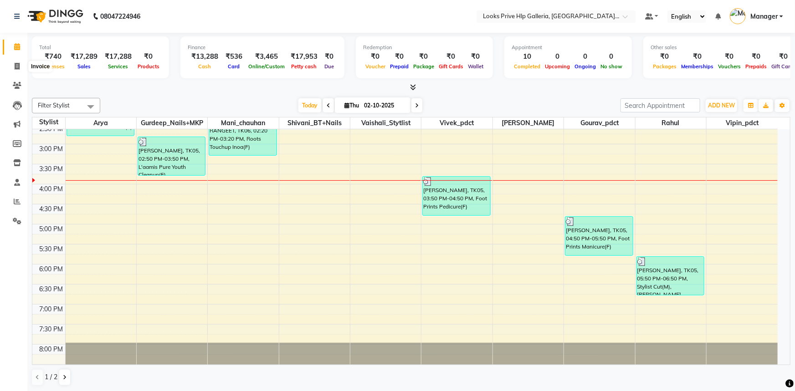
select select "7937"
select select "service"
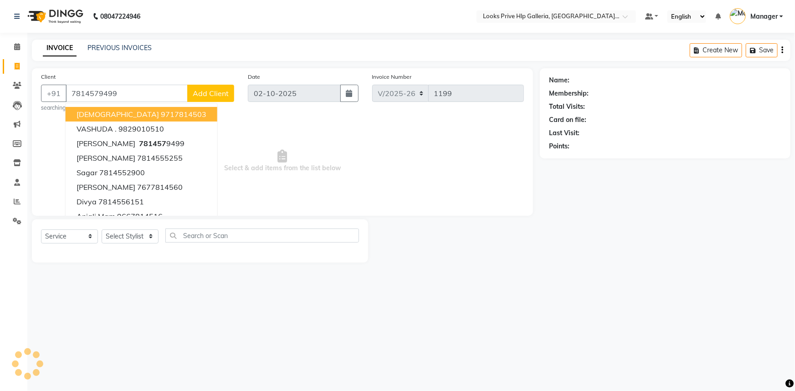
type input "7814579499"
select select "1: Object"
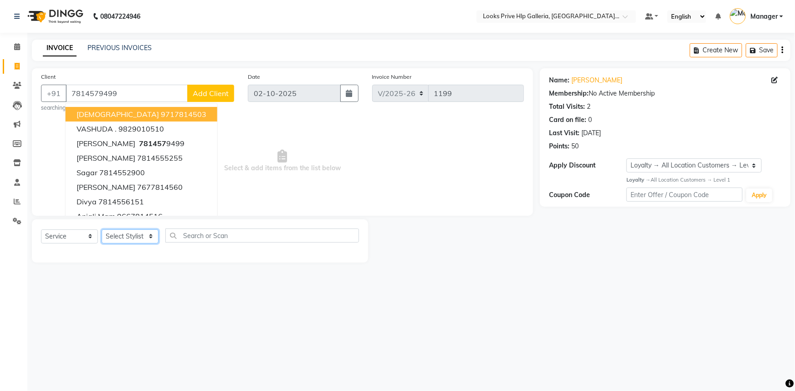
click at [131, 241] on select "Select Stylist Arshdeep Arya Counter_Sales Gourav_pdct Gurdeep_Nails+MKP Manage…" at bounding box center [130, 237] width 57 height 14
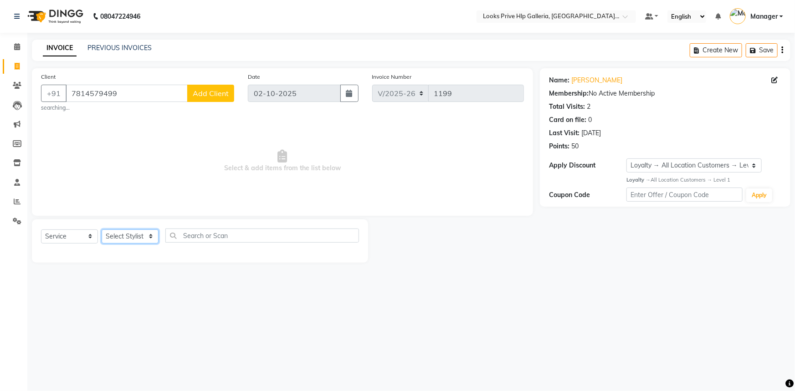
select select "74725"
click at [102, 230] on select "Select Stylist Arshdeep Arya Counter_Sales Gourav_pdct Gurdeep_Nails+MKP Manage…" at bounding box center [130, 237] width 57 height 14
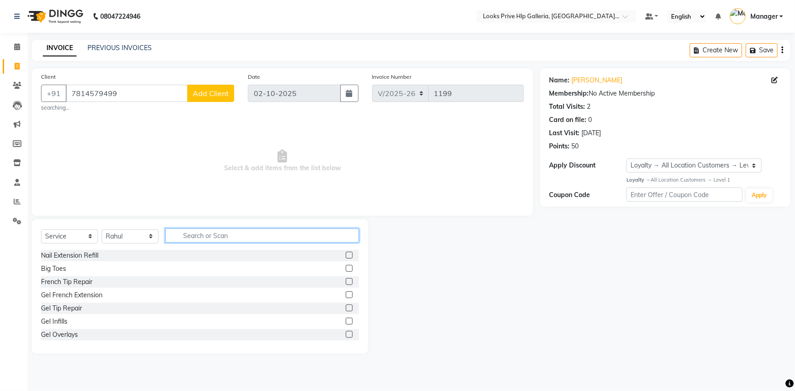
click at [235, 237] on input "text" at bounding box center [262, 236] width 194 height 14
type input "BEAR"
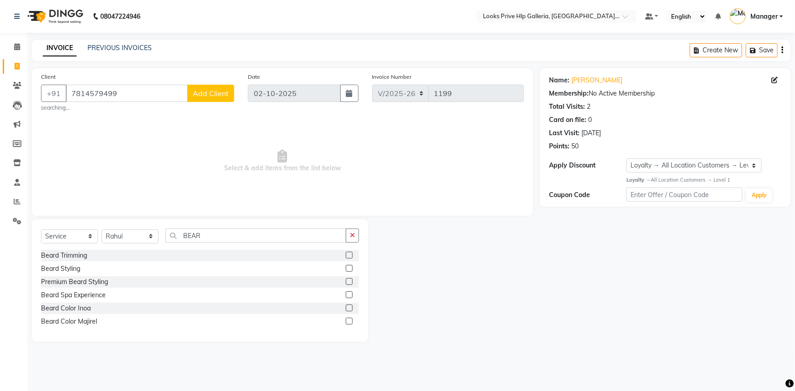
click at [351, 253] on label at bounding box center [349, 255] width 7 height 7
click at [351, 253] on input "checkbox" at bounding box center [349, 256] width 6 height 6
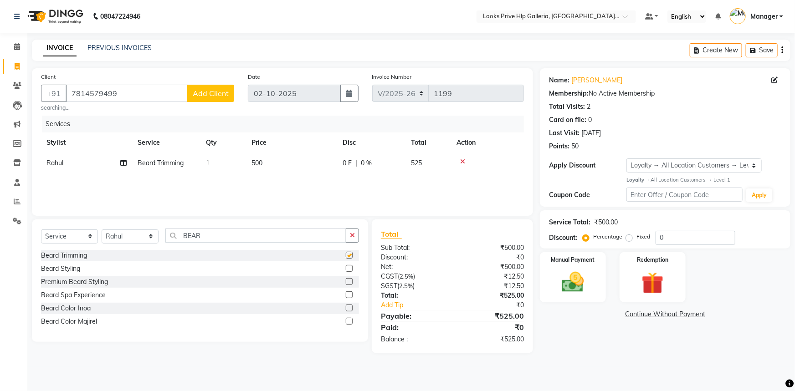
checkbox input "false"
click at [596, 281] on div "Manual Payment" at bounding box center [573, 278] width 69 height 52
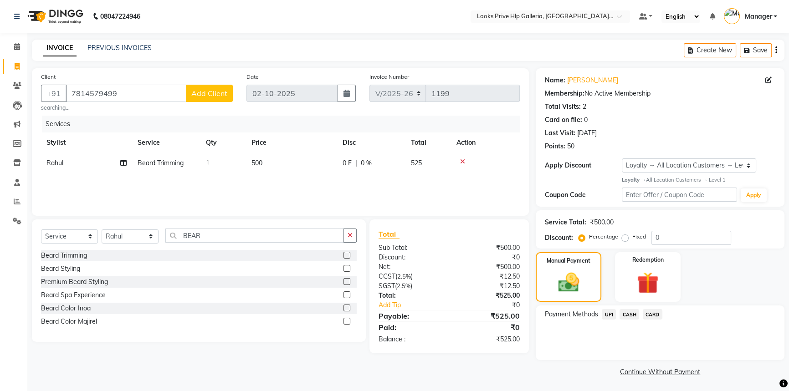
click at [605, 312] on span "UPI" at bounding box center [609, 314] width 14 height 10
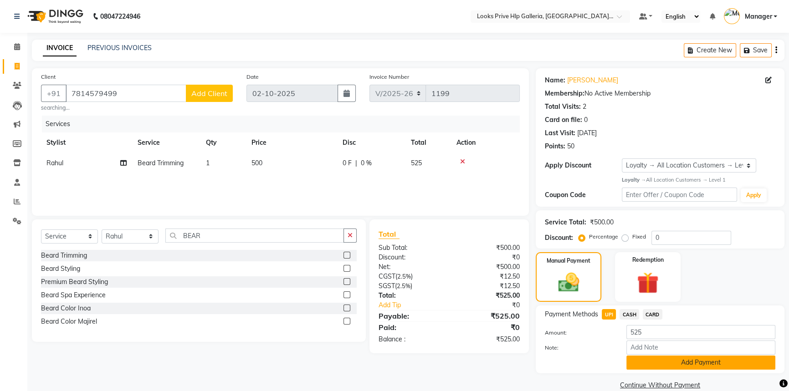
click at [671, 359] on button "Add Payment" at bounding box center [701, 363] width 149 height 14
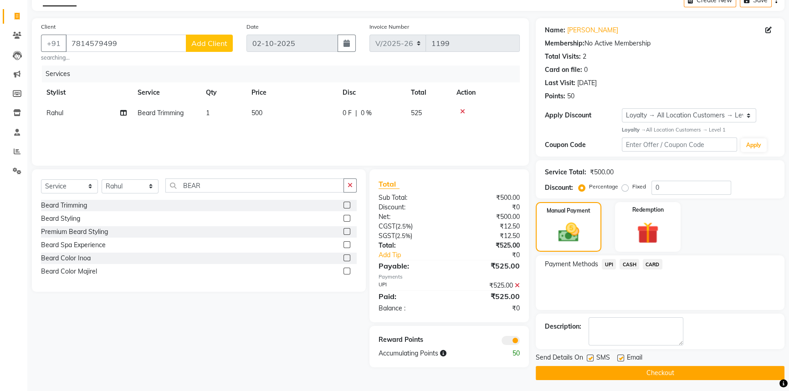
scroll to position [52, 0]
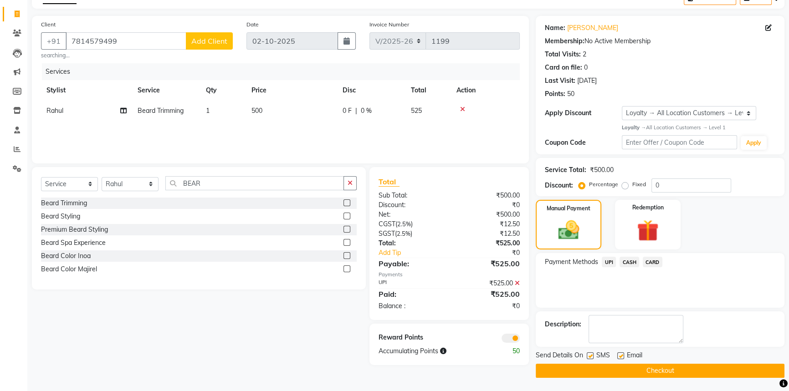
click at [635, 365] on button "Checkout" at bounding box center [660, 371] width 249 height 14
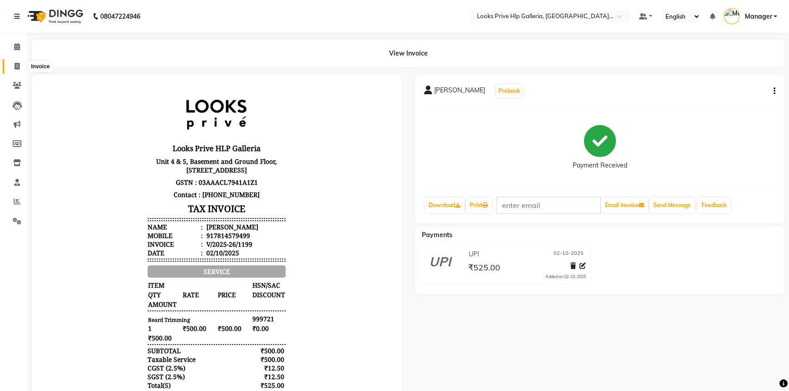
click at [15, 63] on icon at bounding box center [17, 66] width 5 height 7
select select "service"
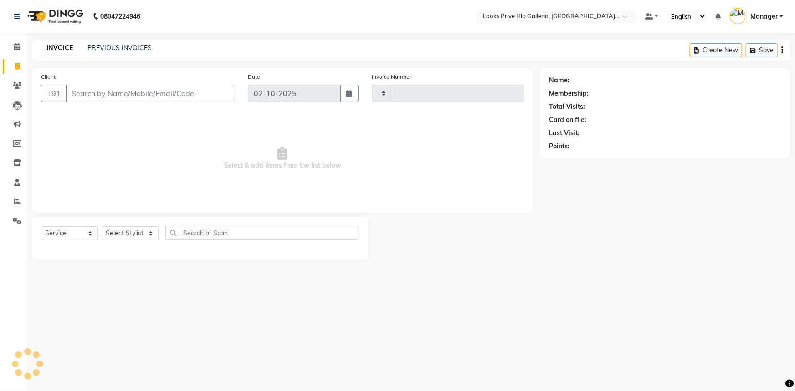
type input "1200"
select select "7937"
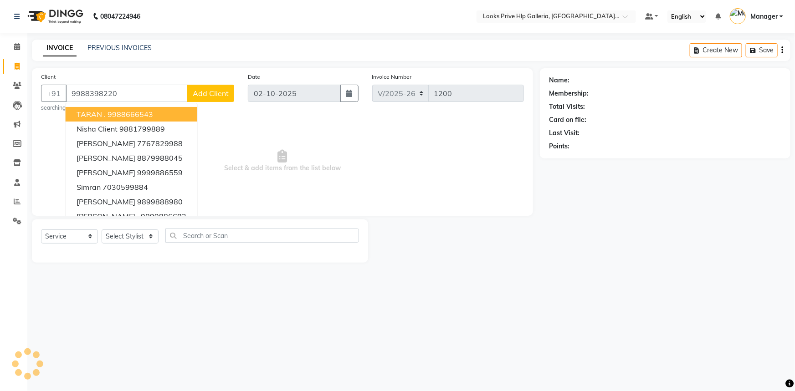
type input "9988398220"
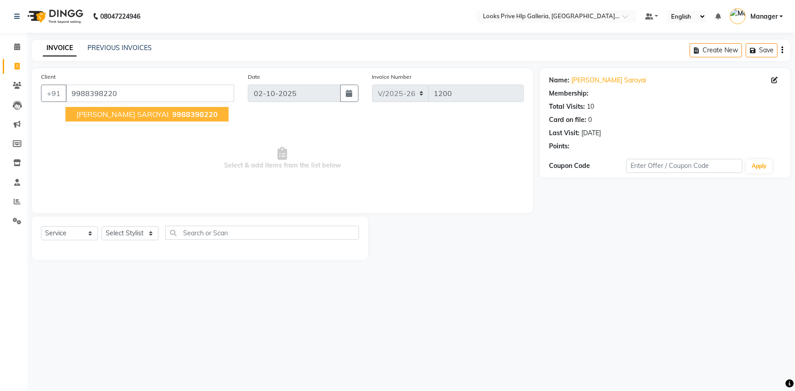
select select "1: Object"
click at [133, 110] on button "KOMAL SAROYAI 9988398220" at bounding box center [147, 114] width 163 height 15
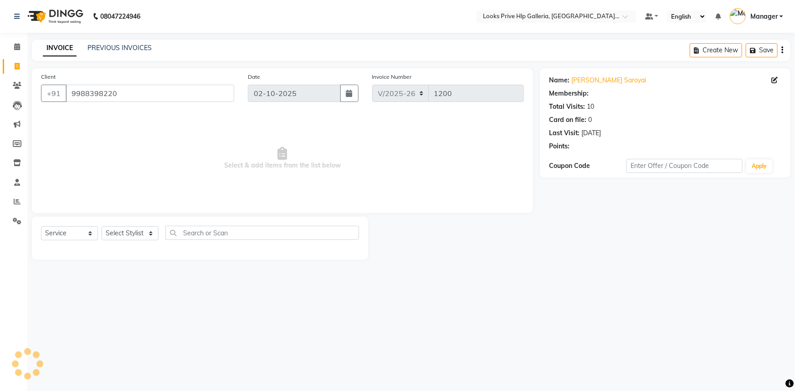
select select "1: Object"
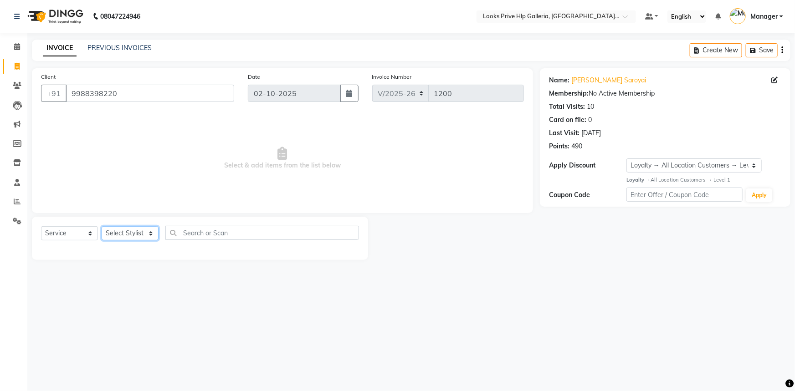
click at [130, 236] on select "Select Stylist Arshdeep Arya Counter_Sales Gourav_pdct Gurdeep_Nails+MKP Manage…" at bounding box center [130, 233] width 57 height 14
select select "71862"
click at [102, 226] on select "Select Stylist Arshdeep Arya Counter_Sales Gourav_pdct Gurdeep_Nails+MKP Manage…" at bounding box center [130, 233] width 57 height 14
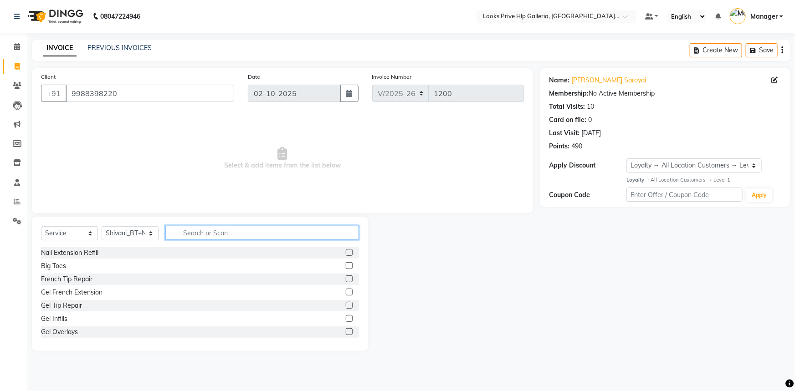
click at [206, 233] on input "text" at bounding box center [262, 233] width 194 height 14
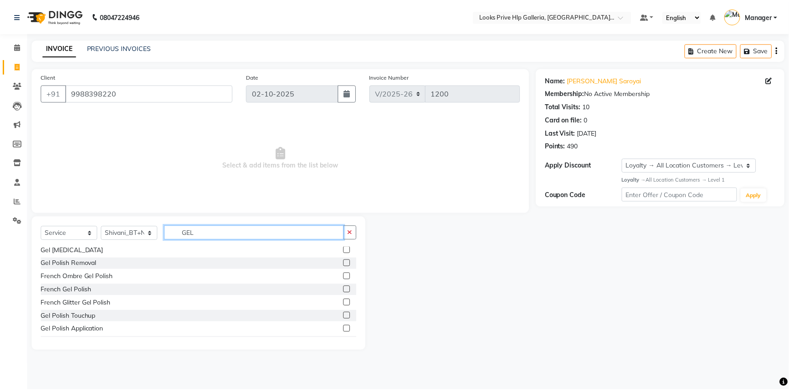
scroll to position [82, 0]
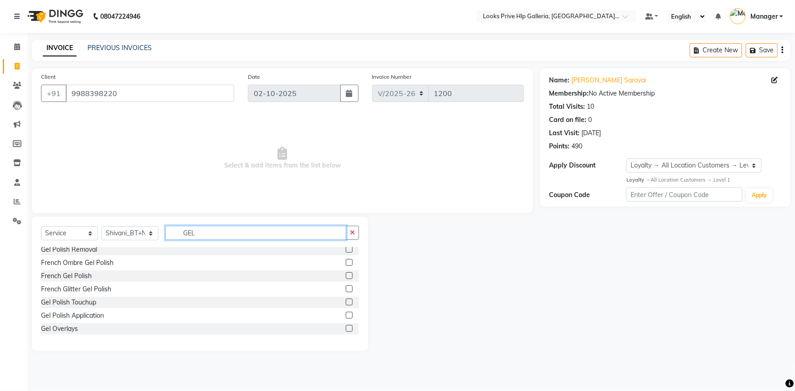
type input "GEL"
click at [346, 317] on label at bounding box center [349, 315] width 7 height 7
click at [346, 317] on input "checkbox" at bounding box center [349, 316] width 6 height 6
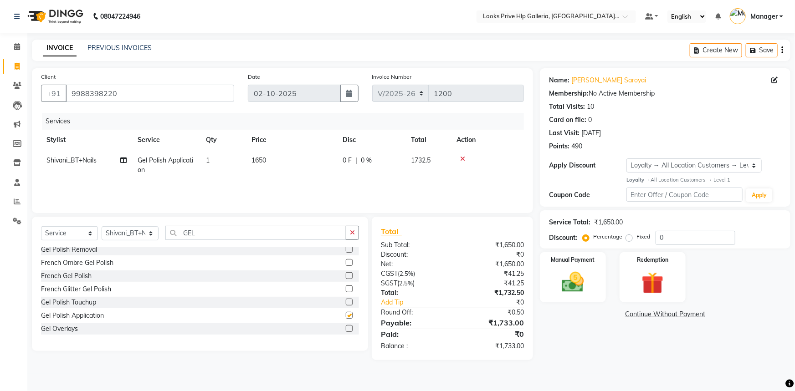
checkbox input "false"
click at [271, 160] on td "1650" at bounding box center [291, 165] width 91 height 30
select select "71862"
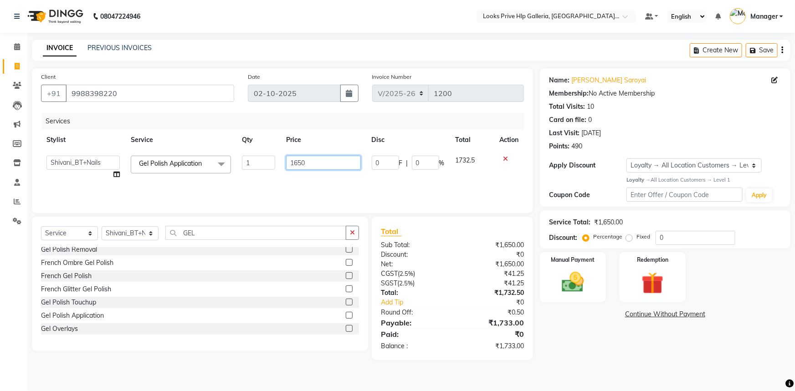
drag, startPoint x: 306, startPoint y: 164, endPoint x: 281, endPoint y: 173, distance: 26.7
click at [281, 172] on td "1650" at bounding box center [323, 167] width 85 height 35
type input "1000"
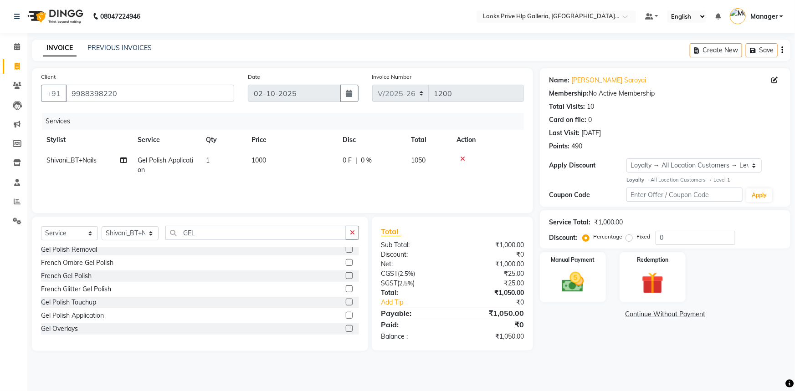
click at [295, 184] on div "Services Stylist Service Qty Price Disc Total Action Shivani_BT+Nails Gel Polis…" at bounding box center [282, 158] width 483 height 91
click at [586, 284] on img at bounding box center [573, 282] width 37 height 26
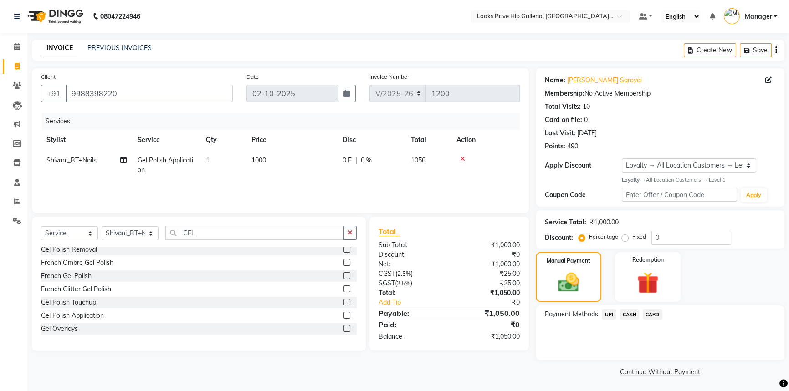
click at [606, 314] on span "UPI" at bounding box center [609, 314] width 14 height 10
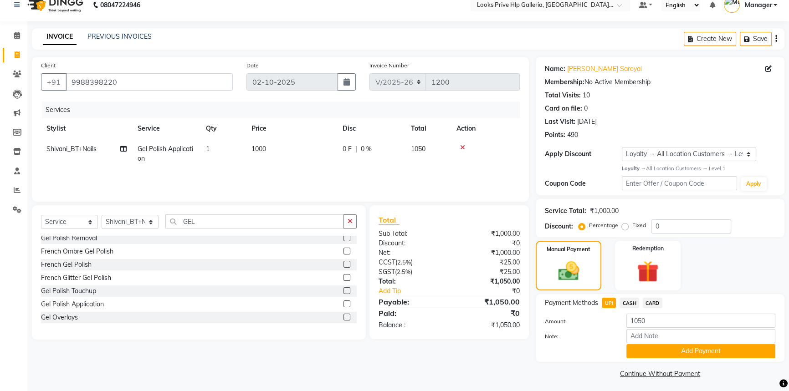
scroll to position [15, 0]
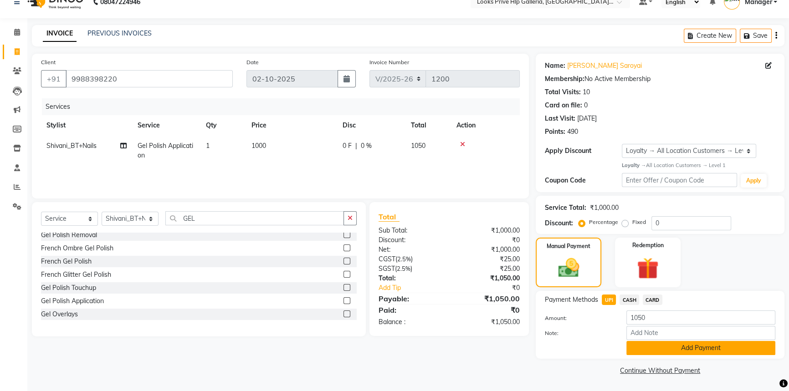
click at [692, 350] on button "Add Payment" at bounding box center [701, 348] width 149 height 14
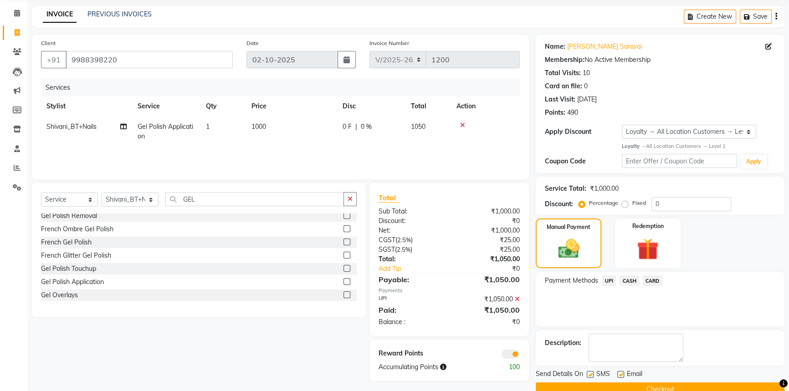
scroll to position [52, 0]
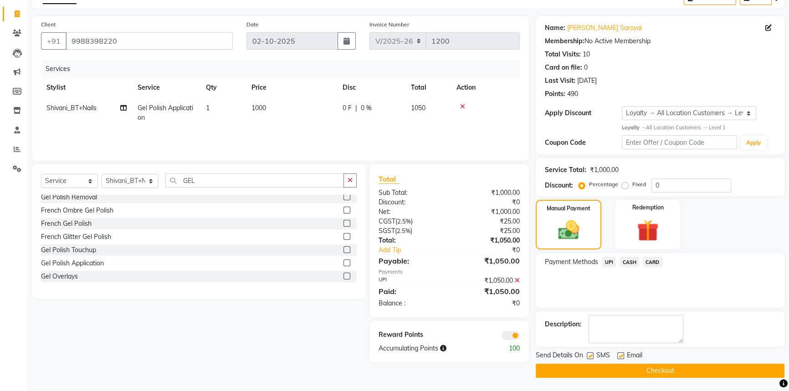
click at [679, 369] on button "Checkout" at bounding box center [660, 371] width 249 height 14
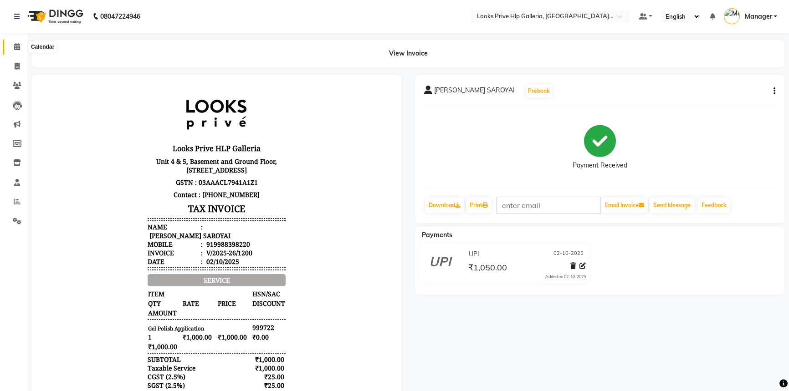
click at [16, 46] on icon at bounding box center [17, 46] width 6 height 7
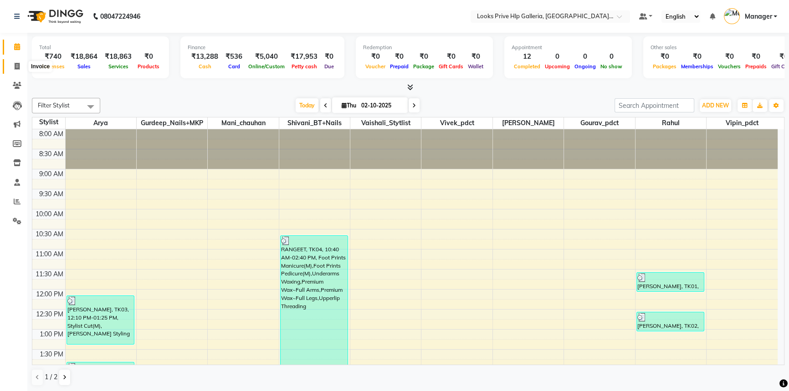
click at [15, 66] on icon at bounding box center [17, 66] width 5 height 7
select select "service"
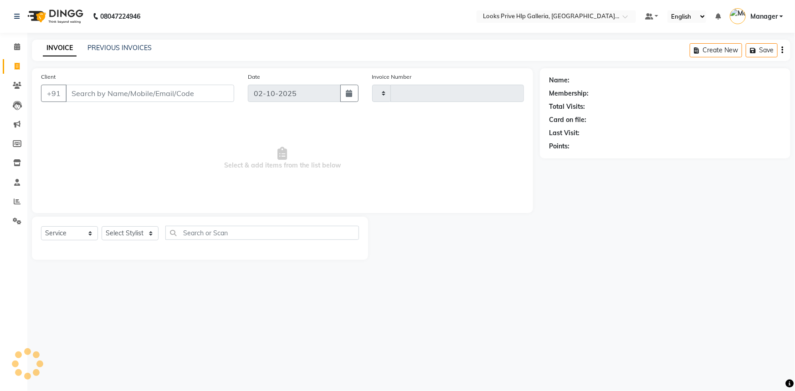
type input "1201"
select select "7937"
click at [106, 49] on link "PREVIOUS INVOICES" at bounding box center [119, 48] width 64 height 8
select select "service"
type input "1198"
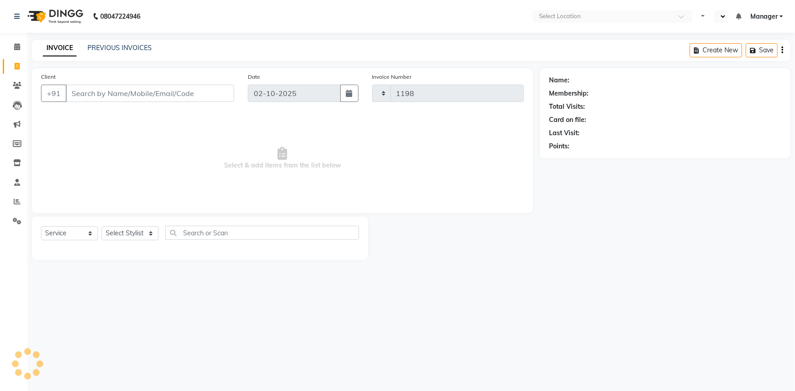
select select "en"
select select "7937"
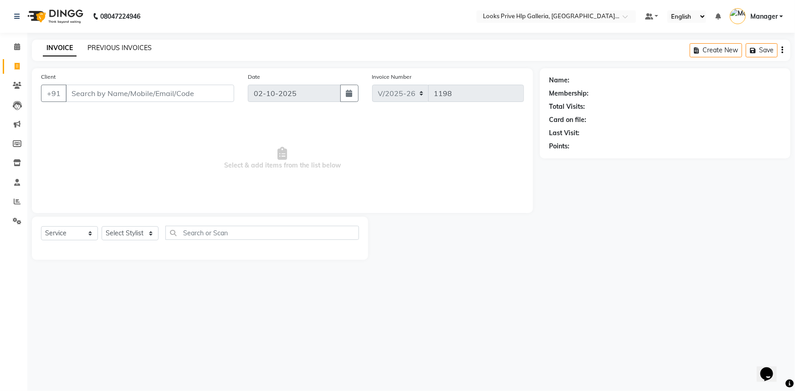
click at [144, 46] on link "PREVIOUS INVOICES" at bounding box center [119, 48] width 64 height 8
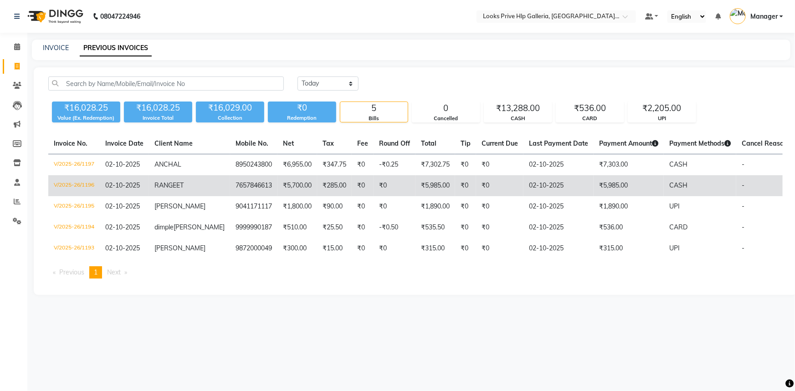
click at [66, 187] on td "V/2025-26/1196" at bounding box center [73, 185] width 51 height 21
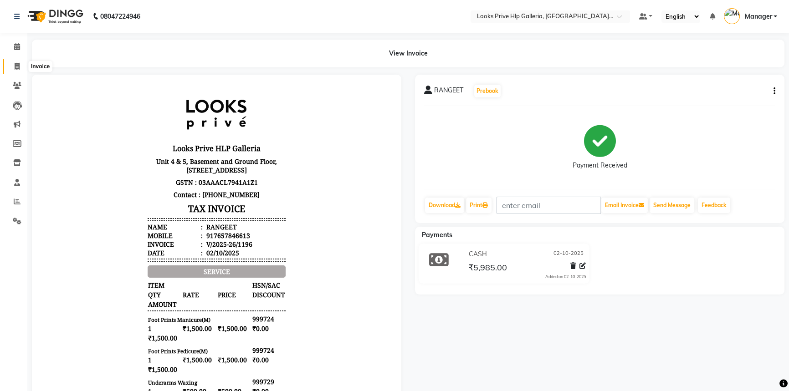
click at [15, 65] on icon at bounding box center [17, 66] width 5 height 7
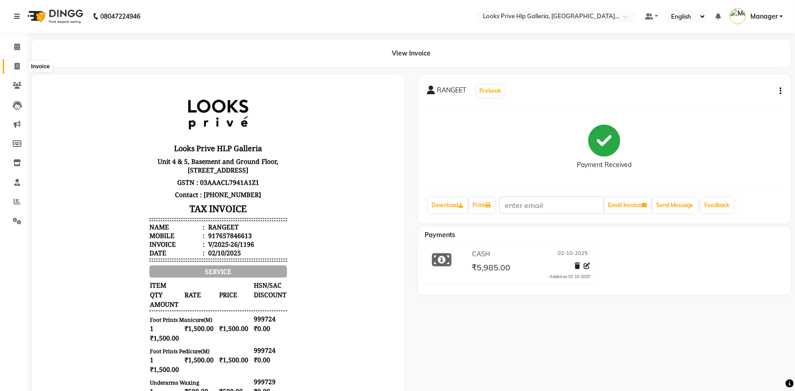
select select "7937"
select select "service"
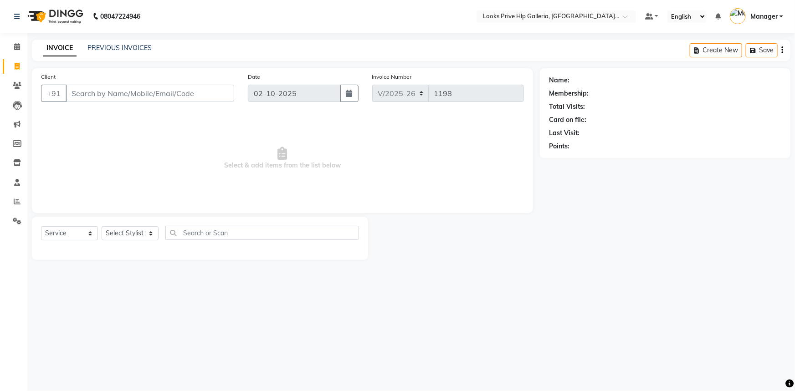
click at [123, 43] on div "PREVIOUS INVOICES" at bounding box center [119, 48] width 64 height 10
click at [136, 51] on link "PREVIOUS INVOICES" at bounding box center [119, 48] width 64 height 8
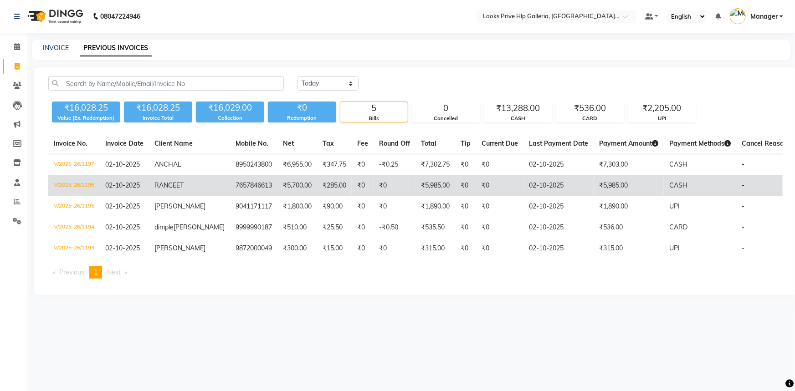
click at [90, 183] on td "V/2025-26/1196" at bounding box center [73, 185] width 51 height 21
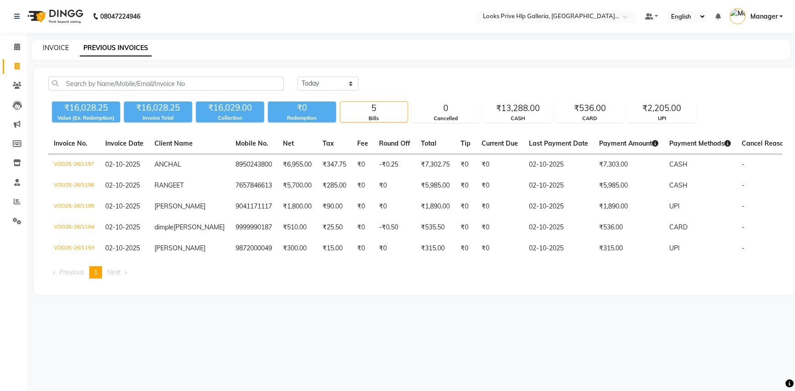
click at [56, 46] on link "INVOICE" at bounding box center [56, 48] width 26 height 8
select select "service"
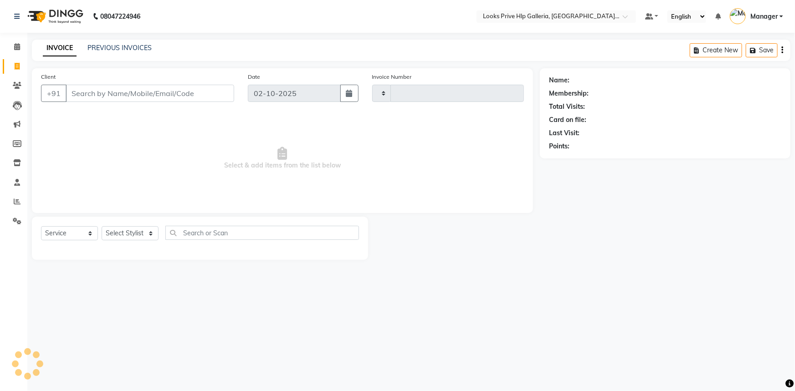
type input "1198"
select select "7937"
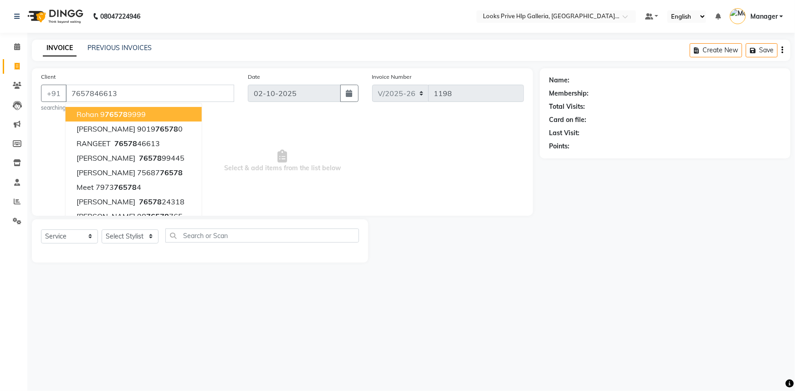
type input "7657846613"
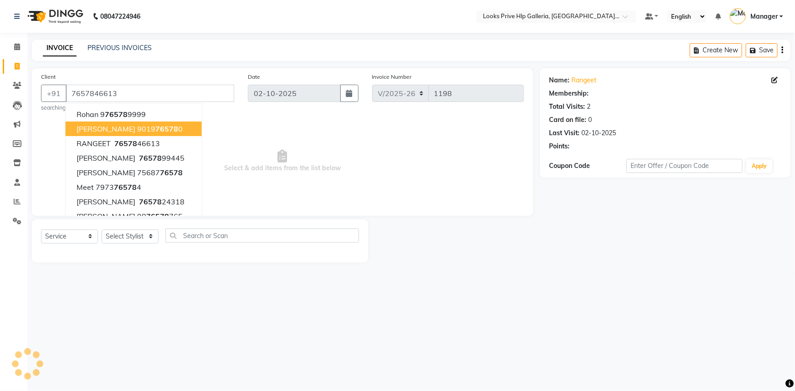
select select "1: Object"
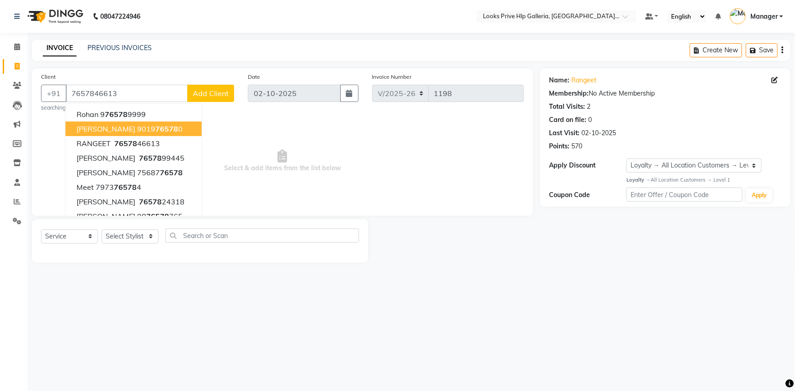
click at [252, 141] on span "Select & add items from the list below" at bounding box center [282, 161] width 483 height 91
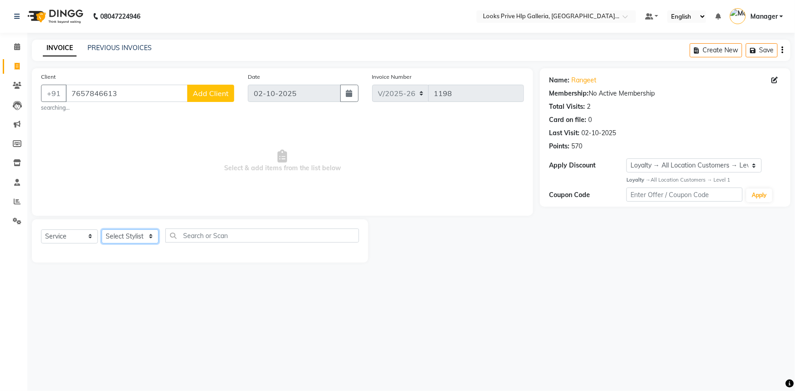
click at [118, 234] on select "Select Stylist Arshdeep Arya Counter_Sales Gourav_pdct Gurdeep_Nails+MKP Manage…" at bounding box center [130, 237] width 57 height 14
select select "71866"
click at [102, 230] on select "Select Stylist Arshdeep Arya Counter_Sales Gourav_pdct Gurdeep_Nails+MKP Manage…" at bounding box center [130, 237] width 57 height 14
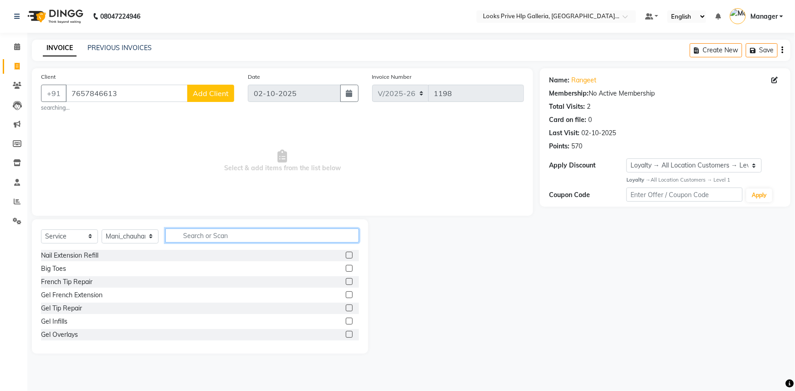
click at [187, 232] on input "text" at bounding box center [262, 236] width 194 height 14
type input "TOUCH"
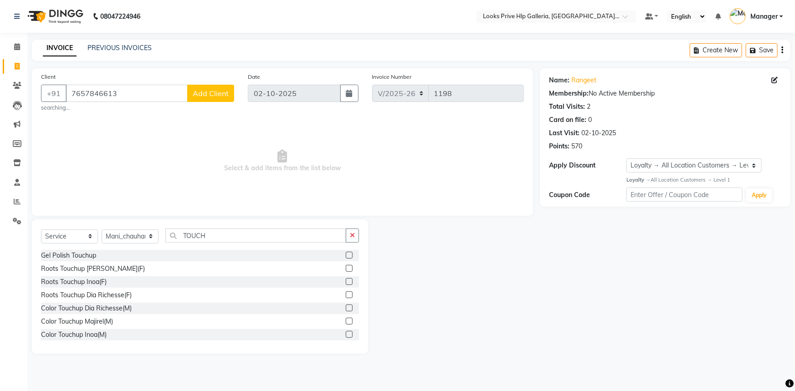
click at [346, 282] on label at bounding box center [349, 281] width 7 height 7
click at [346, 282] on input "checkbox" at bounding box center [349, 282] width 6 height 6
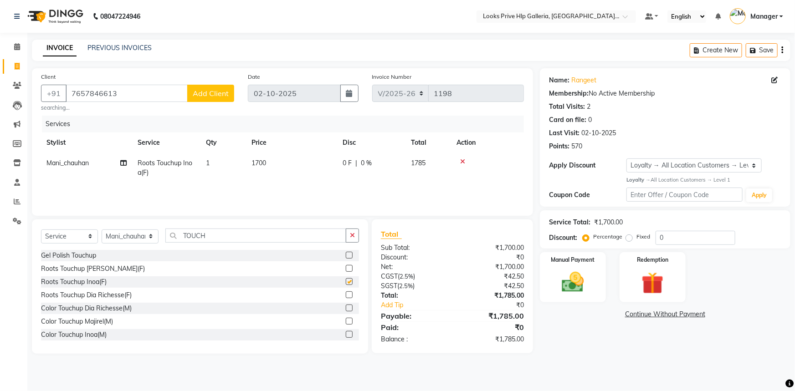
checkbox input "false"
click at [676, 235] on input "0" at bounding box center [696, 238] width 80 height 14
click at [660, 288] on img at bounding box center [652, 283] width 37 height 29
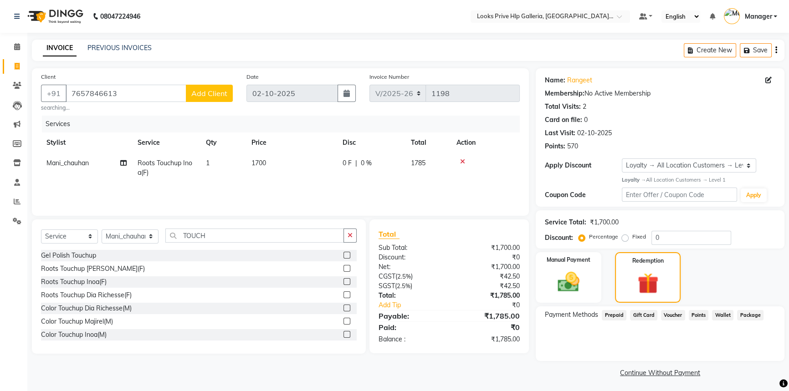
click at [697, 314] on span "Points" at bounding box center [699, 315] width 20 height 10
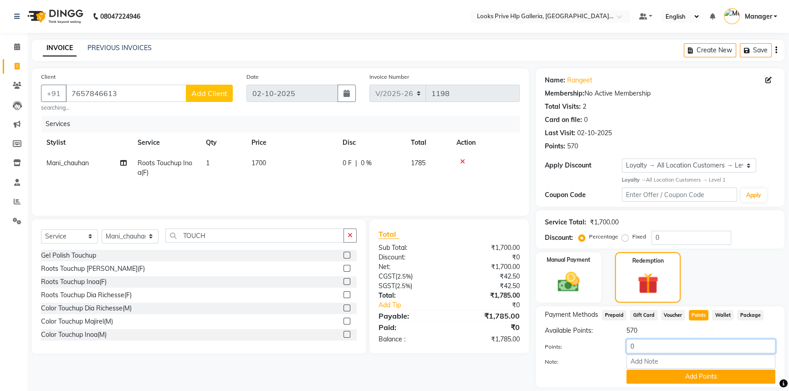
click at [649, 342] on input "0" at bounding box center [701, 346] width 149 height 14
type input "500"
click at [667, 375] on button "Add Points" at bounding box center [701, 377] width 149 height 14
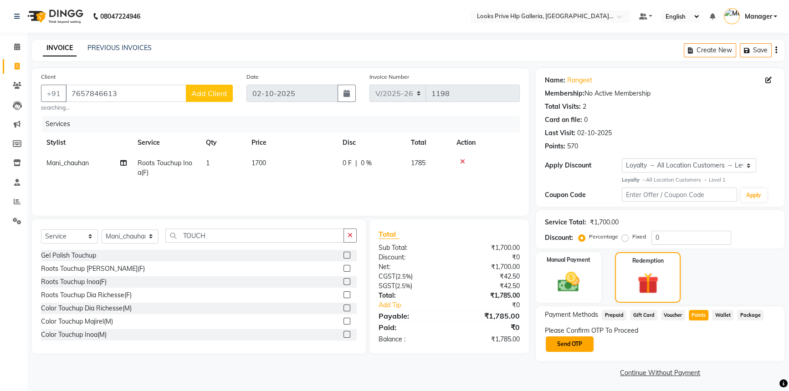
click at [571, 339] on button "Send OTP" at bounding box center [570, 344] width 48 height 15
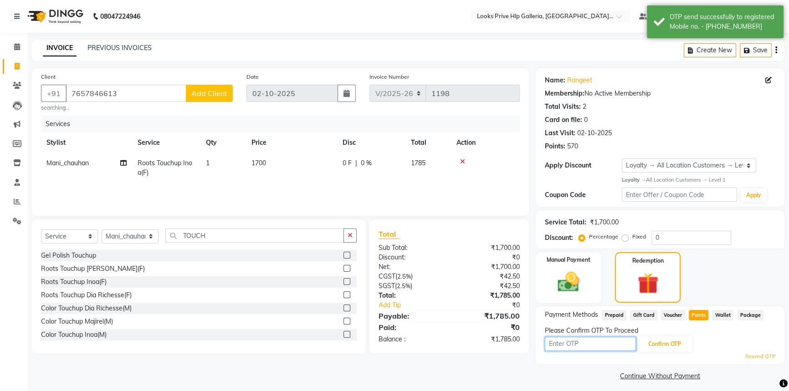
click at [571, 343] on input "text" at bounding box center [590, 344] width 91 height 14
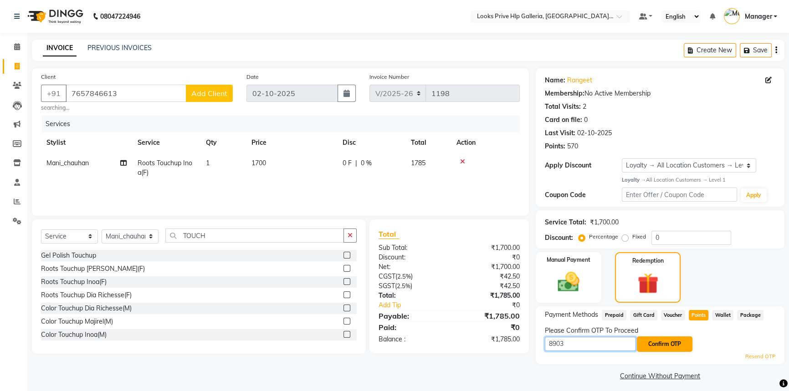
type input "8903"
click at [664, 339] on button "Confirm OTP" at bounding box center [665, 344] width 56 height 15
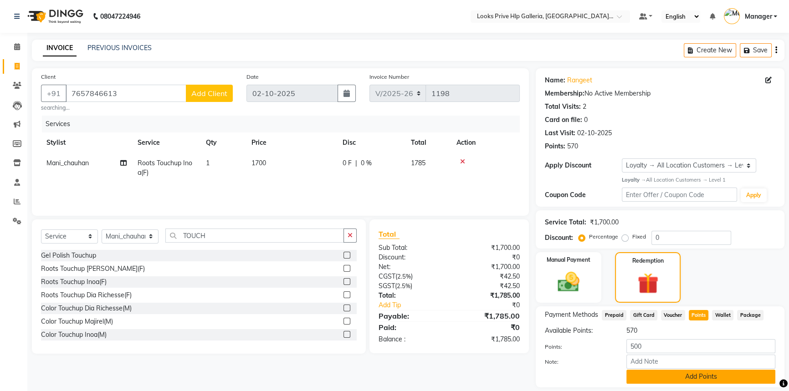
click at [686, 378] on button "Add Points" at bounding box center [701, 377] width 149 height 14
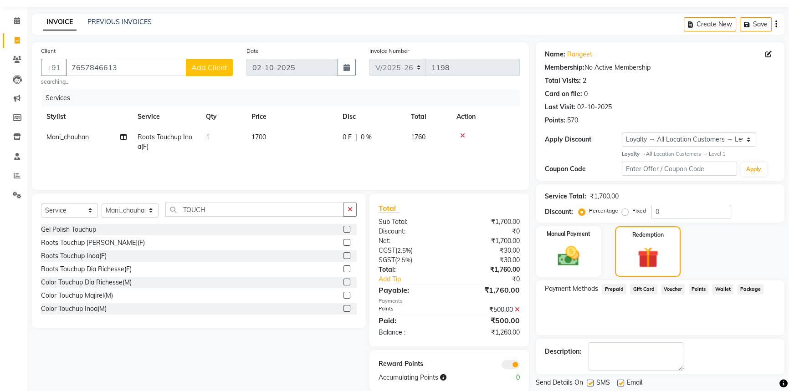
scroll to position [53, 0]
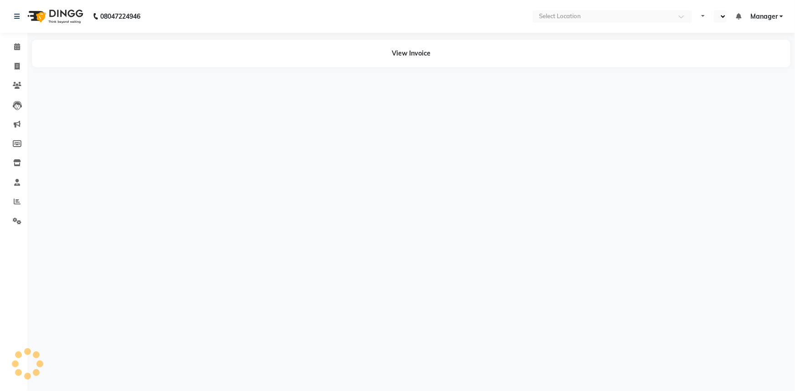
select select "en"
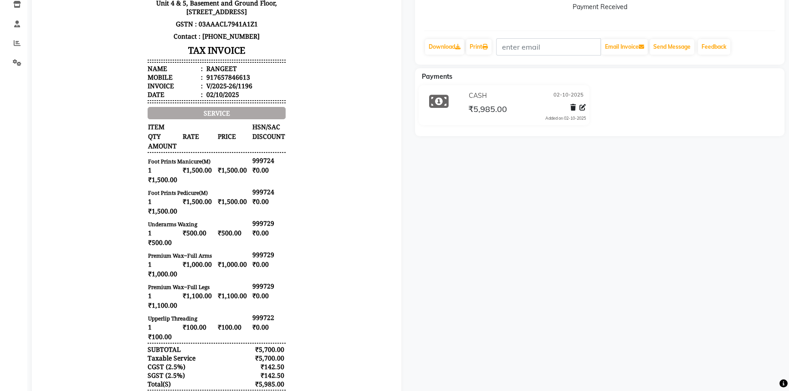
scroll to position [18, 0]
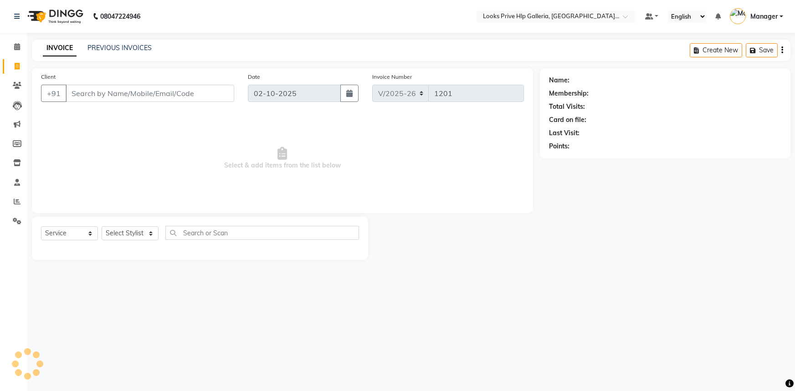
select select "7937"
select select "service"
